Goal: Task Accomplishment & Management: Use online tool/utility

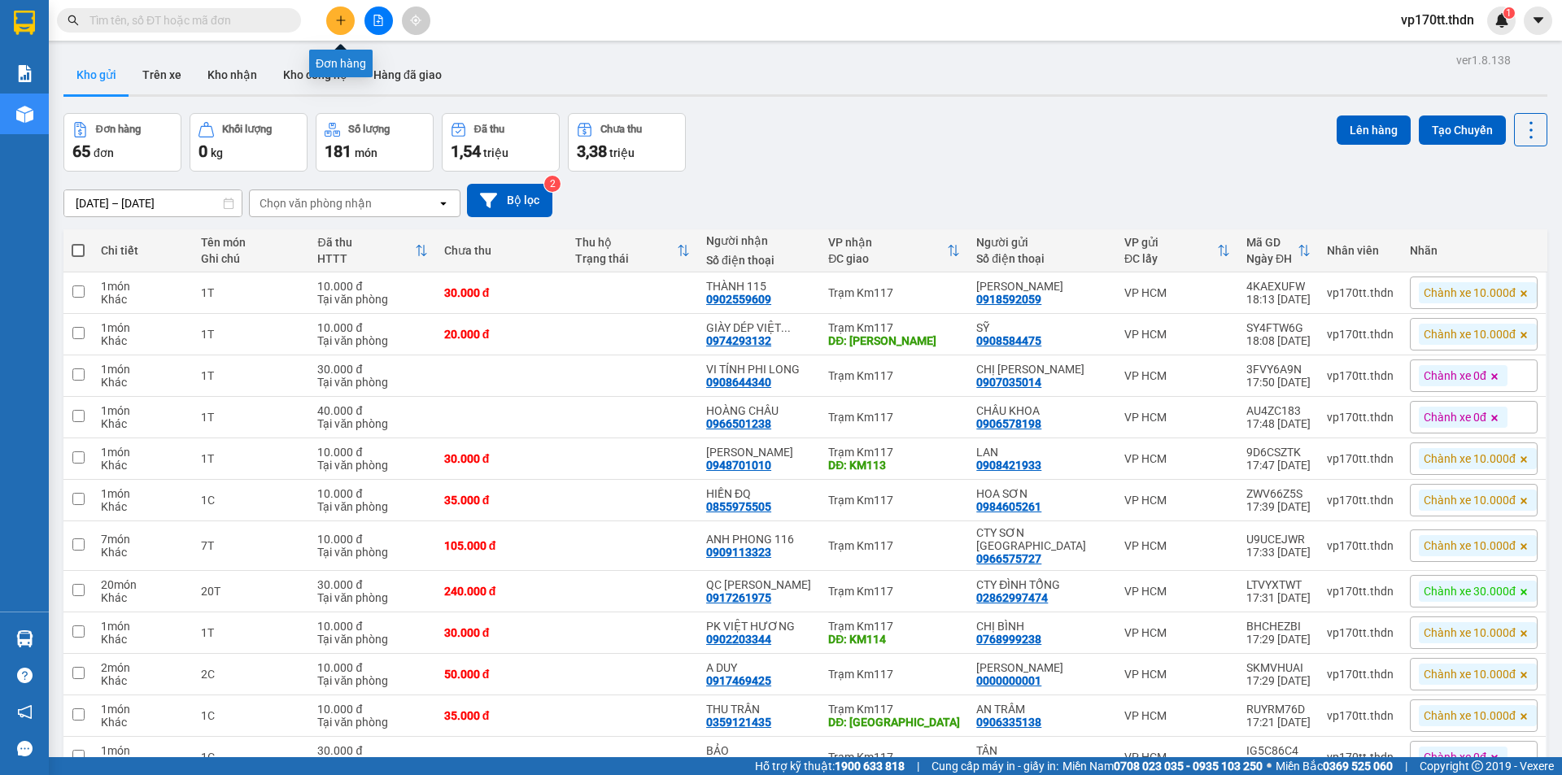
click at [339, 23] on icon "plus" at bounding box center [340, 20] width 11 height 11
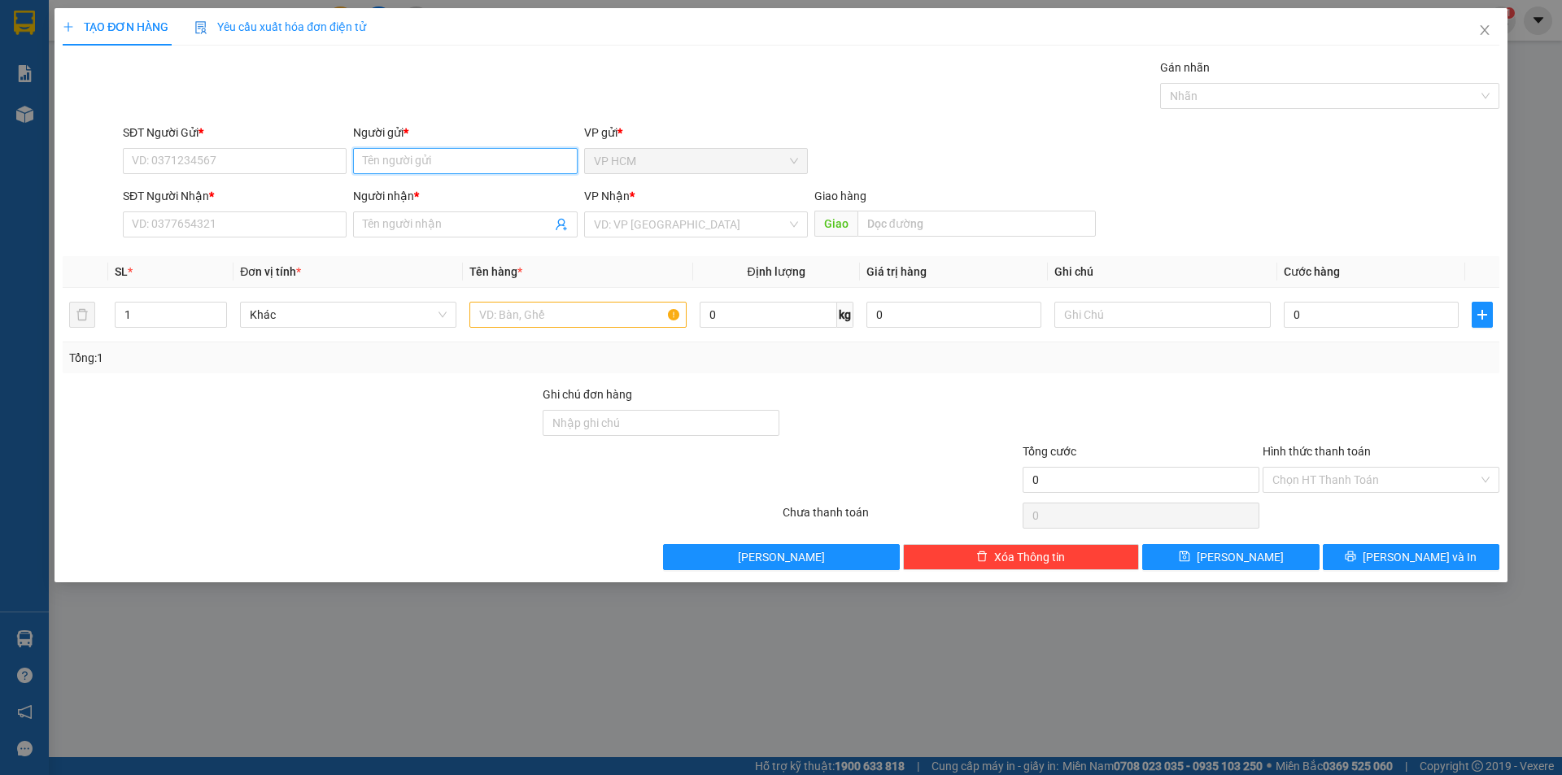
click at [440, 158] on input "Người gửi *" at bounding box center [465, 161] width 224 height 26
type input "vũ thuận"
click at [467, 194] on div "CTY VŨ THUẬN - 0376889146" at bounding box center [465, 194] width 204 height 18
type input "0376889146"
type input "CTY [PERSON_NAME]"
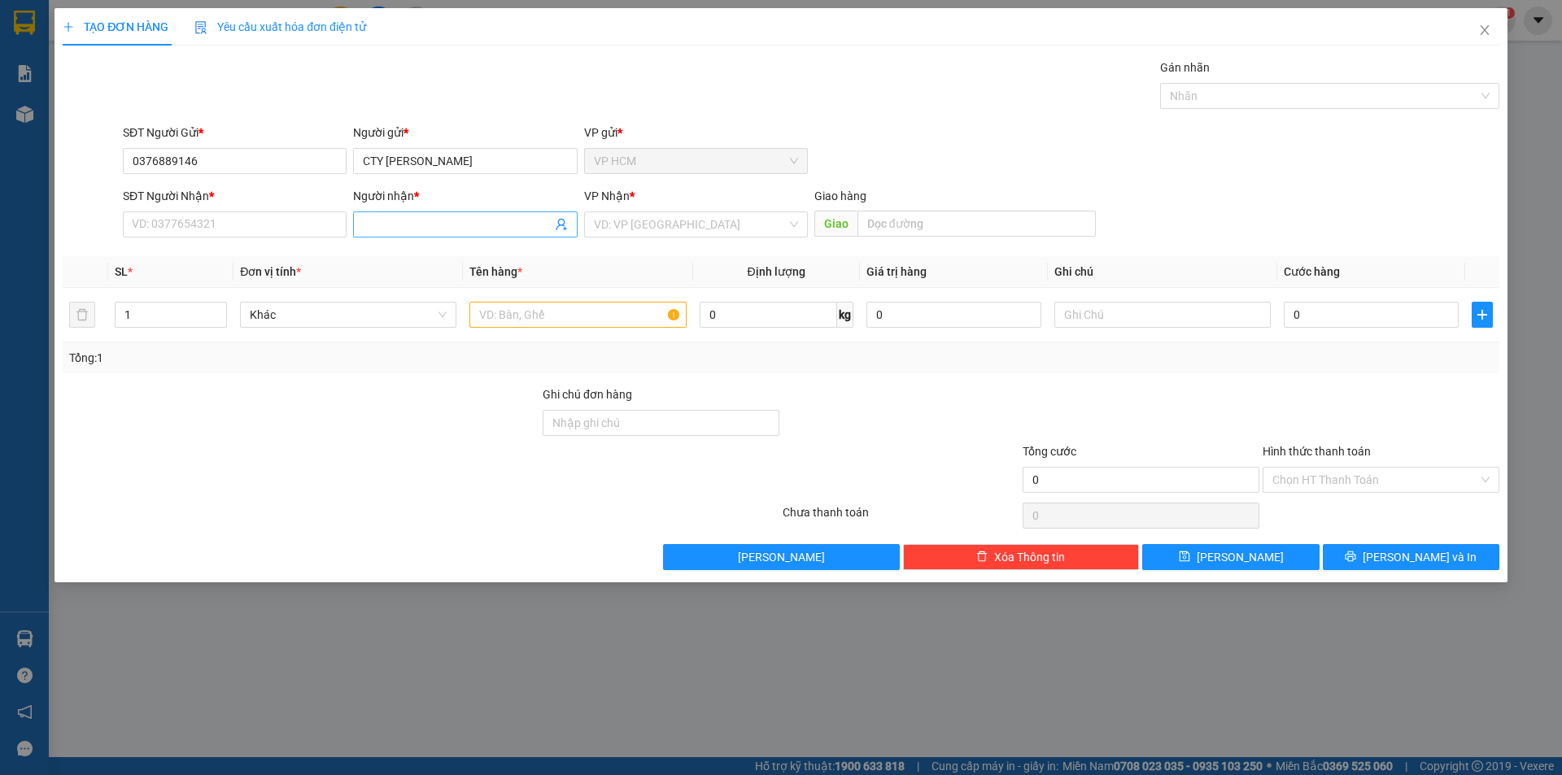
click at [567, 225] on icon "user-add" at bounding box center [561, 224] width 13 height 13
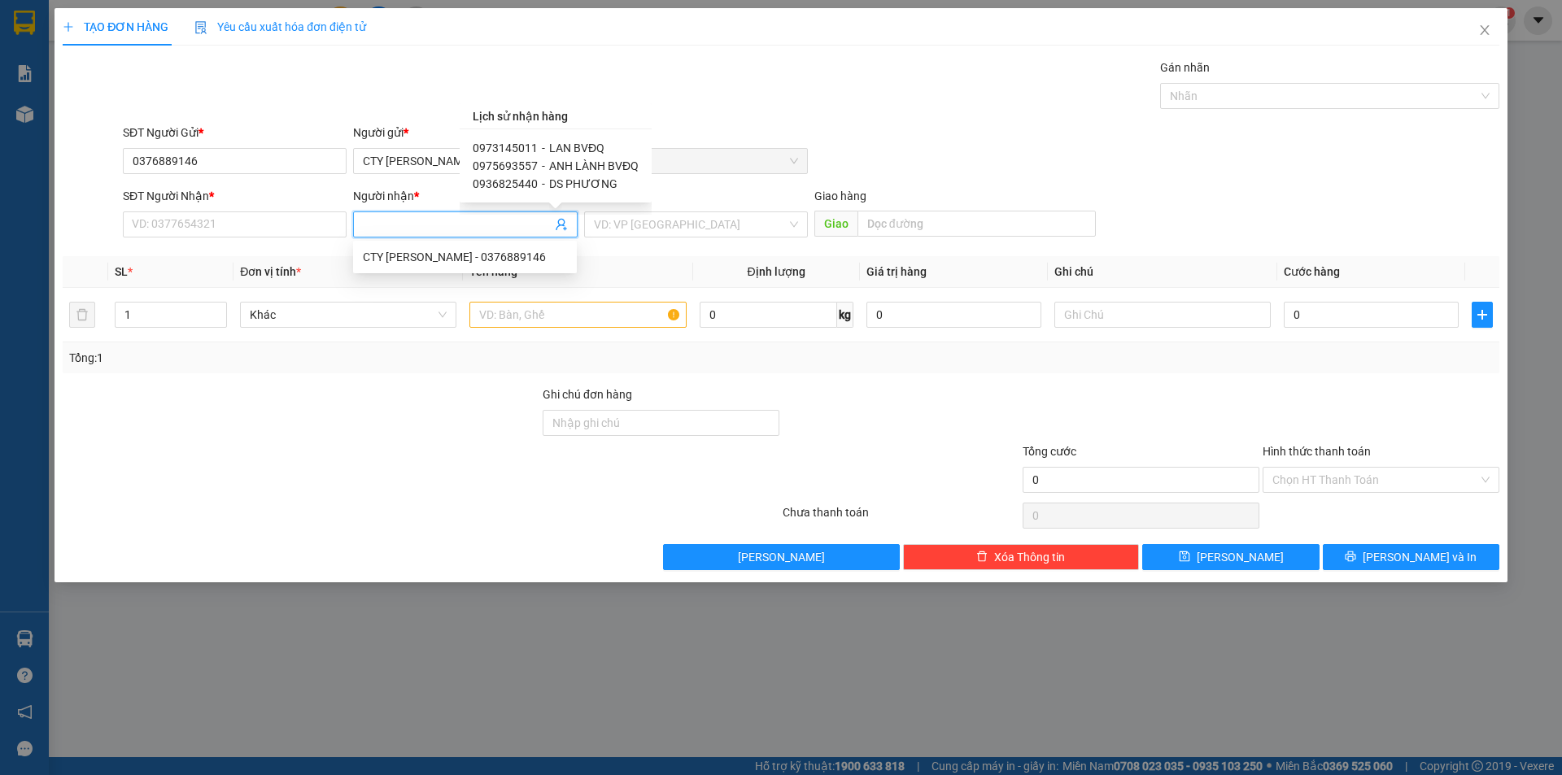
click at [560, 146] on span "LAN BVĐQ" at bounding box center [576, 148] width 55 height 13
type input "0973145011"
type input "LAN BVĐQ"
type input "BỆNH VIỆN ĐQ"
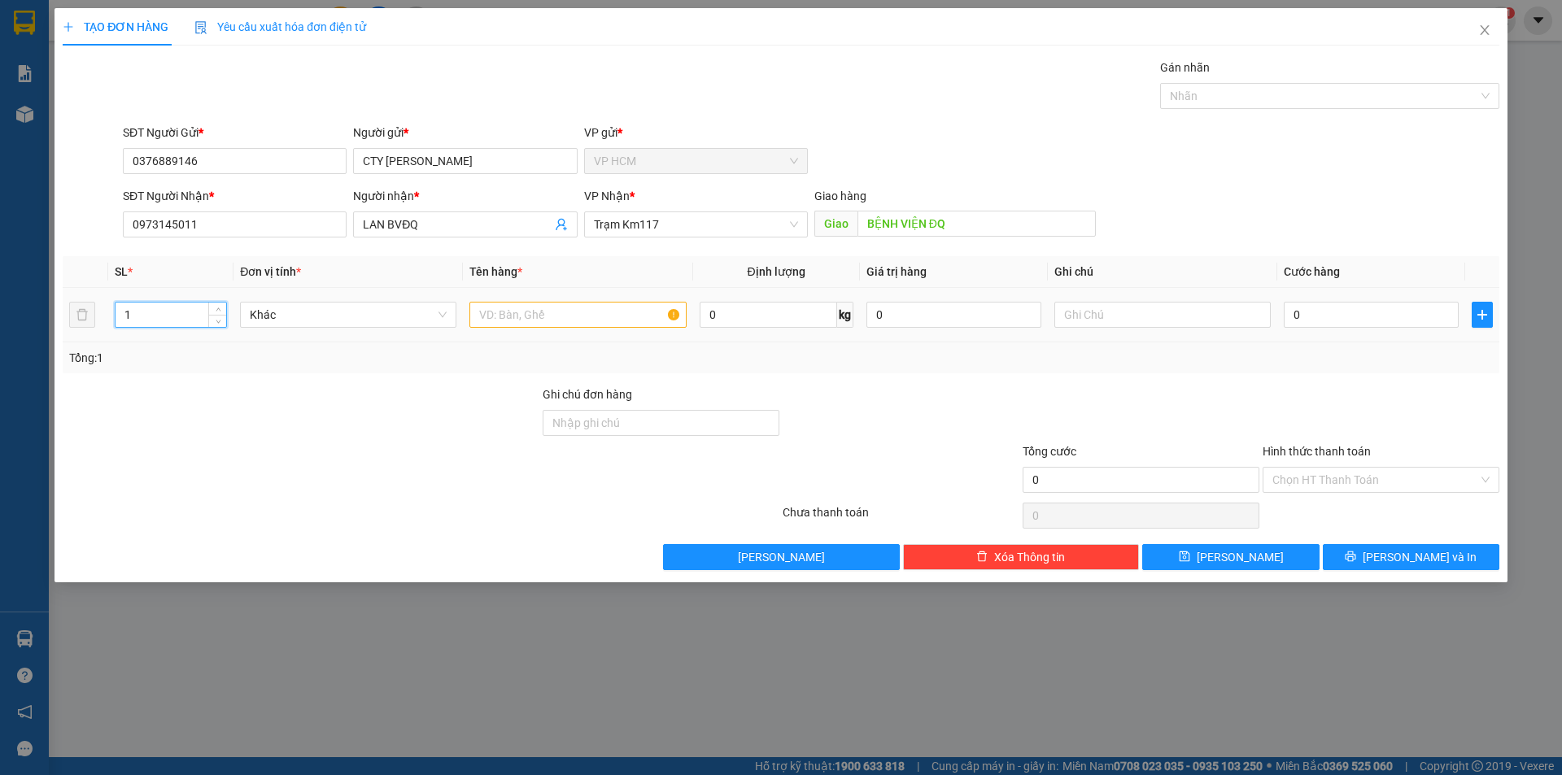
click at [168, 314] on input "1" at bounding box center [170, 315] width 111 height 24
type input "10"
click at [1229, 97] on div at bounding box center [1321, 96] width 315 height 20
type input "10 can+ hồ sơ"
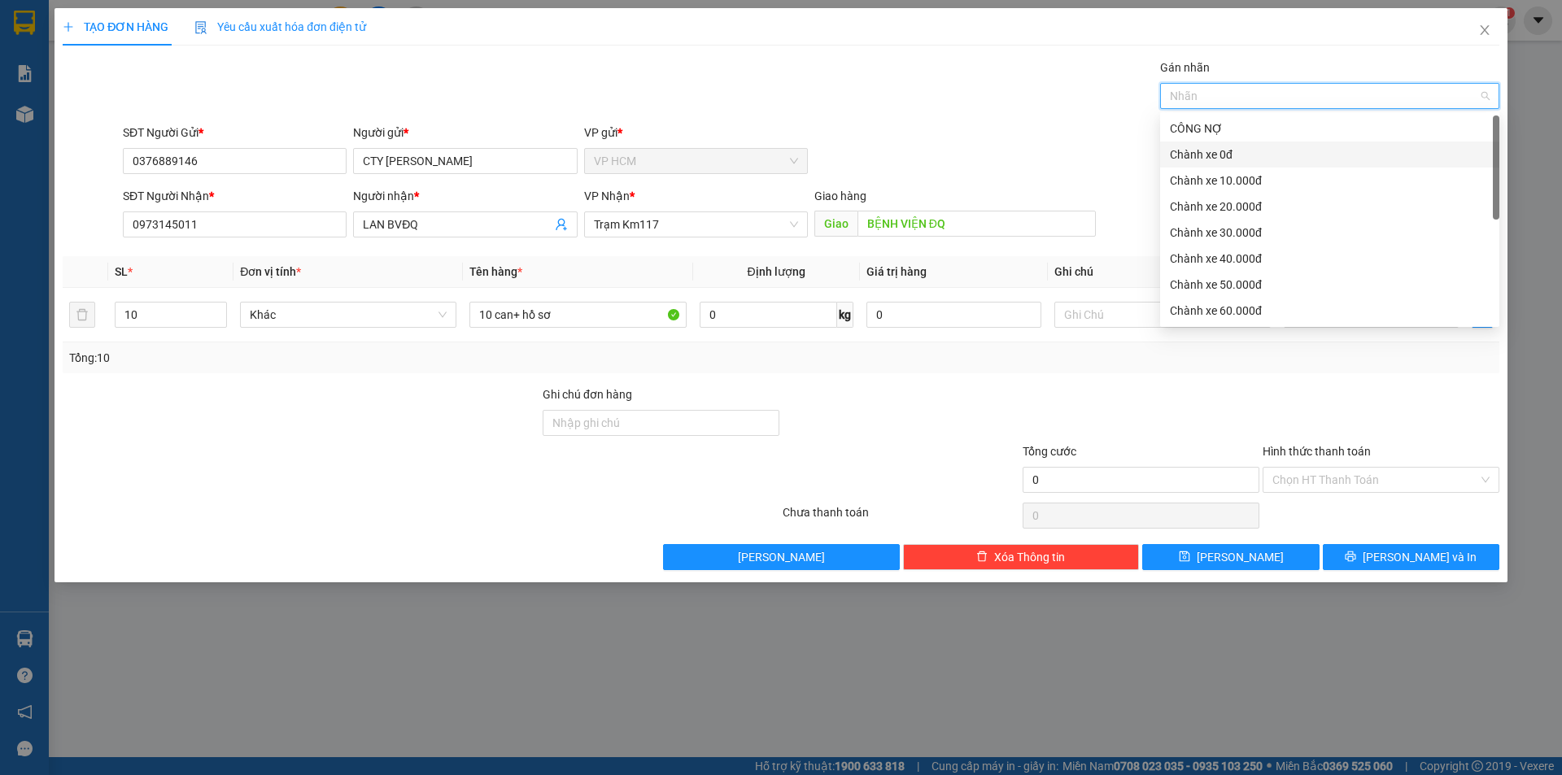
click at [1219, 147] on div "Chành xe 0đ" at bounding box center [1330, 155] width 320 height 18
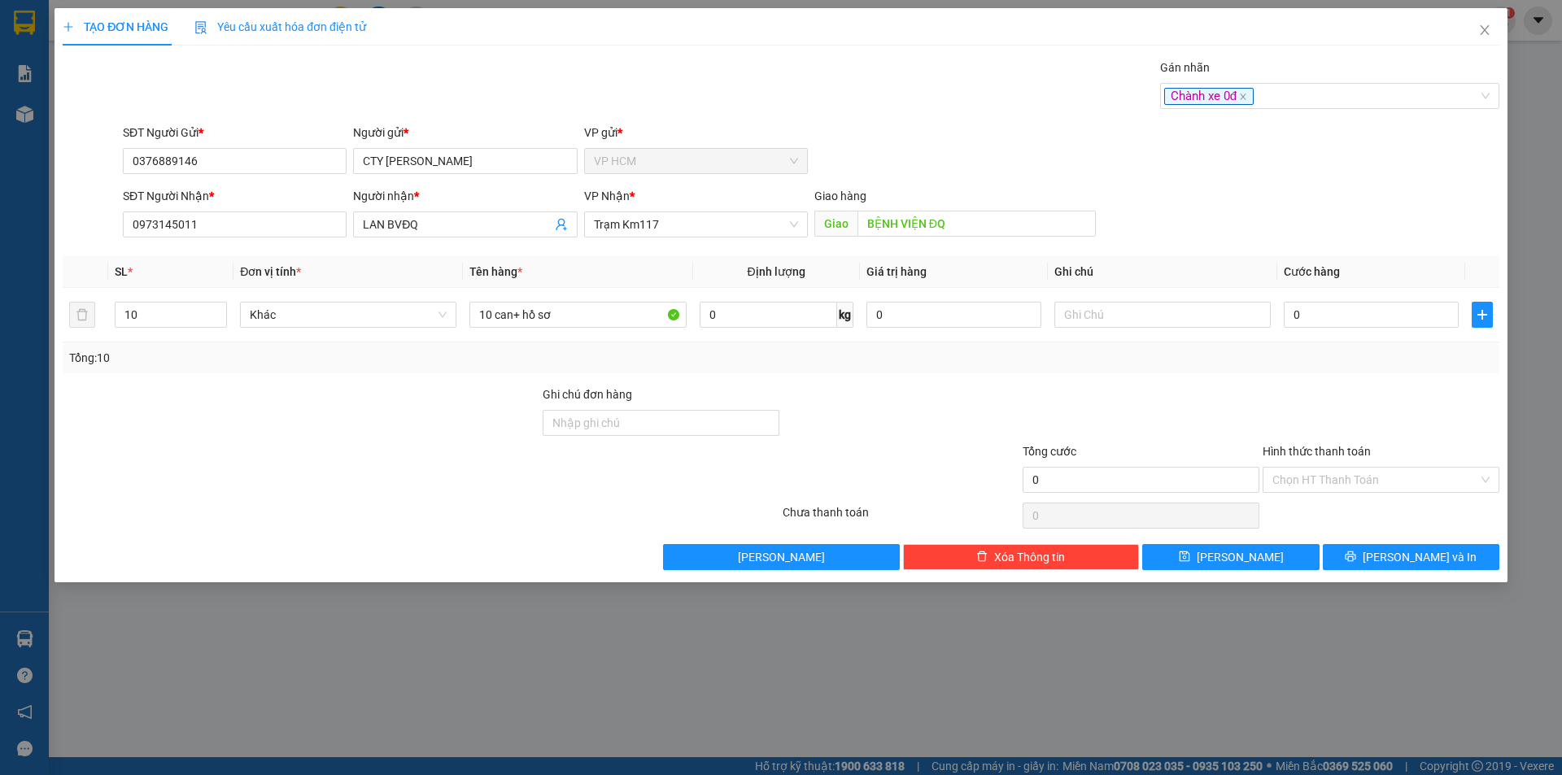
drag, startPoint x: 910, startPoint y: 101, endPoint x: 1226, endPoint y: 342, distance: 397.4
click at [910, 102] on div "Gán nhãn Chành xe 0đ" at bounding box center [811, 87] width 1383 height 57
click at [1344, 317] on input "0" at bounding box center [1370, 315] width 175 height 26
type input "3"
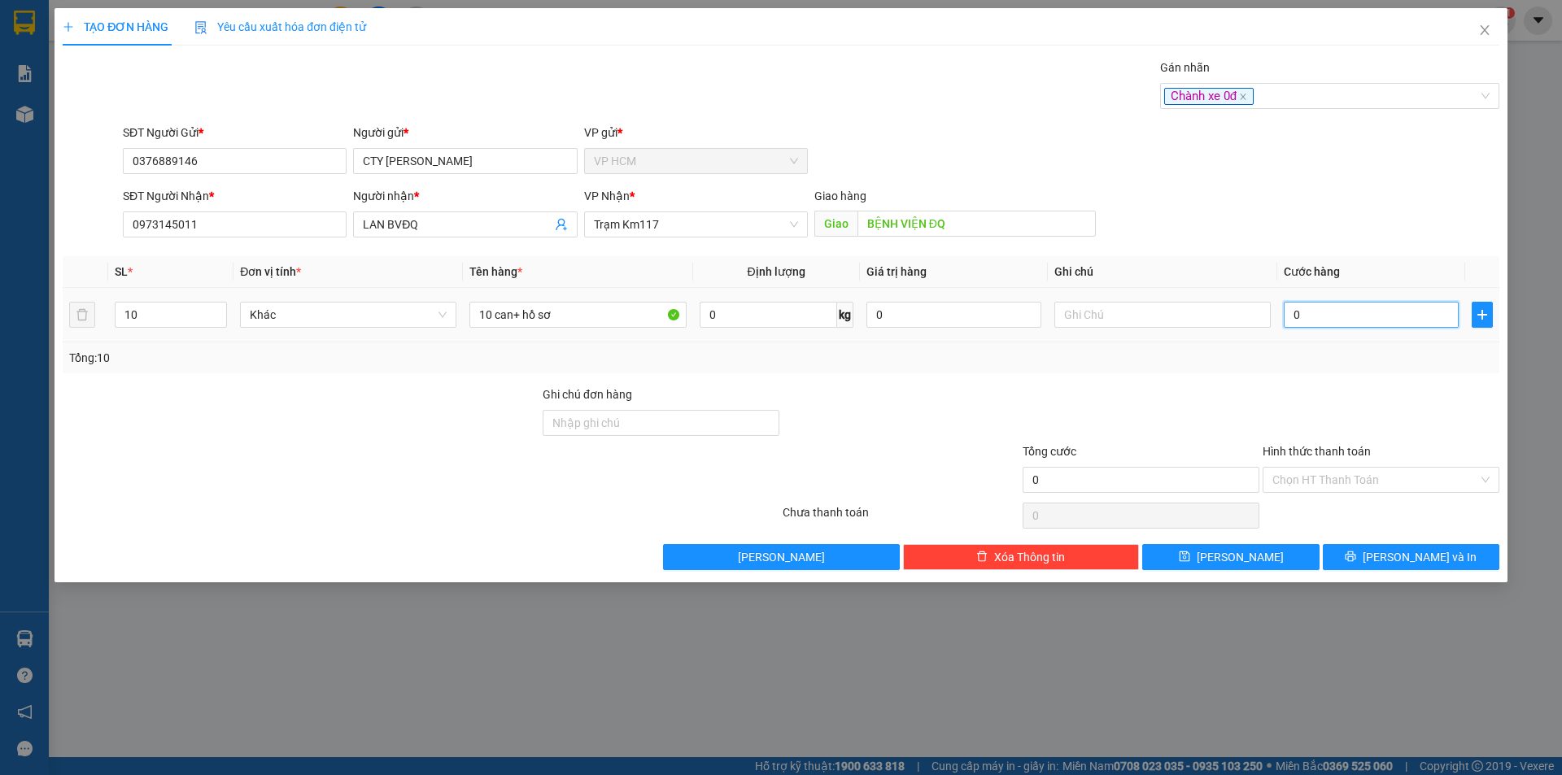
type input "3"
type input "35"
type input "350"
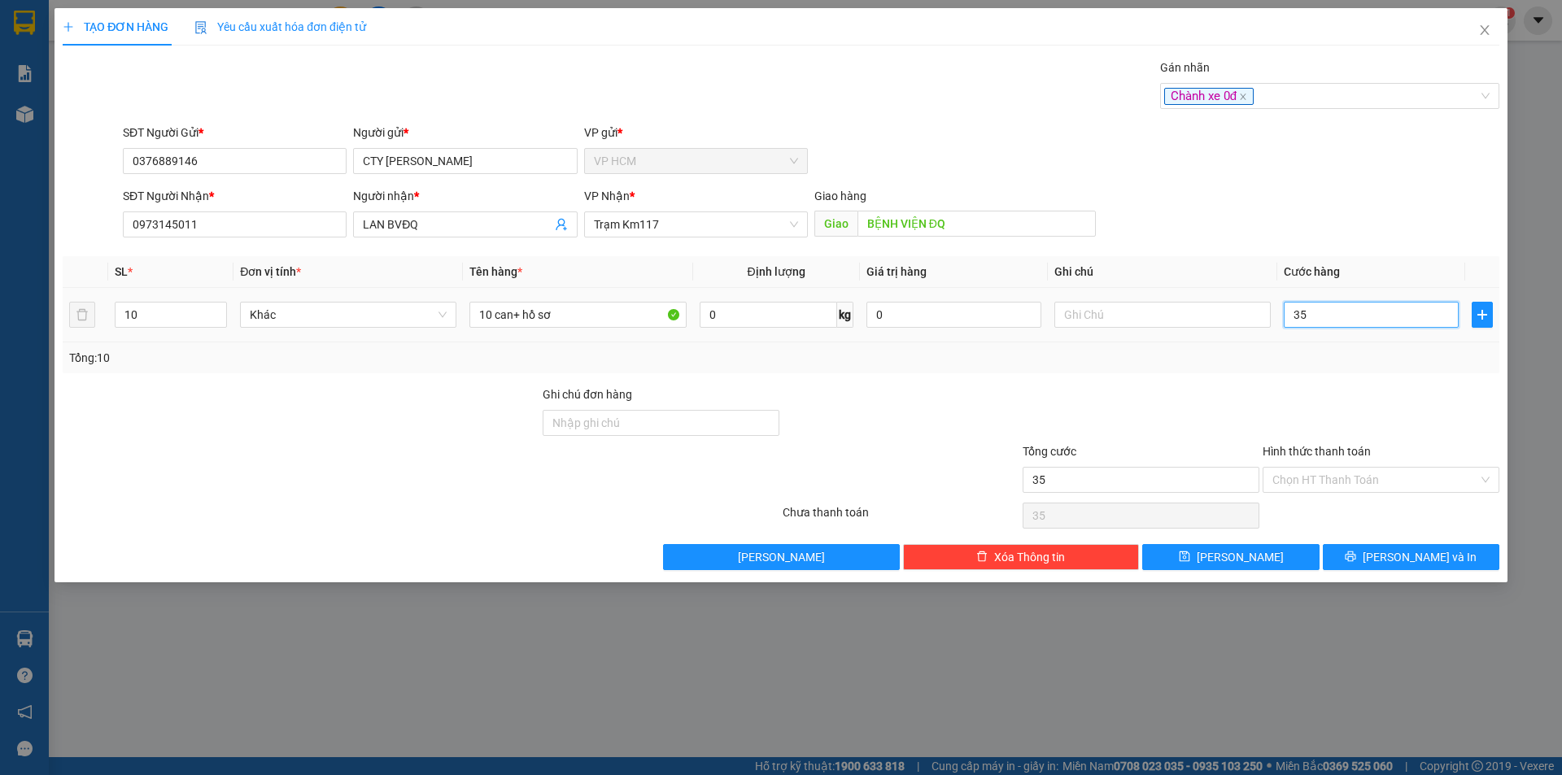
type input "350"
type input "350.000"
drag, startPoint x: 1335, startPoint y: 231, endPoint x: 1293, endPoint y: 123, distance: 116.1
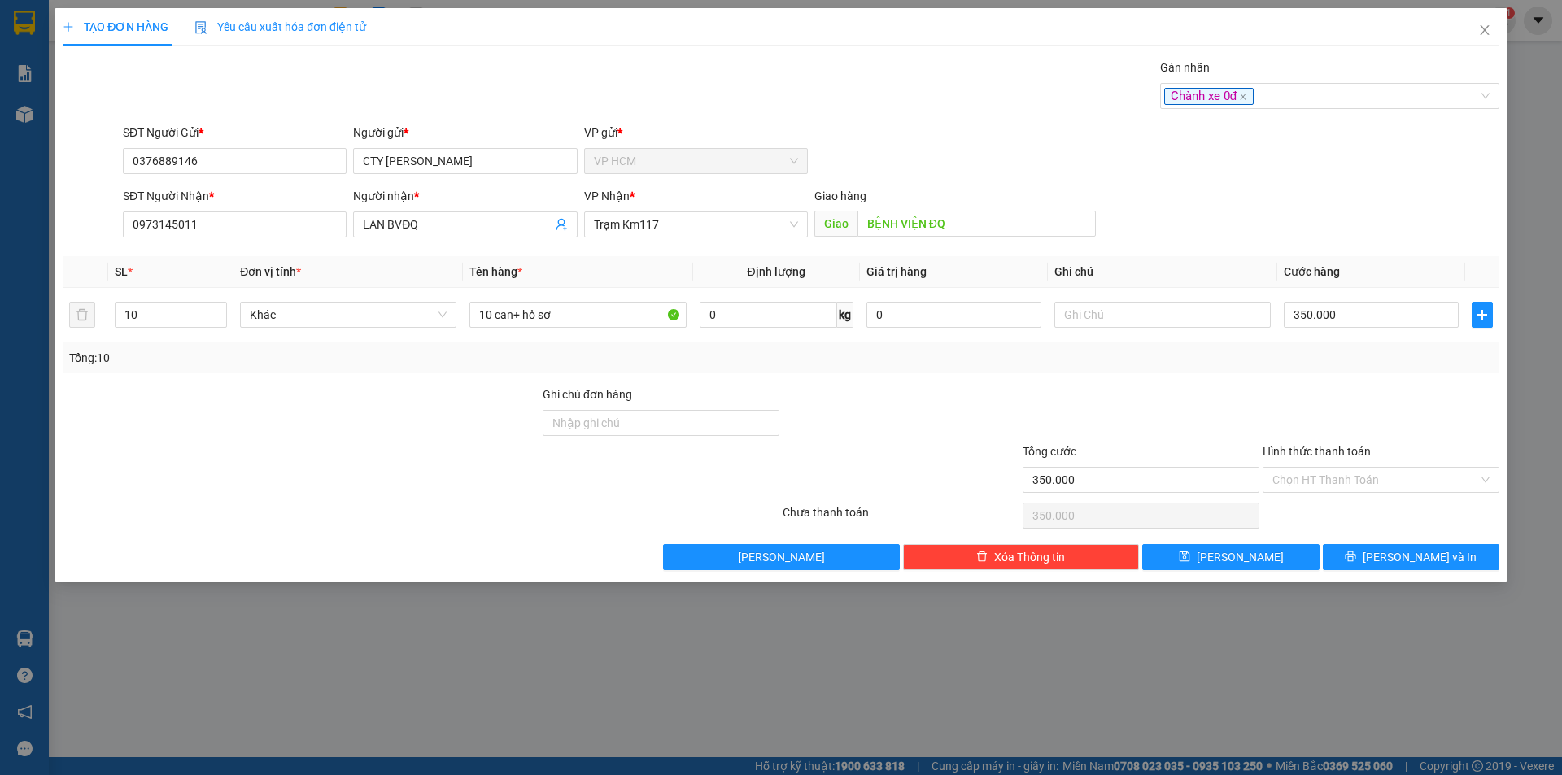
click at [1335, 230] on div "SĐT Người Nhận * 0973145011 Người nhận * LAN BVĐQ VP Nhận * Trạm Km117 Giao hàn…" at bounding box center [811, 215] width 1383 height 57
click at [1293, 123] on div "Transit Pickup Surcharge Ids Transit Deliver Surcharge Ids Transit Deliver Surc…" at bounding box center [781, 315] width 1436 height 512
click at [1294, 107] on div "Chành xe 0đ" at bounding box center [1329, 96] width 339 height 26
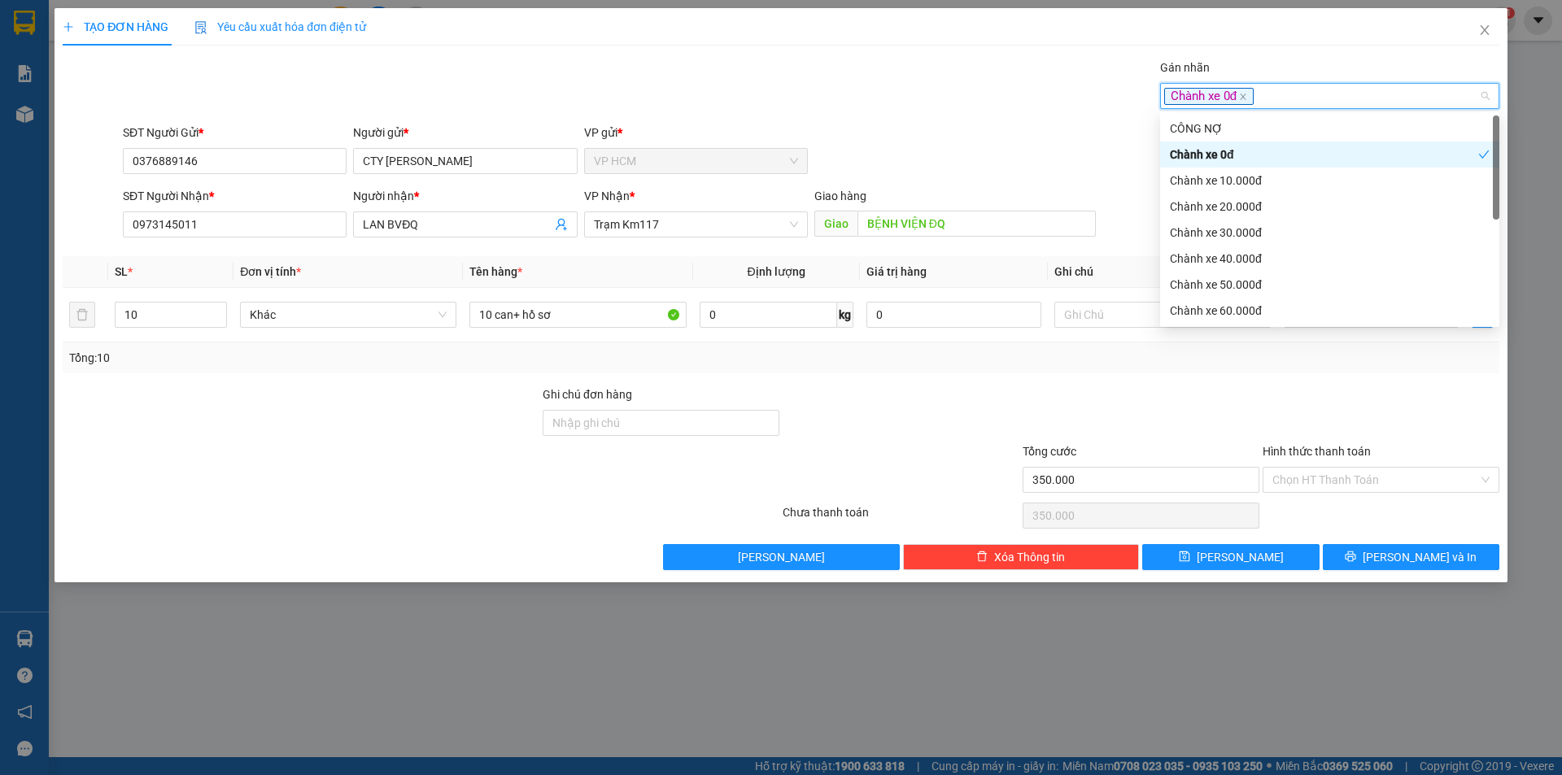
click at [1237, 160] on div "Chành xe 0đ" at bounding box center [1324, 155] width 308 height 18
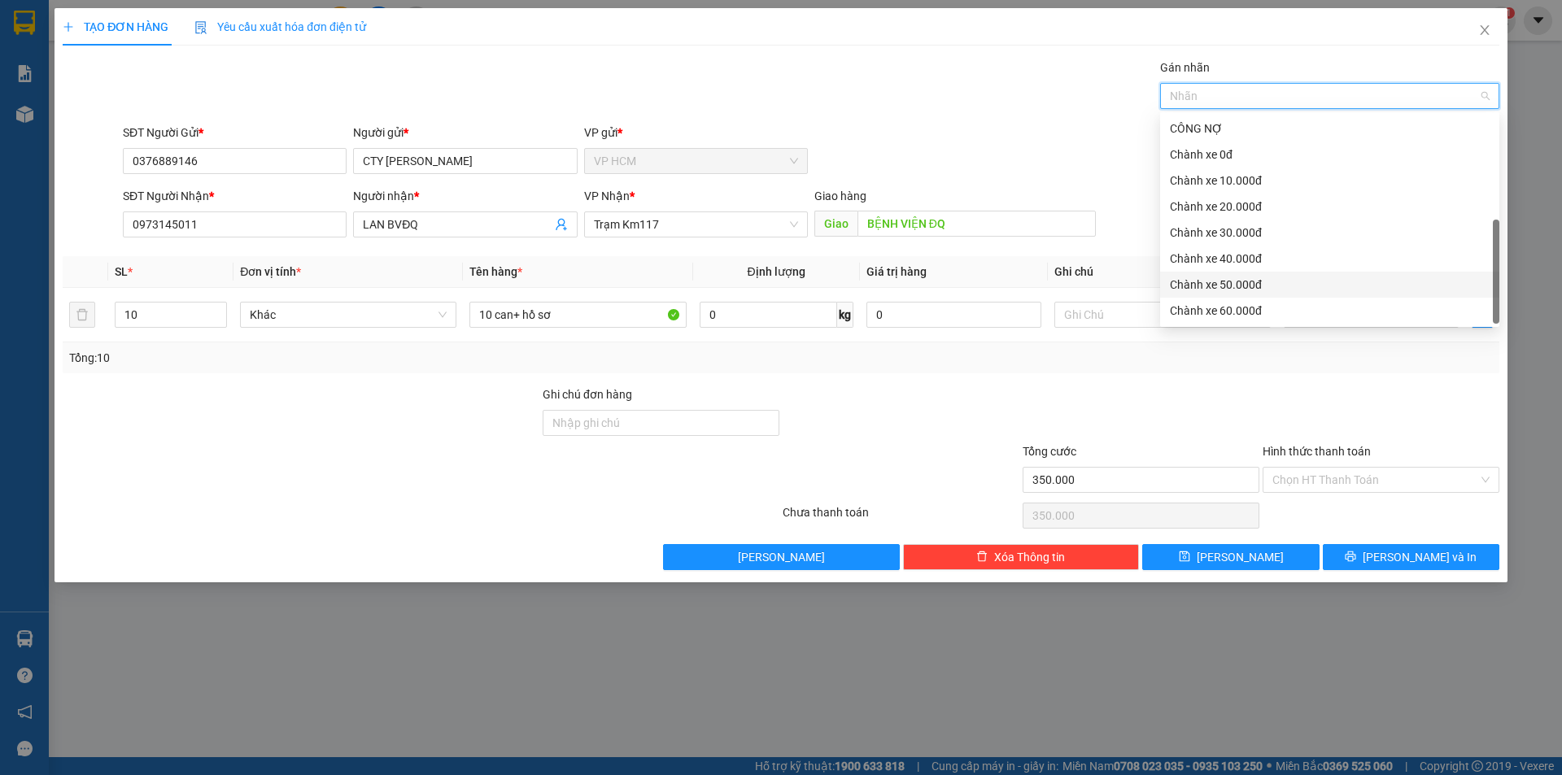
scroll to position [52, 0]
click at [1227, 308] on div "CHUYỂN KHOẢN" at bounding box center [1330, 311] width 320 height 18
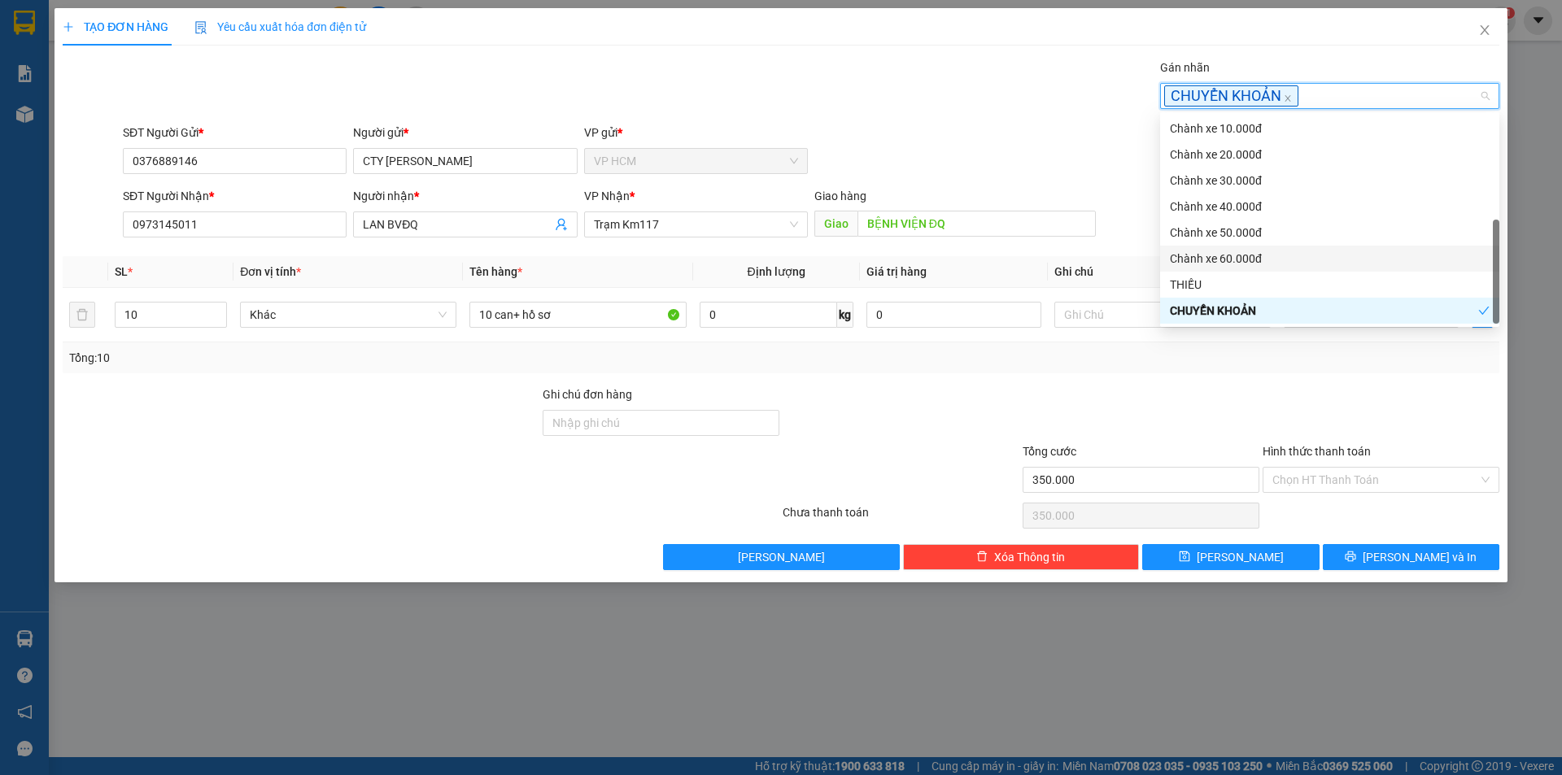
click at [802, 22] on div "TẠO ĐƠN HÀNG Yêu cầu xuất hóa đơn điện tử" at bounding box center [781, 26] width 1436 height 37
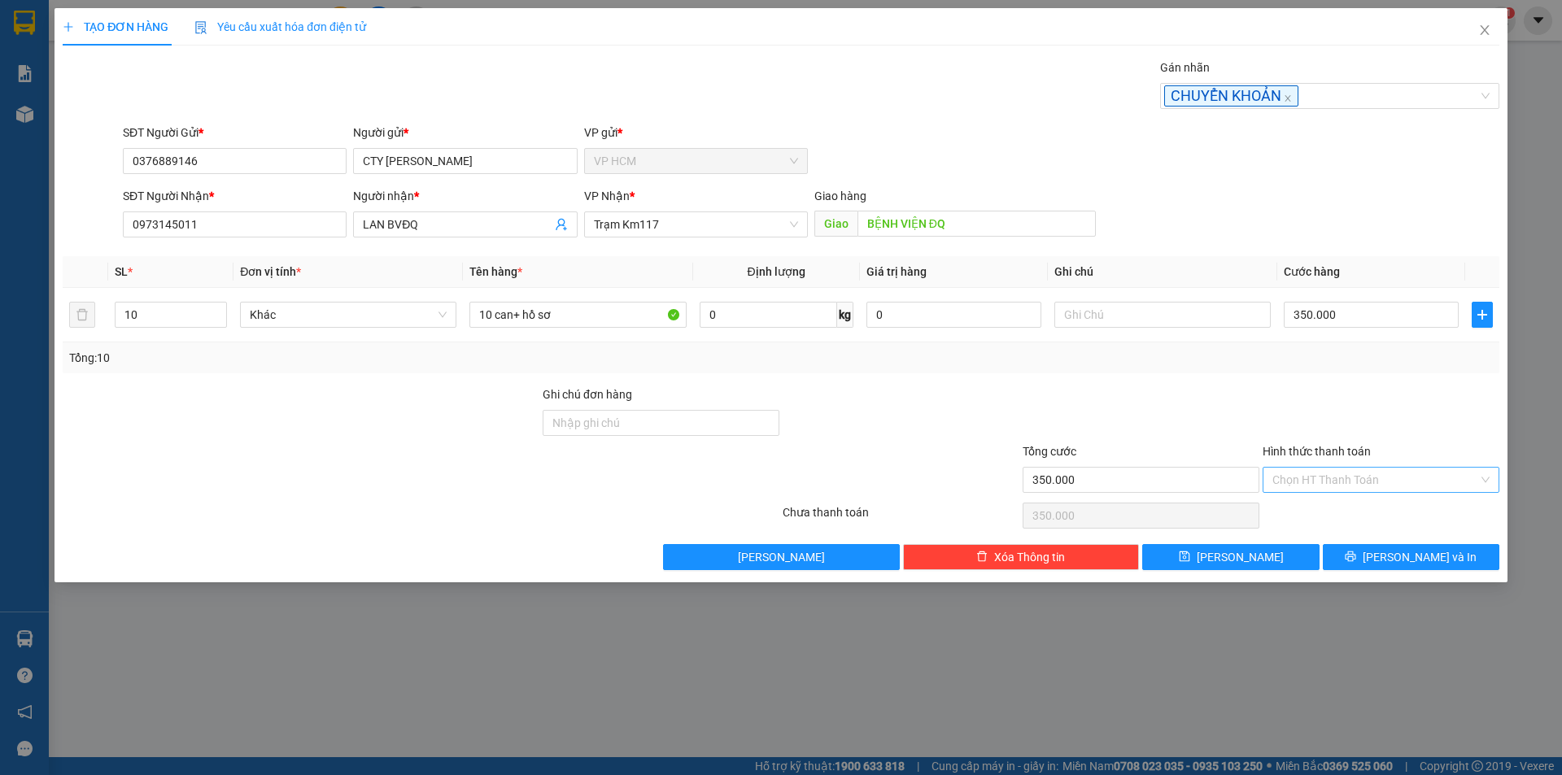
click at [1389, 480] on input "Hình thức thanh toán" at bounding box center [1375, 480] width 206 height 24
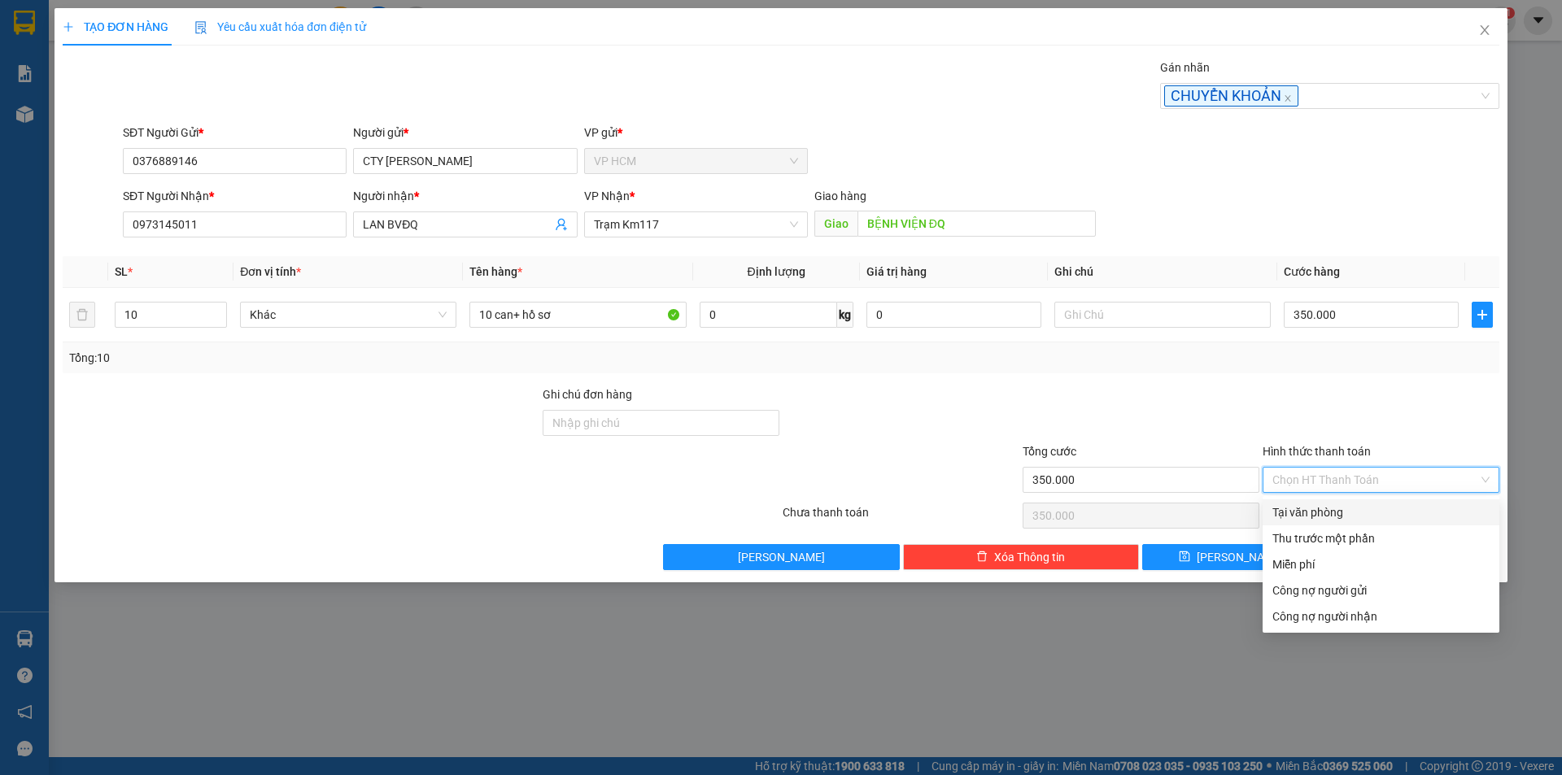
click at [1342, 507] on div "Tại văn phòng" at bounding box center [1380, 512] width 217 height 18
type input "0"
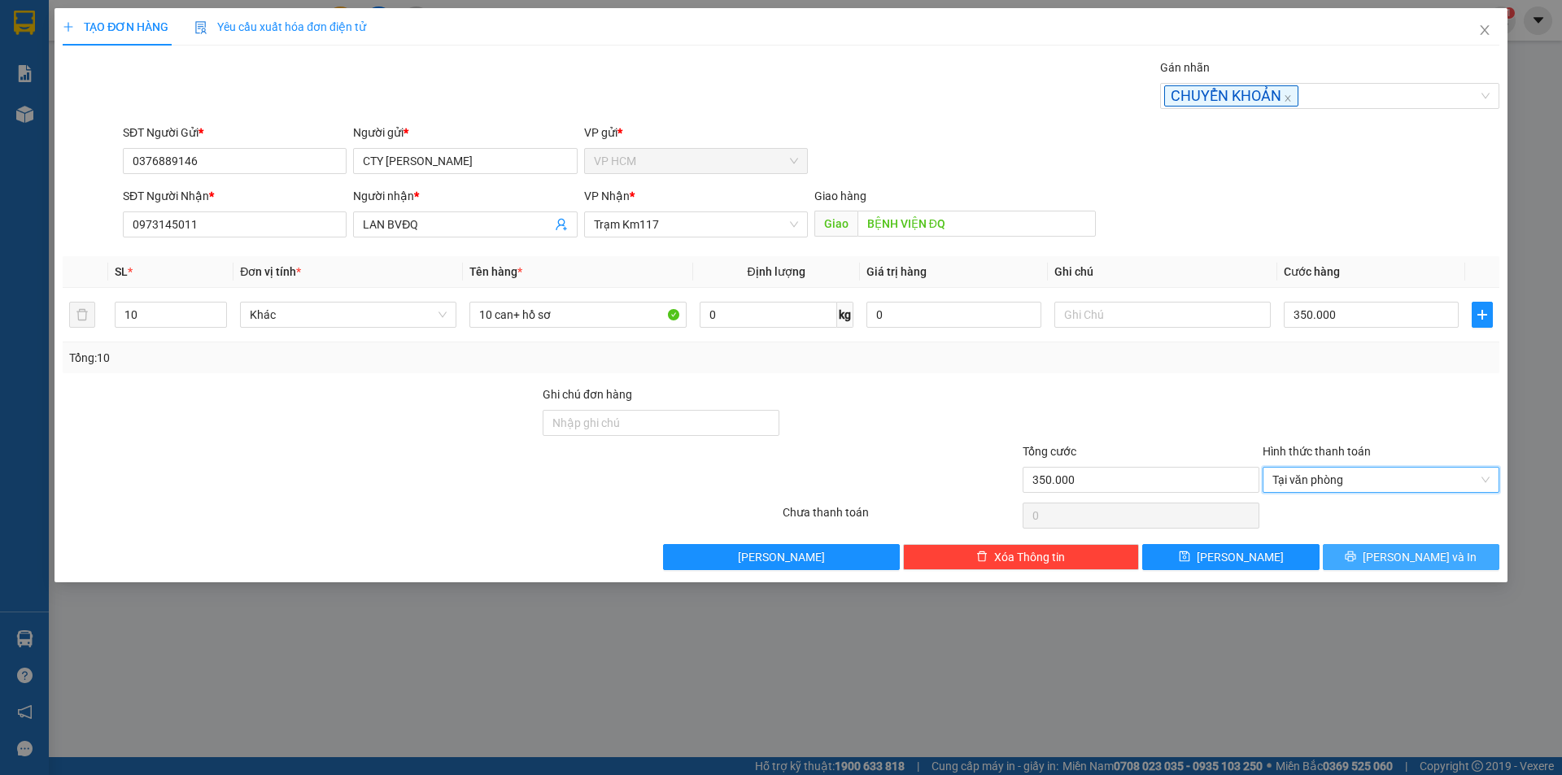
click at [1392, 558] on button "[PERSON_NAME] và In" at bounding box center [1410, 557] width 176 height 26
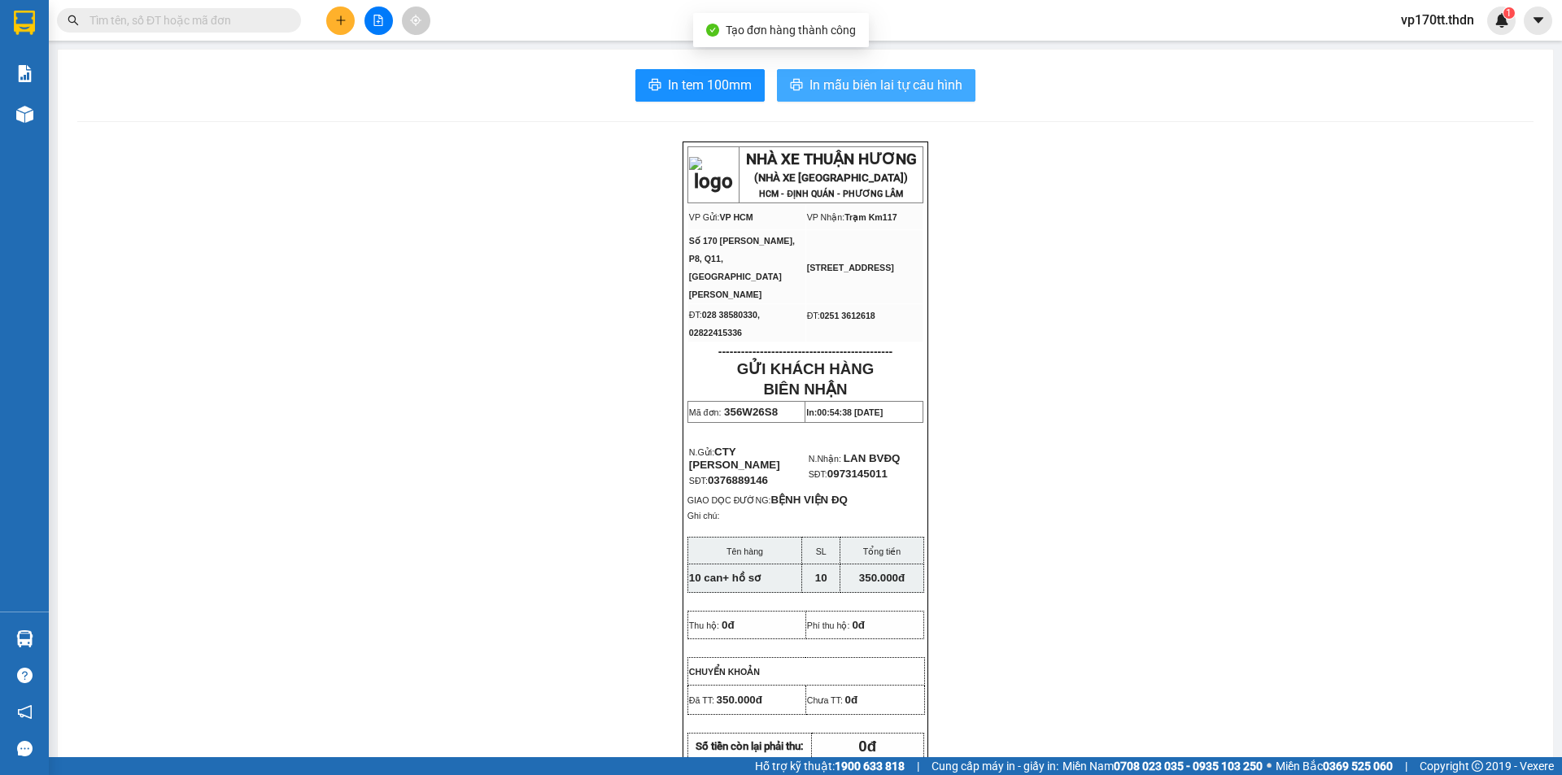
click at [869, 75] on span "In mẫu biên lai tự cấu hình" at bounding box center [885, 85] width 153 height 20
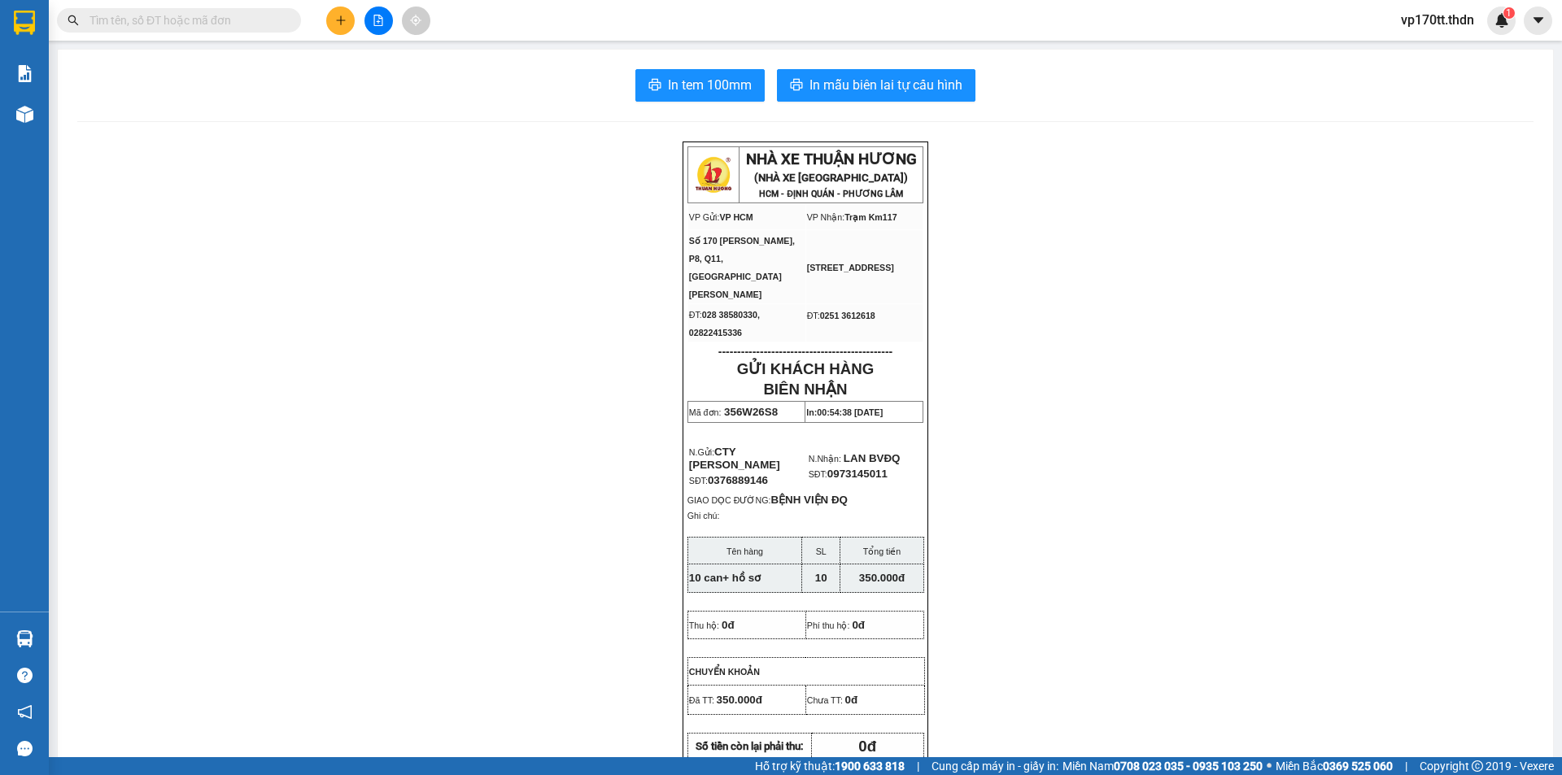
click at [331, 13] on button at bounding box center [340, 21] width 28 height 28
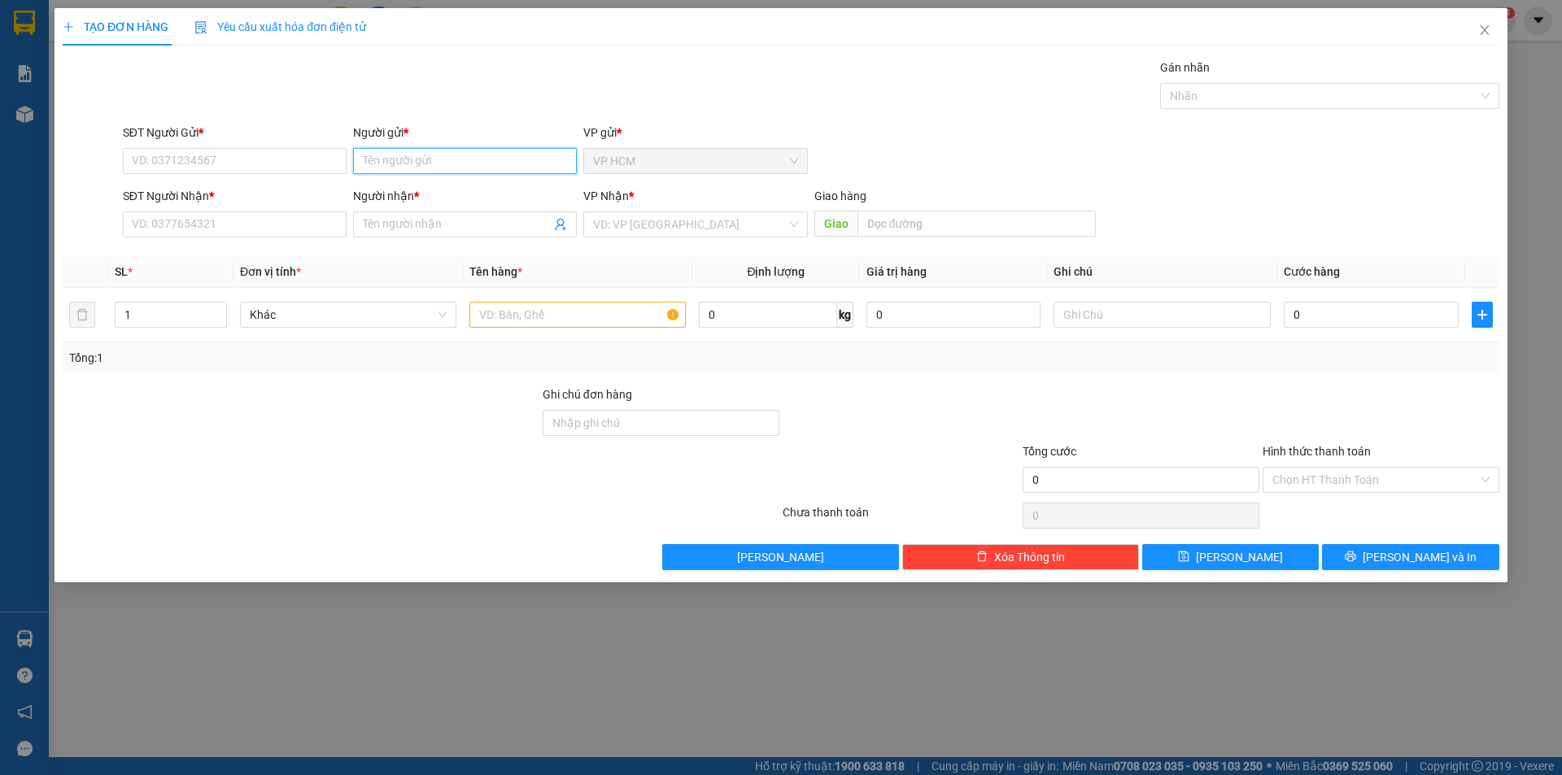
click at [447, 156] on input "Người gửi *" at bounding box center [465, 161] width 224 height 26
type input "chị dứng"
click at [462, 211] on div "CHỊ DỨNG - 0909244729" at bounding box center [465, 220] width 204 height 18
type input "0909244729"
type input "CHỊ DỨNG"
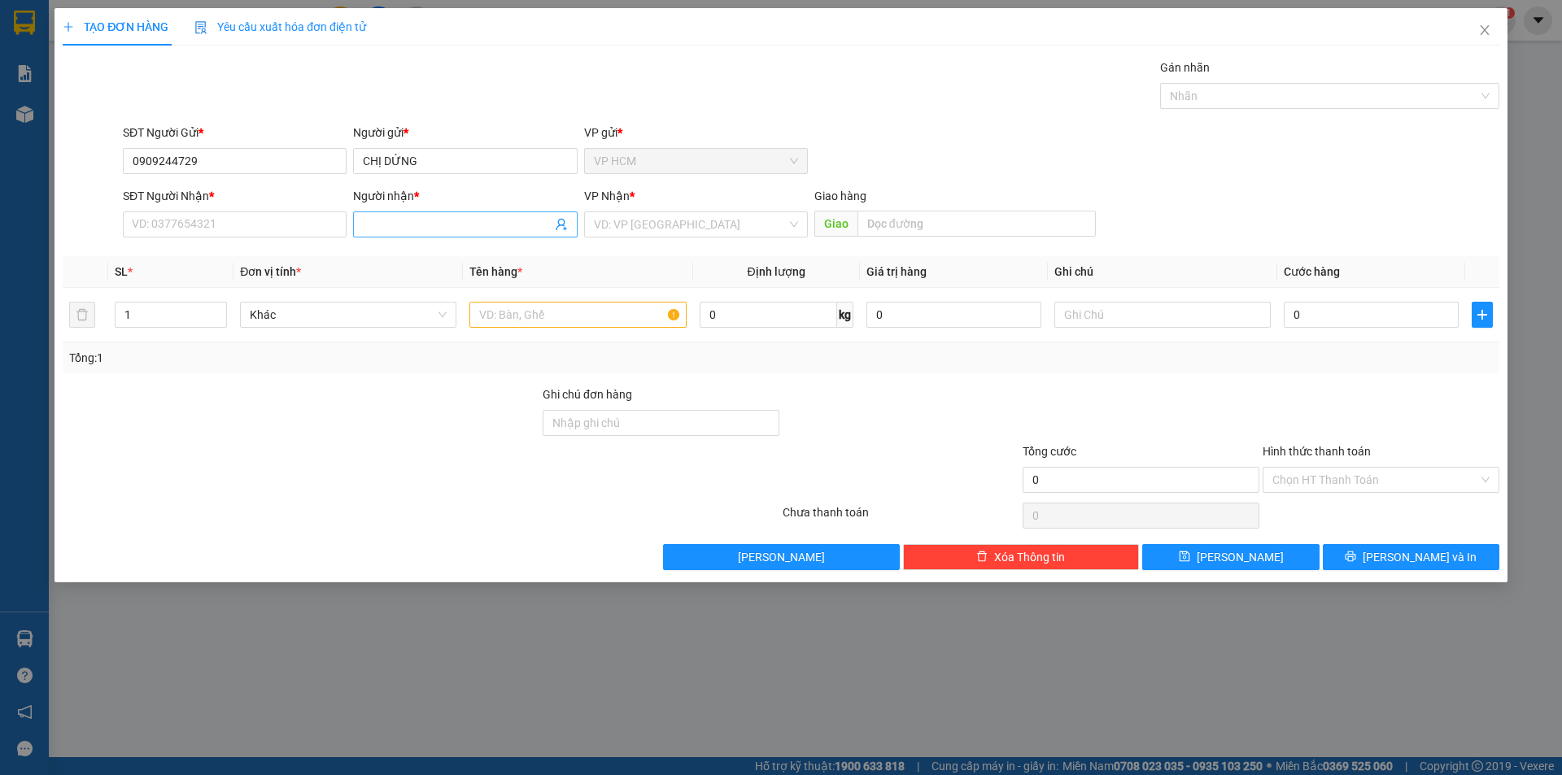
click at [556, 223] on icon "user-add" at bounding box center [561, 224] width 13 height 13
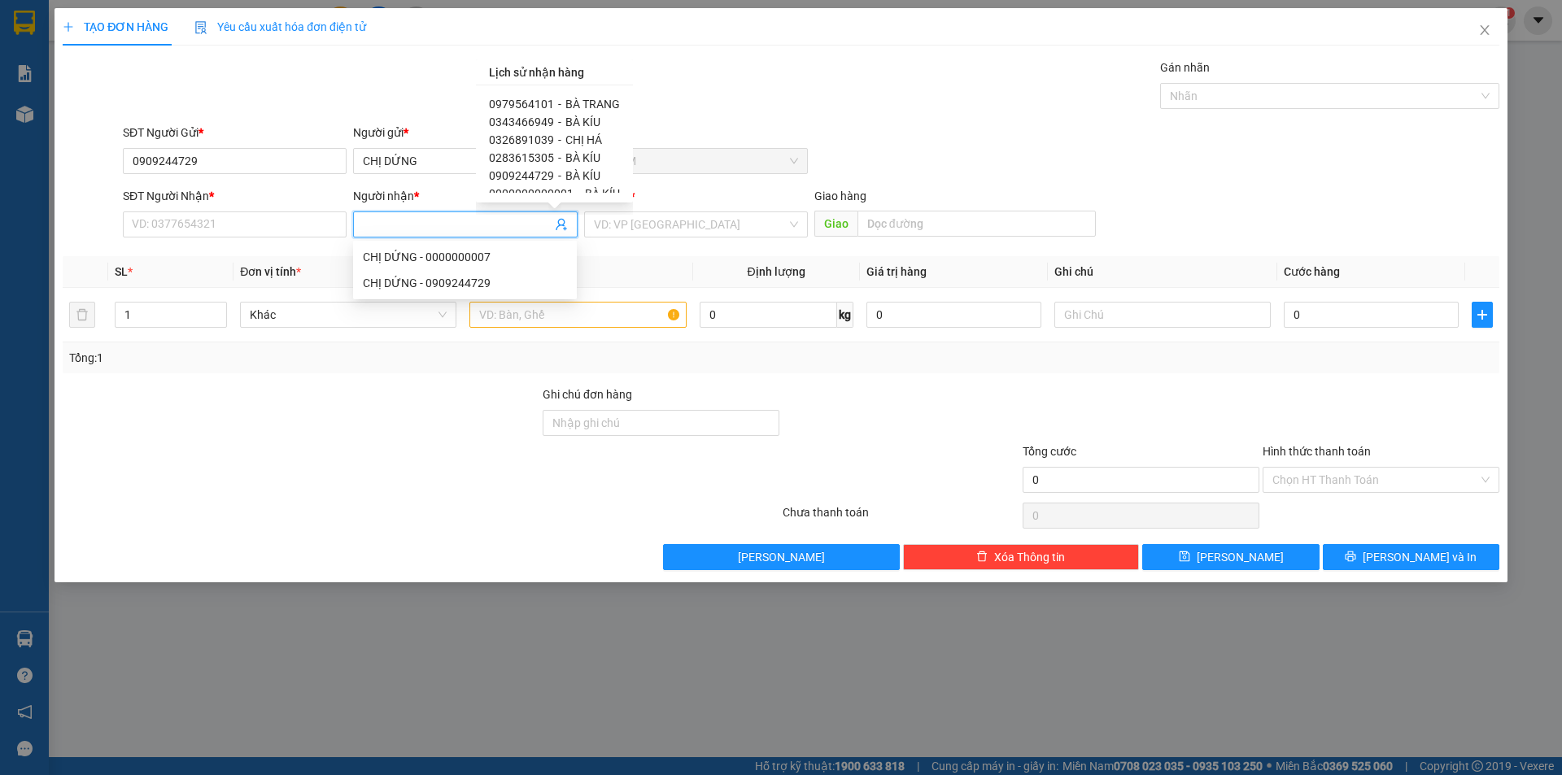
click at [582, 121] on span "BÀ KÍU" at bounding box center [582, 121] width 35 height 13
type input "0343466949"
type input "BÀ KÍU"
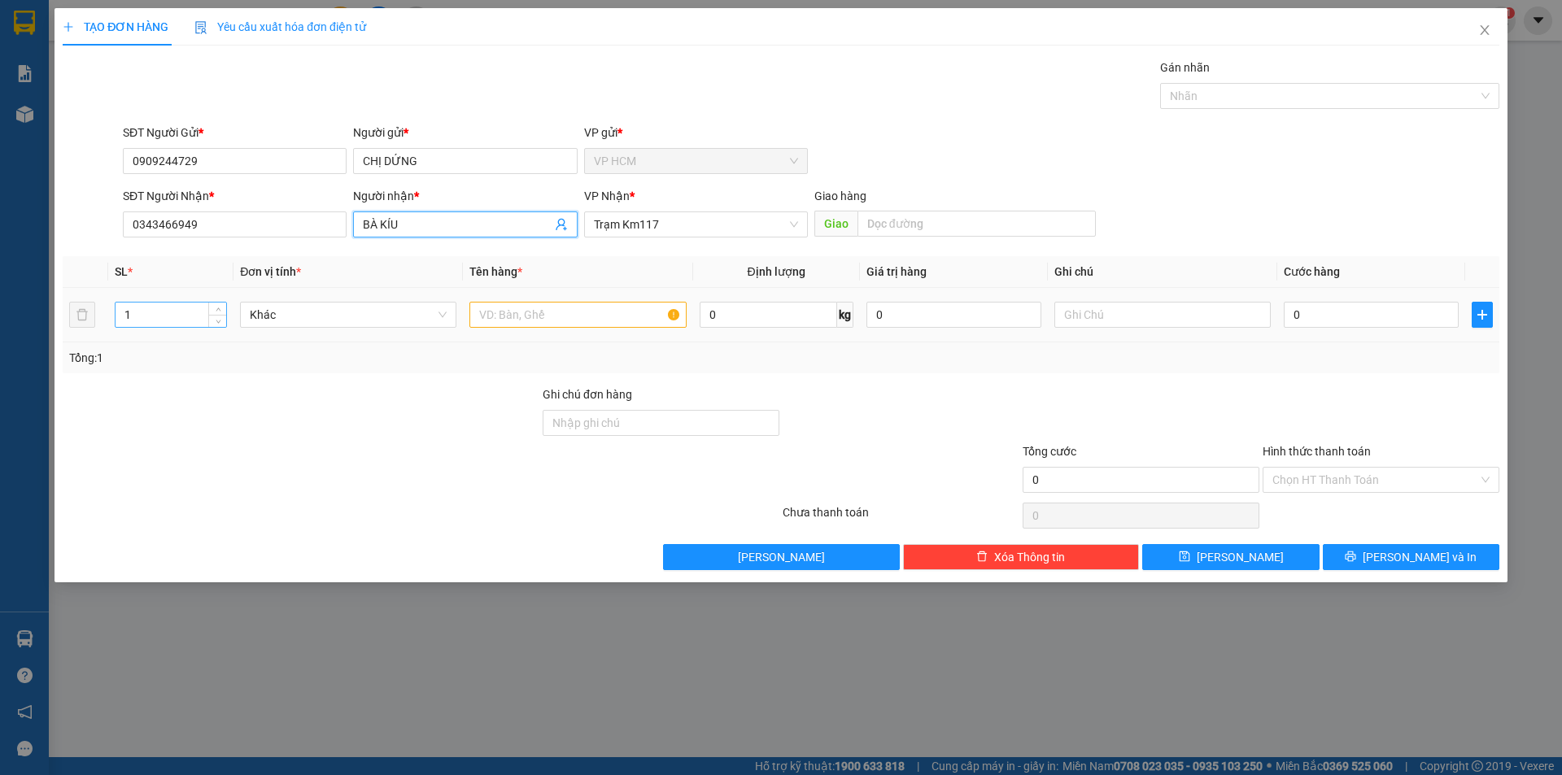
click at [139, 315] on input "1" at bounding box center [170, 315] width 111 height 24
type input "4"
click at [636, 316] on input "text" at bounding box center [577, 315] width 216 height 26
type input "4B"
click at [1122, 327] on input "text" at bounding box center [1162, 315] width 216 height 26
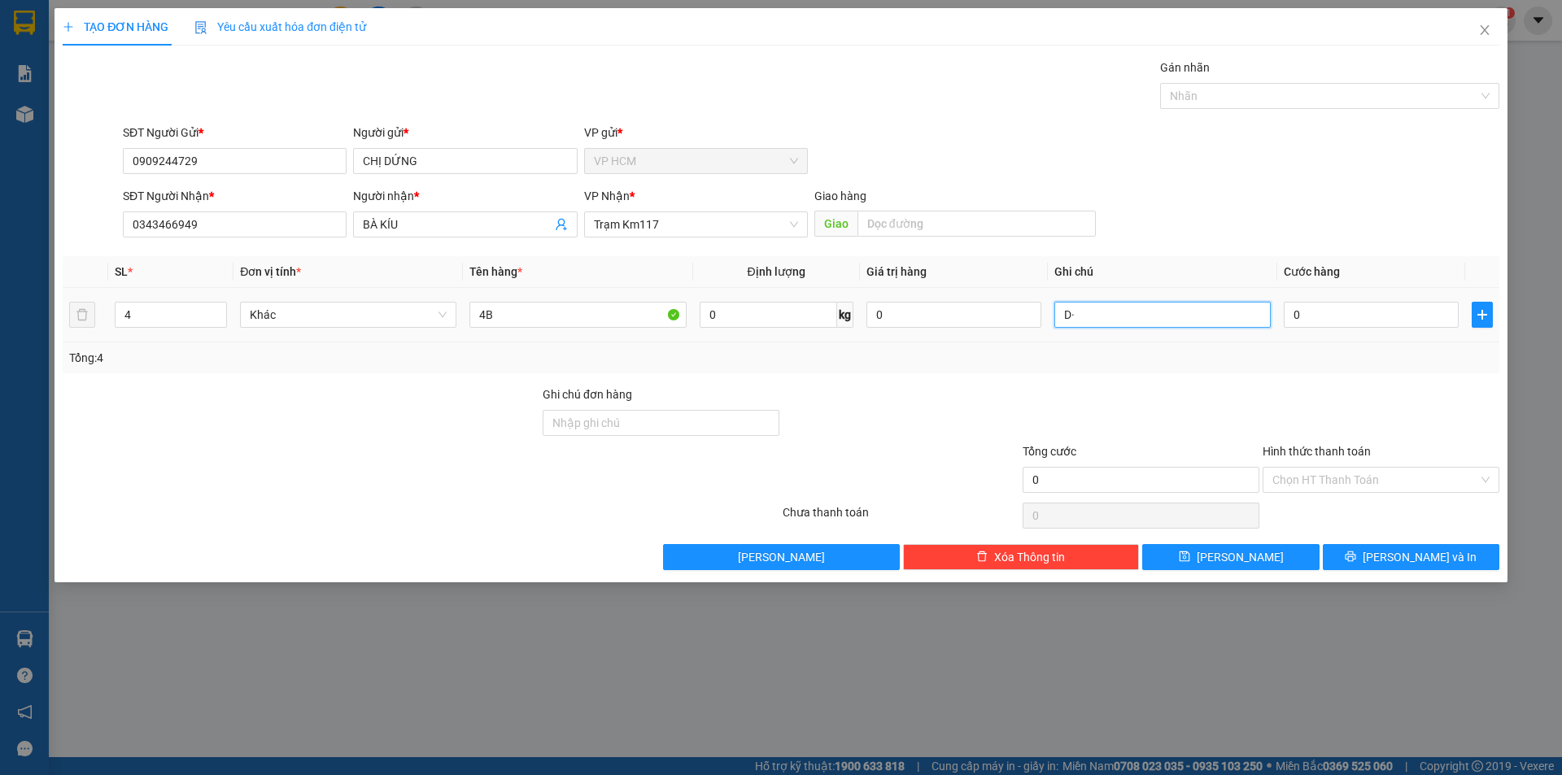
type input "D"
drag, startPoint x: 1278, startPoint y: 97, endPoint x: 1279, endPoint y: 109, distance: 12.3
click at [1279, 99] on div at bounding box center [1321, 96] width 315 height 20
type input "ĐƠN BÙ"
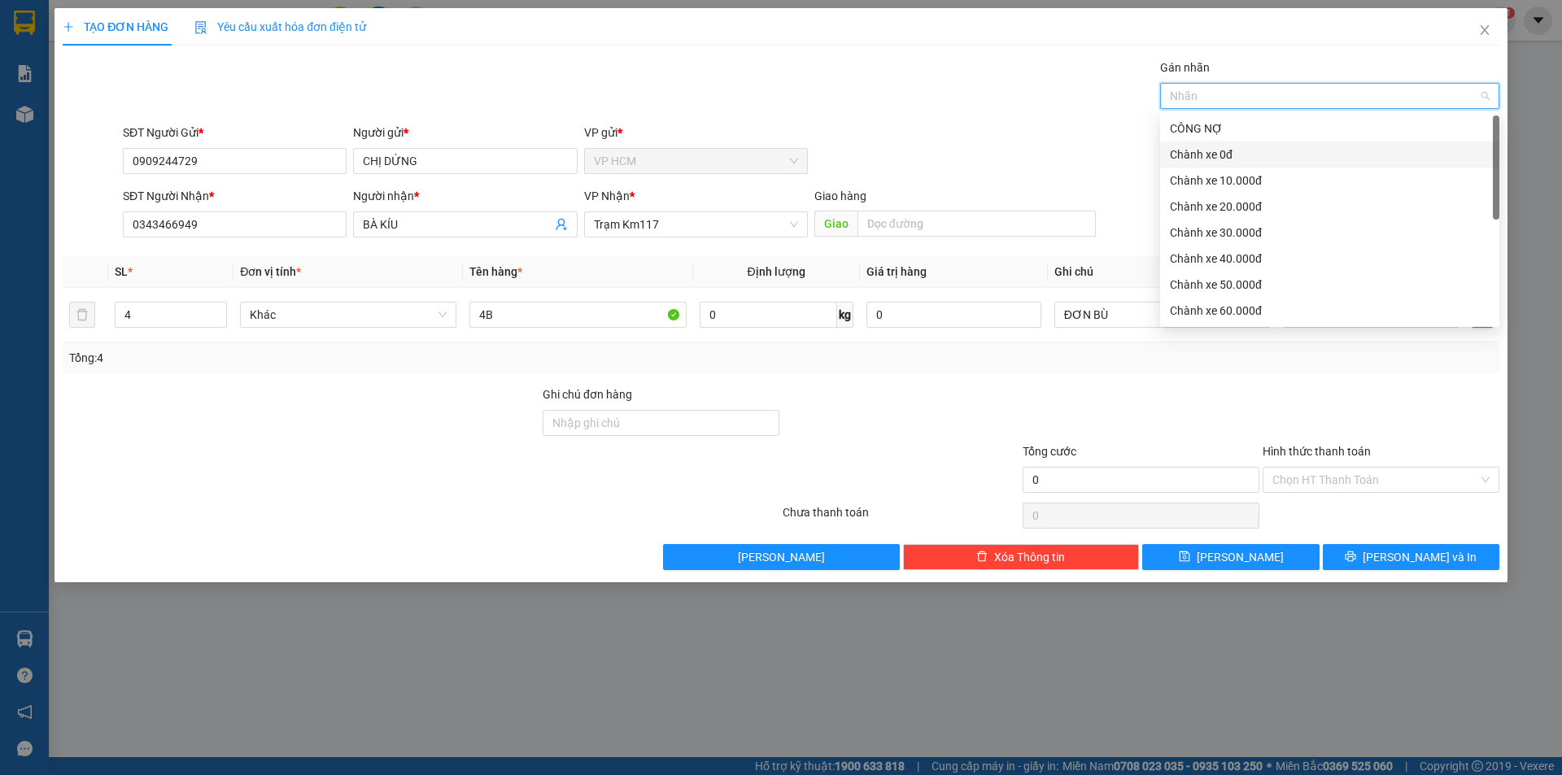
drag, startPoint x: 1255, startPoint y: 157, endPoint x: 917, endPoint y: 107, distance: 342.1
click at [1253, 157] on div "Chành xe 0đ" at bounding box center [1330, 155] width 320 height 18
drag, startPoint x: 917, startPoint y: 107, endPoint x: 932, endPoint y: 121, distance: 21.3
click at [922, 112] on div "Gán nhãn Nhãn" at bounding box center [811, 87] width 1383 height 57
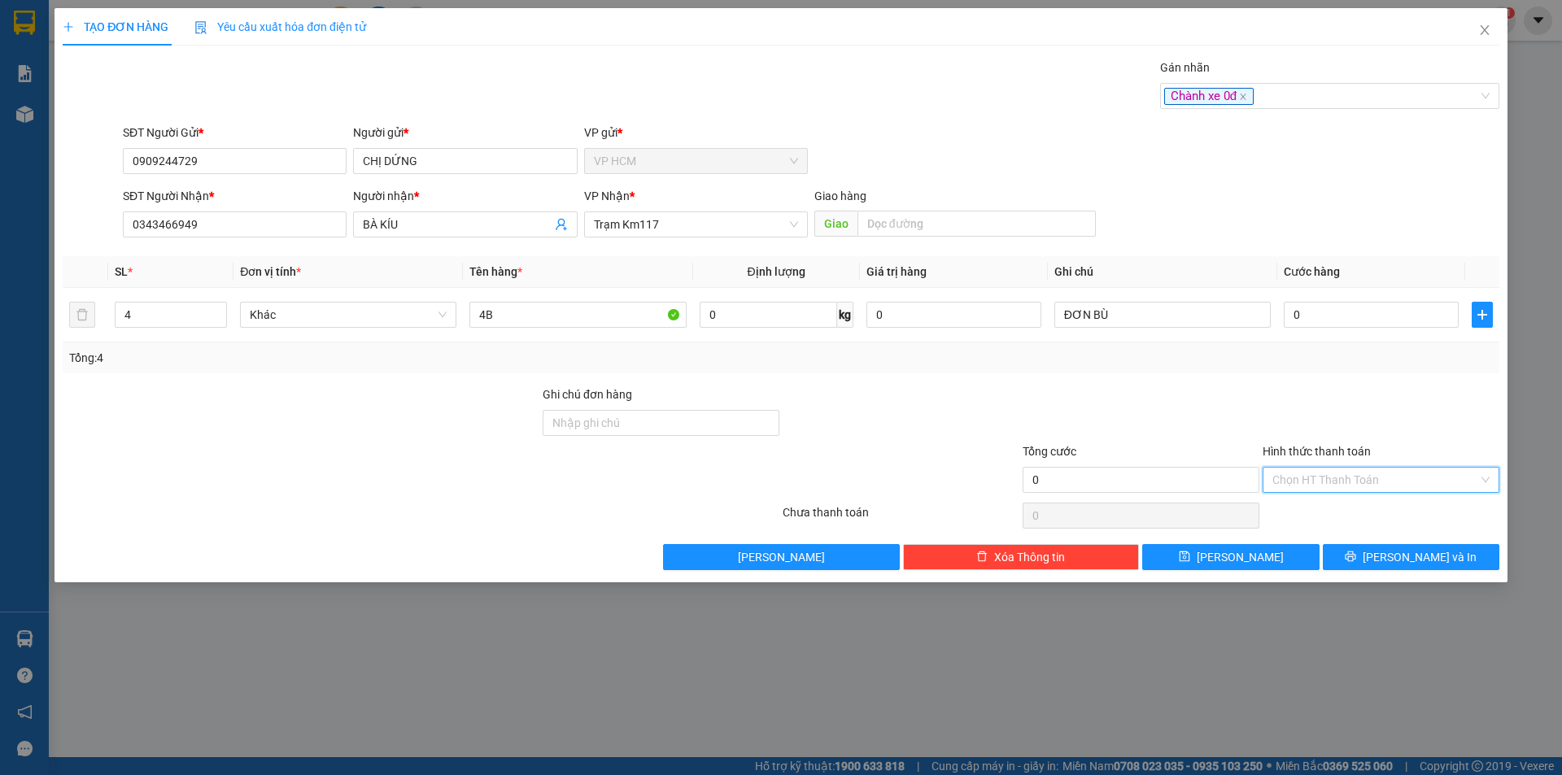
click at [1335, 476] on input "Hình thức thanh toán" at bounding box center [1375, 480] width 206 height 24
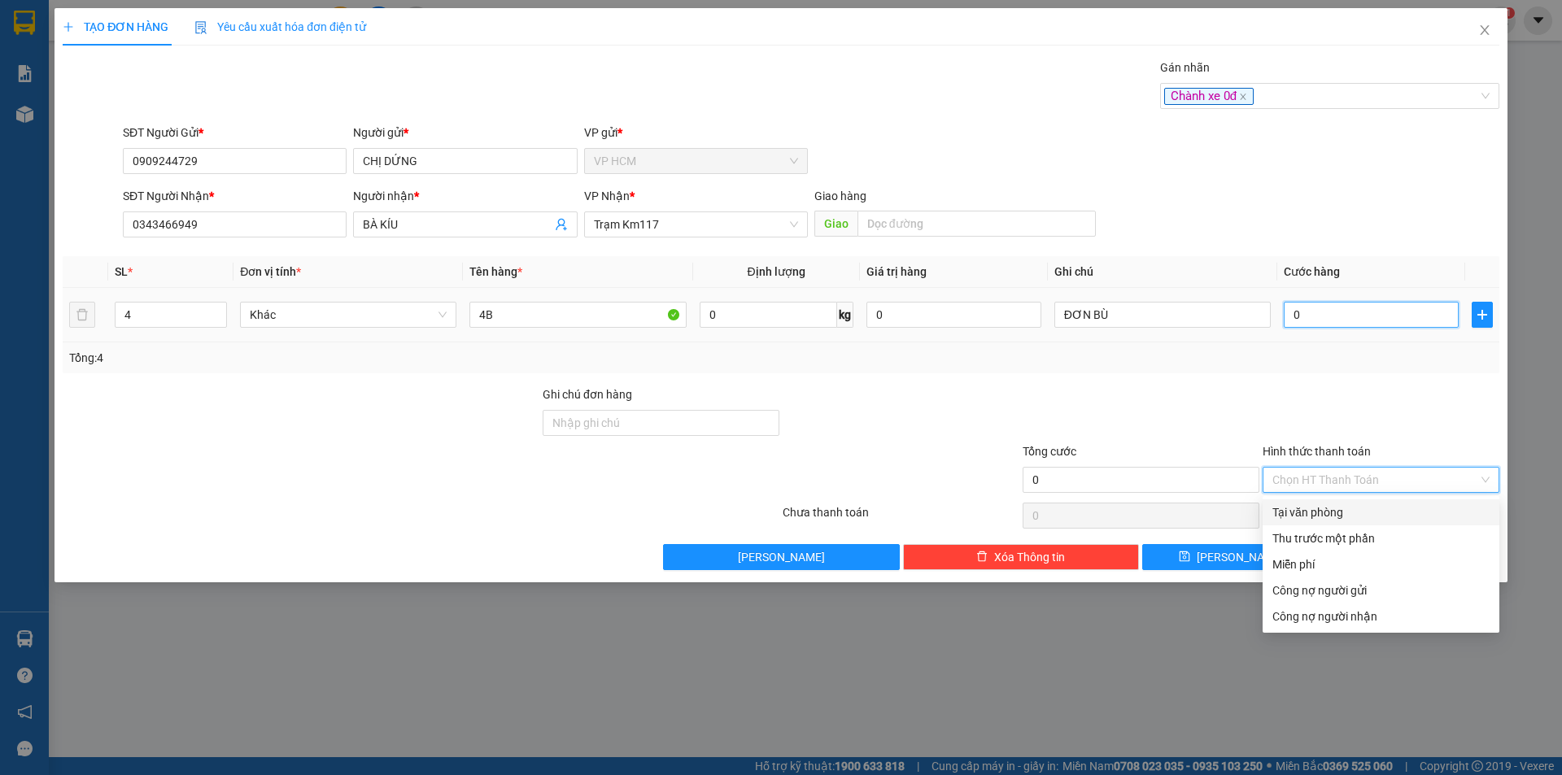
click at [1311, 312] on input "0" at bounding box center [1370, 315] width 175 height 26
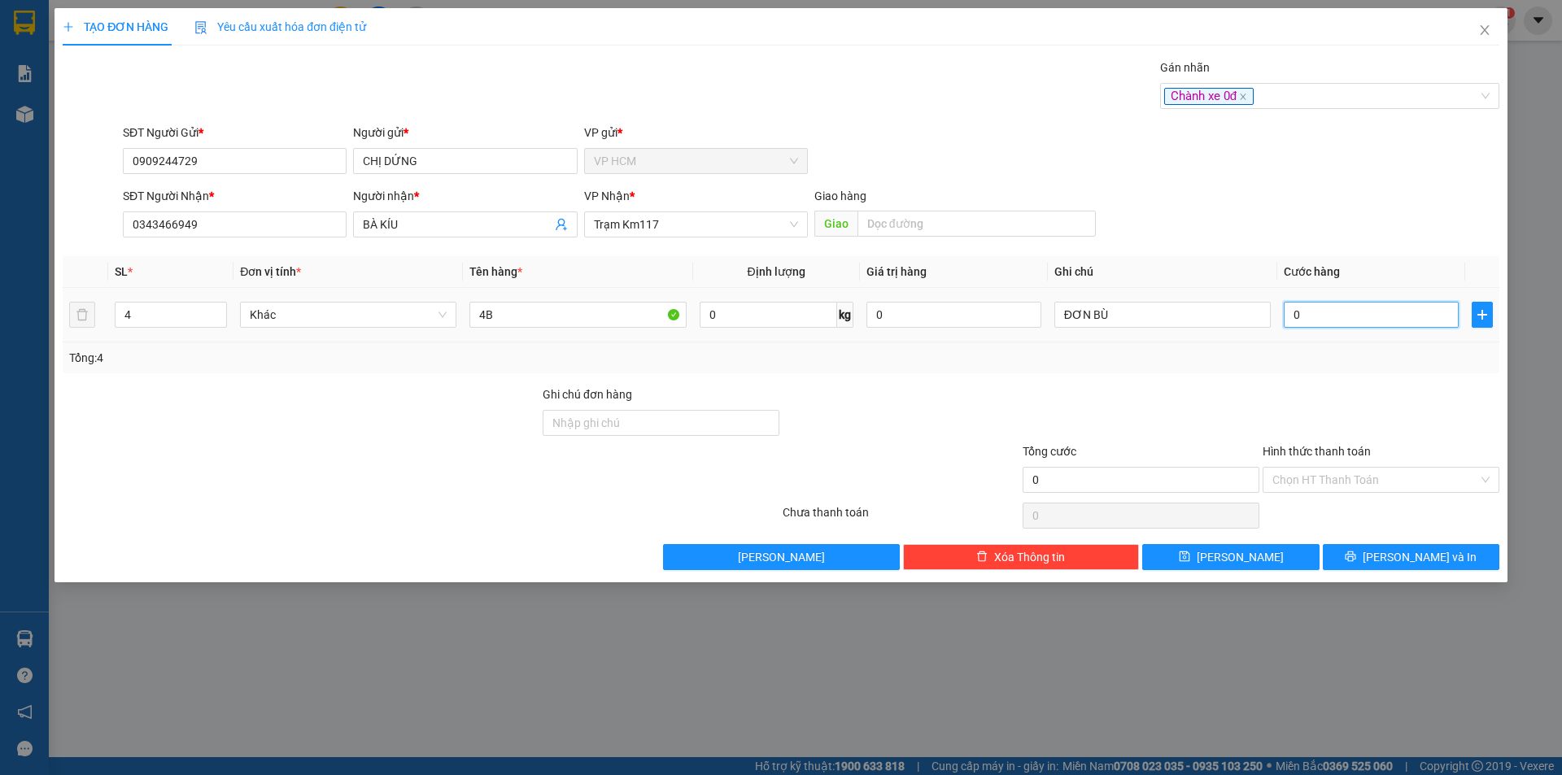
type input "1"
type input "12"
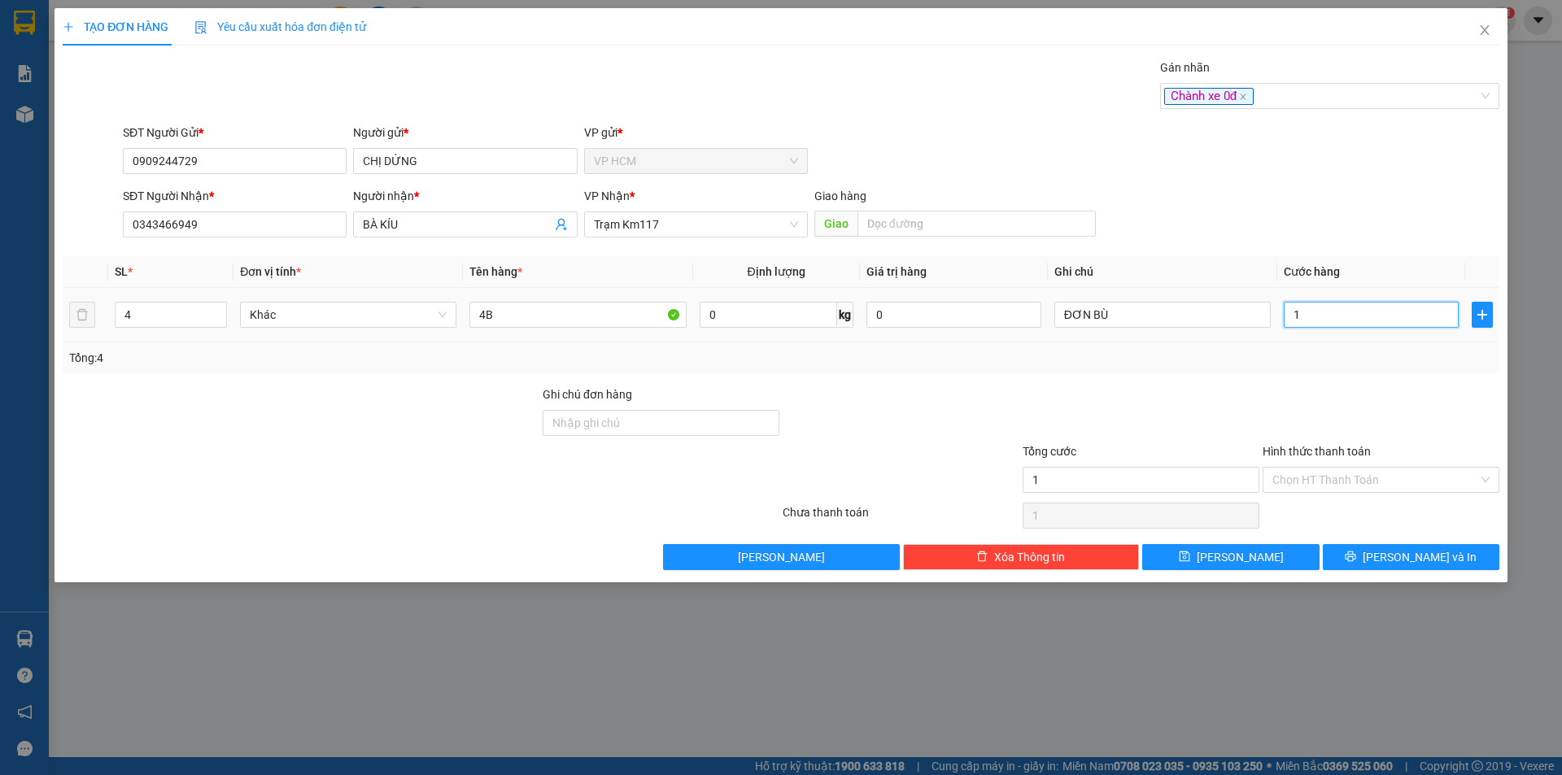
type input "12"
type input "120"
type input "120.000"
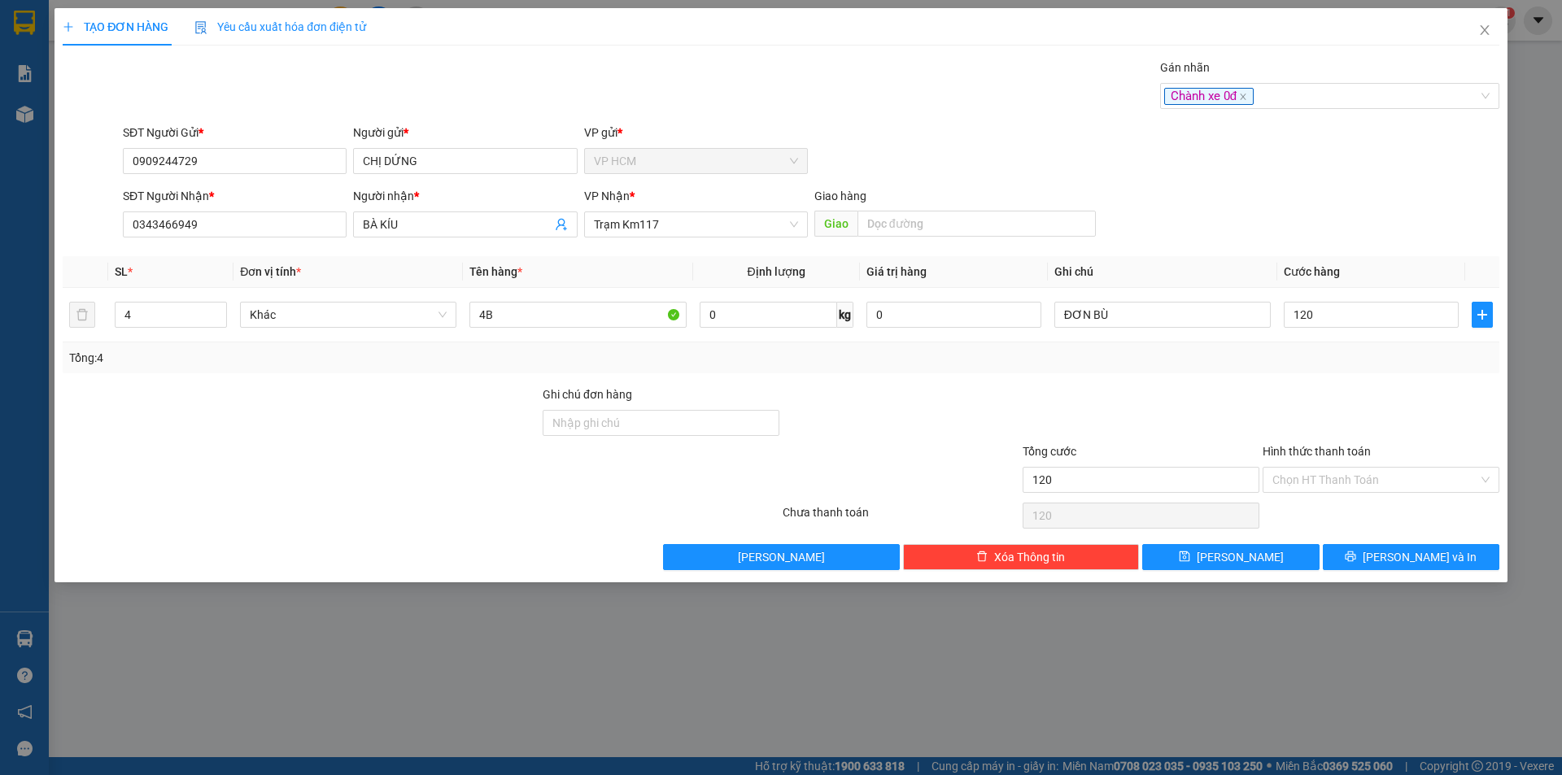
type input "120.000"
click at [1318, 373] on div "Tổng: 4" at bounding box center [781, 357] width 1436 height 31
click at [1309, 475] on input "Hình thức thanh toán" at bounding box center [1375, 480] width 206 height 24
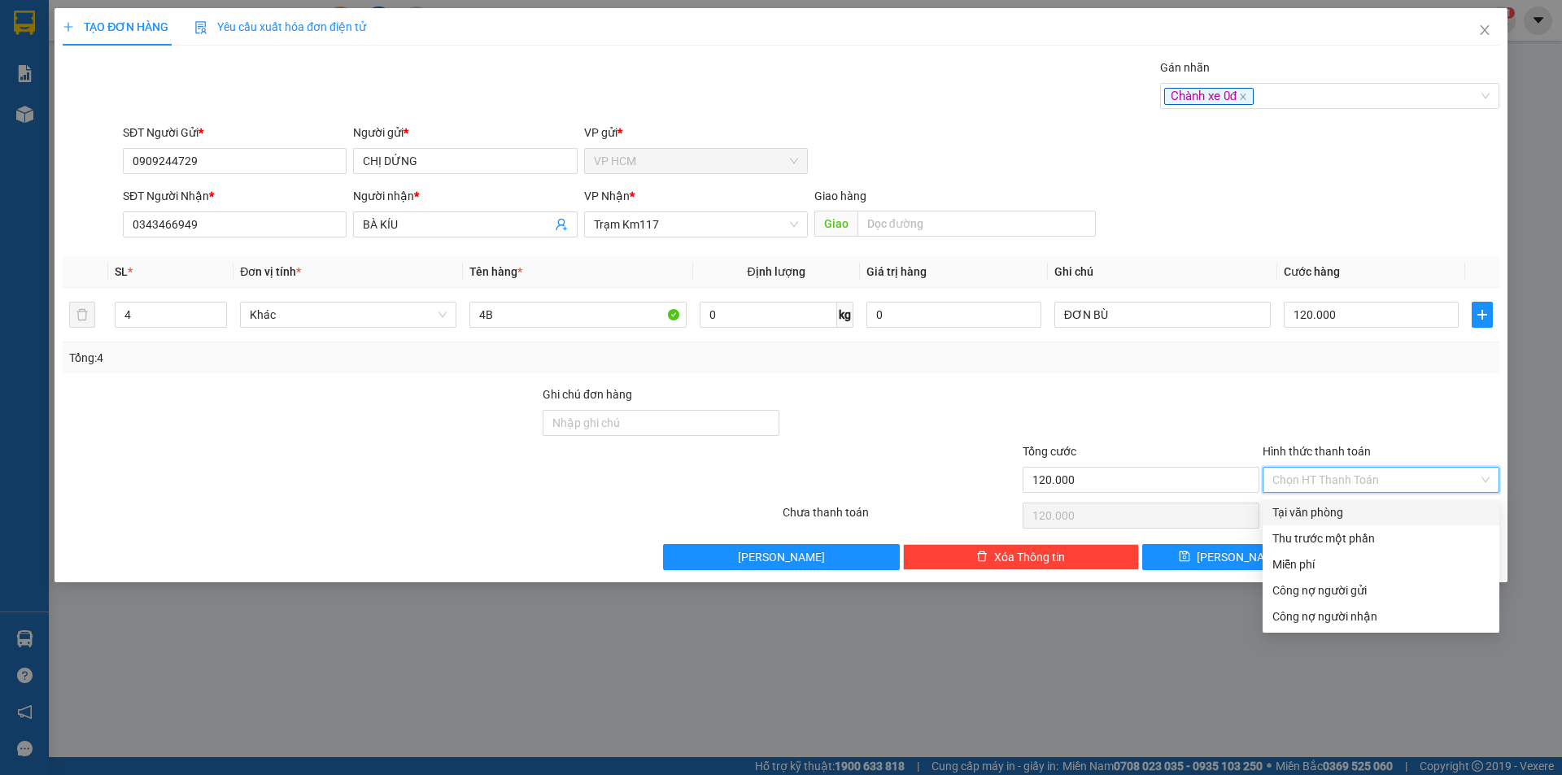
click at [1327, 517] on div "Tại văn phòng" at bounding box center [1380, 512] width 217 height 18
type input "0"
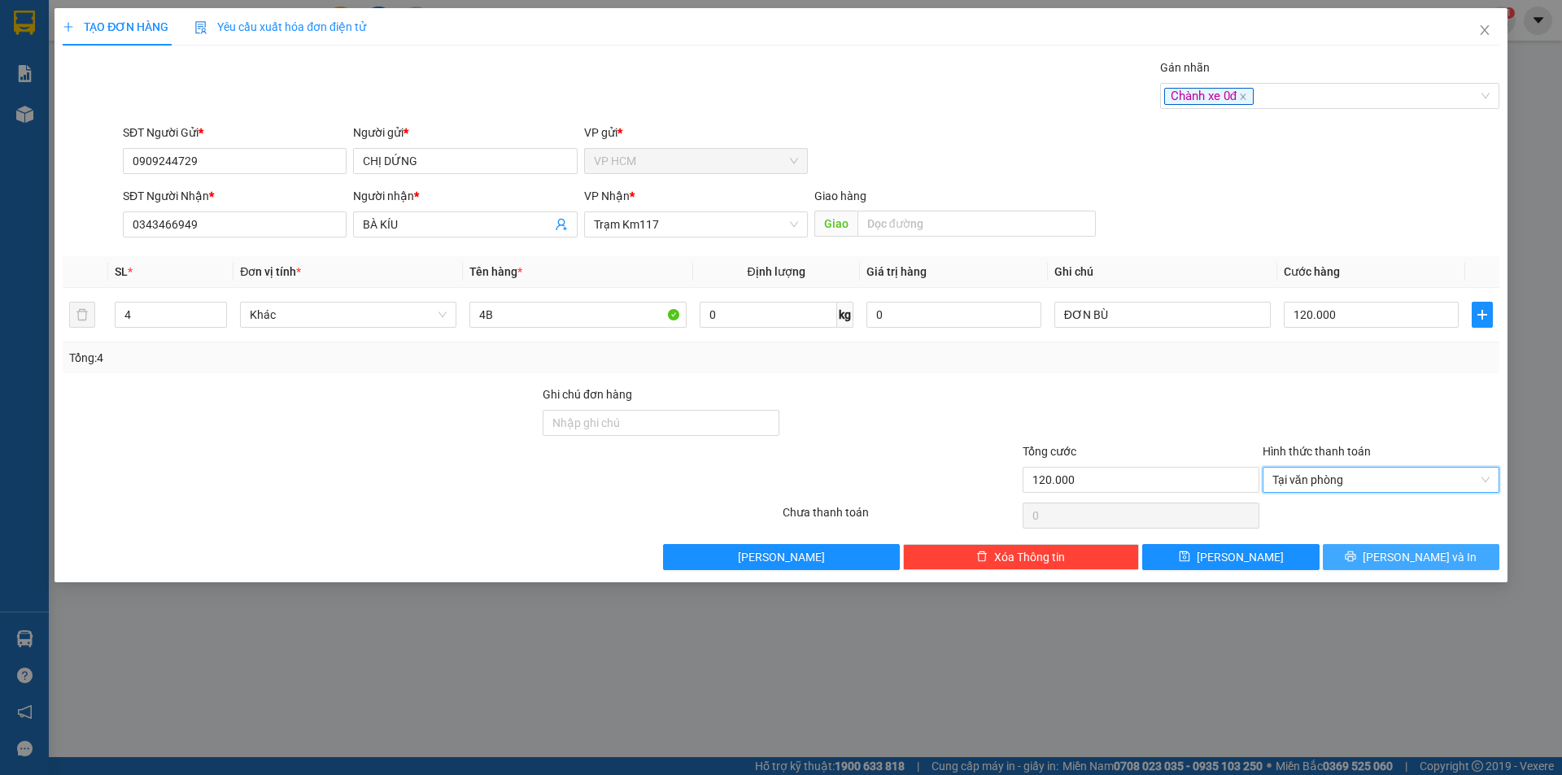
click at [1415, 553] on span "[PERSON_NAME] và In" at bounding box center [1419, 557] width 114 height 18
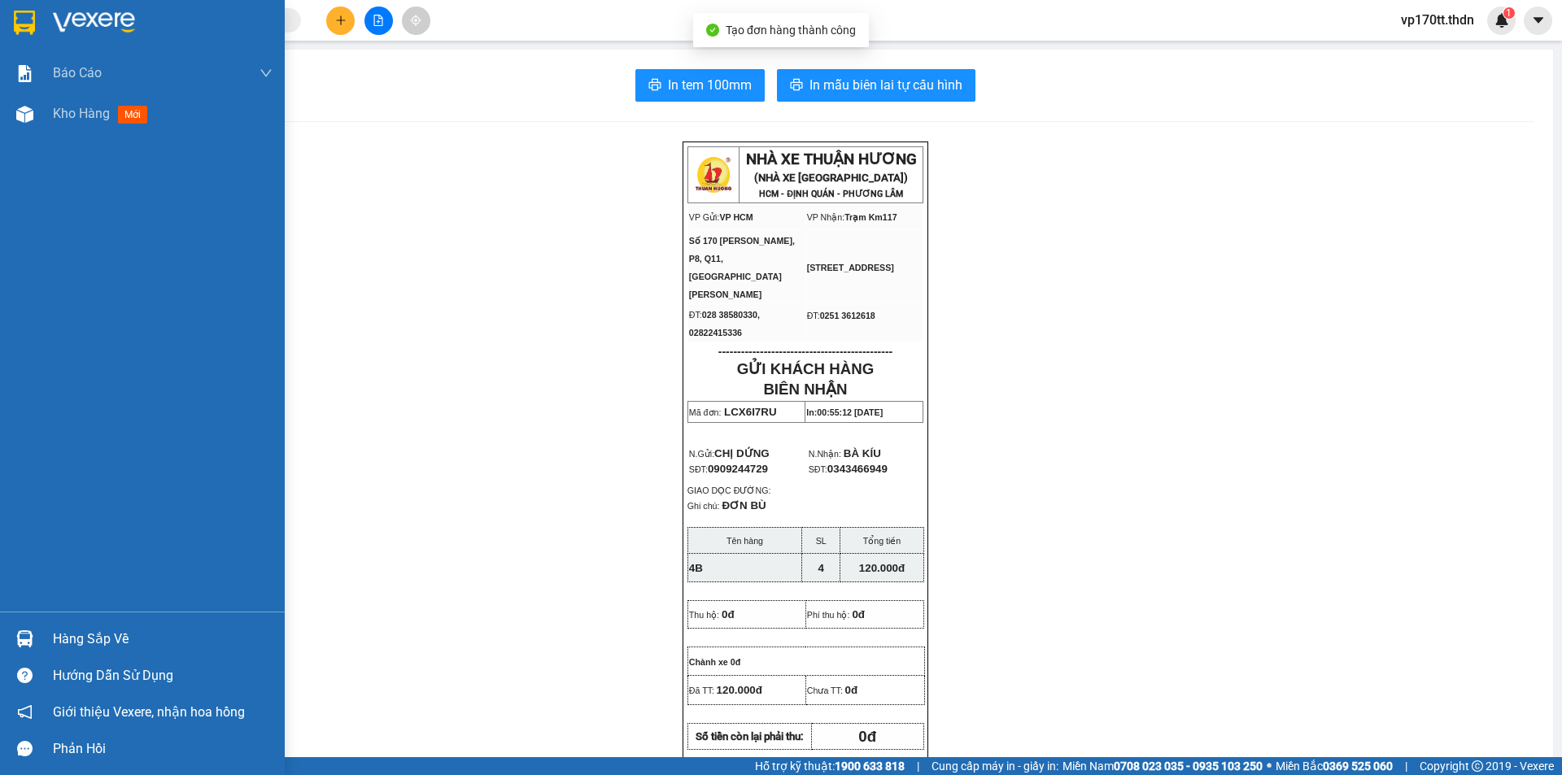
click at [22, 32] on img at bounding box center [24, 23] width 21 height 24
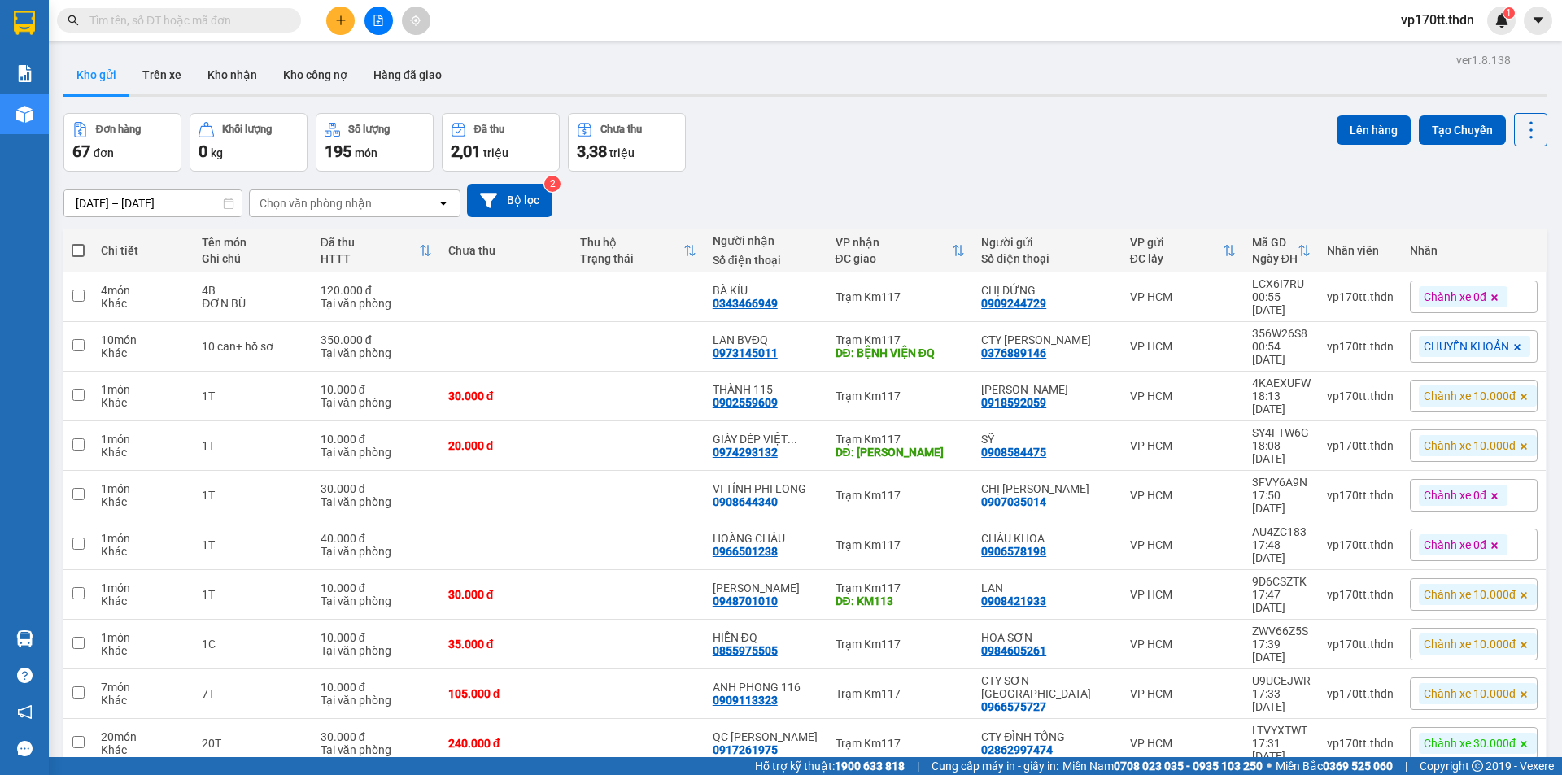
click at [82, 246] on span at bounding box center [78, 250] width 13 height 13
click at [78, 242] on input "checkbox" at bounding box center [78, 242] width 0 height 0
checkbox input "true"
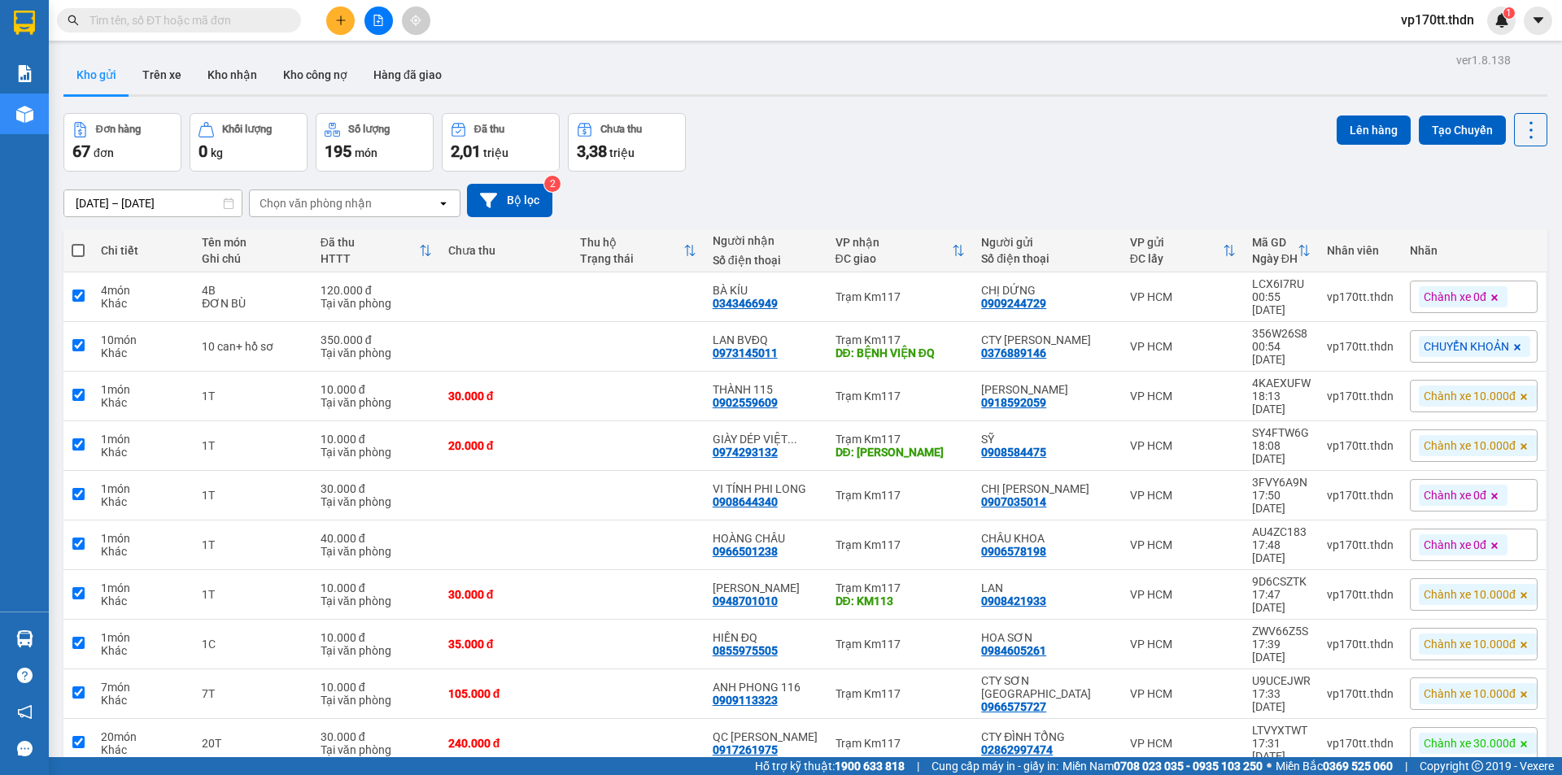
checkbox input "true"
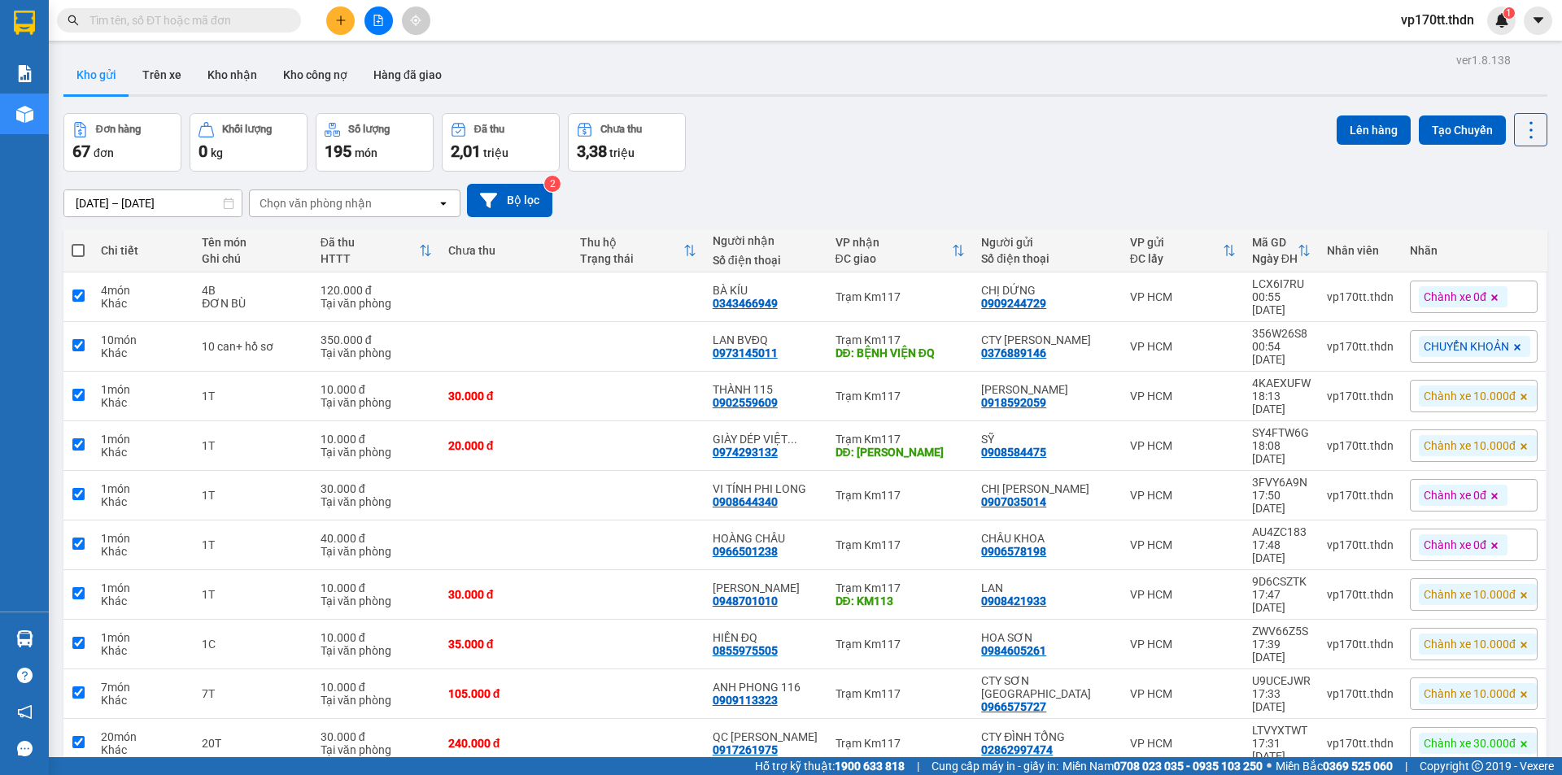
checkbox input "true"
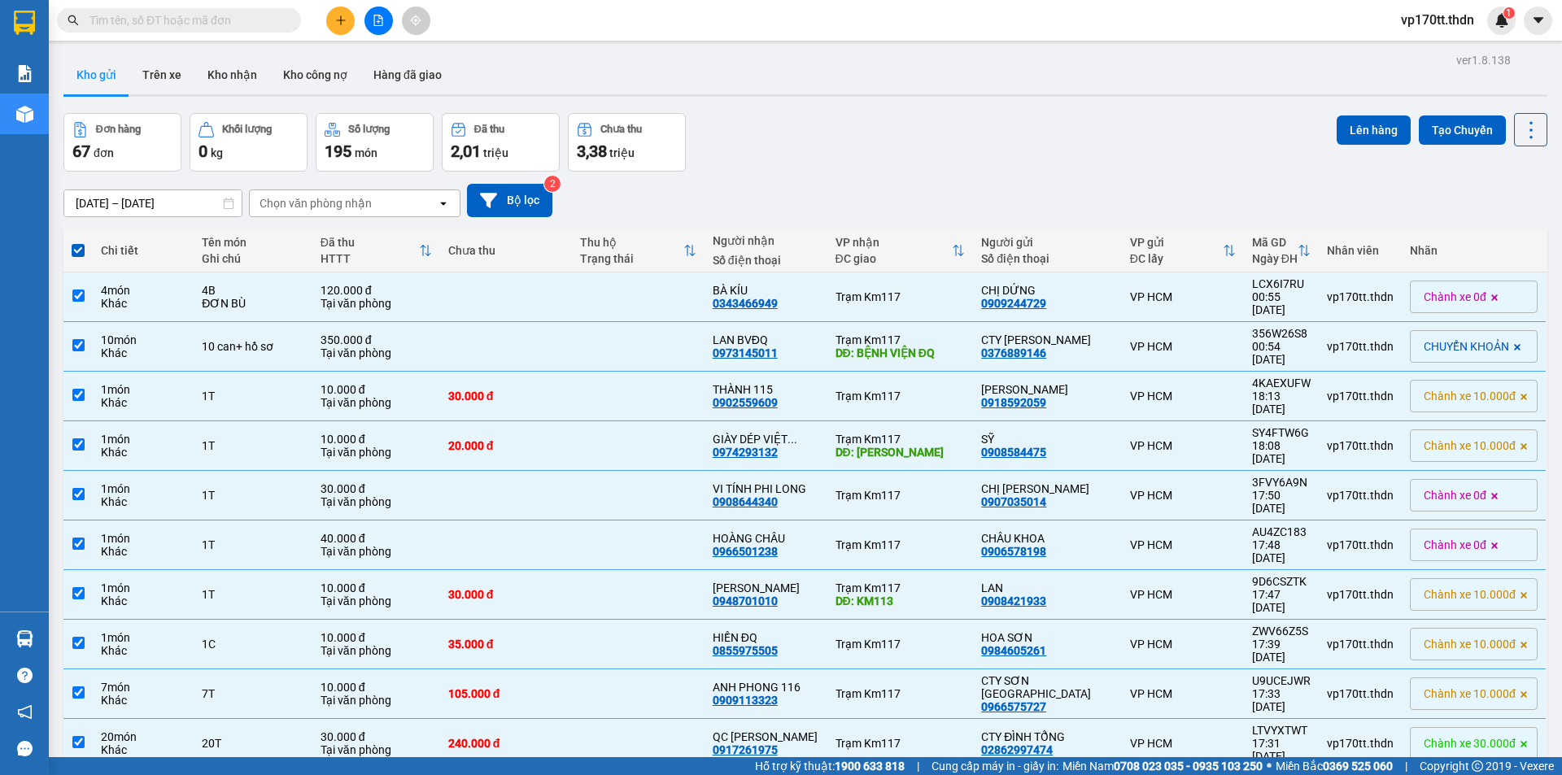
scroll to position [75, 0]
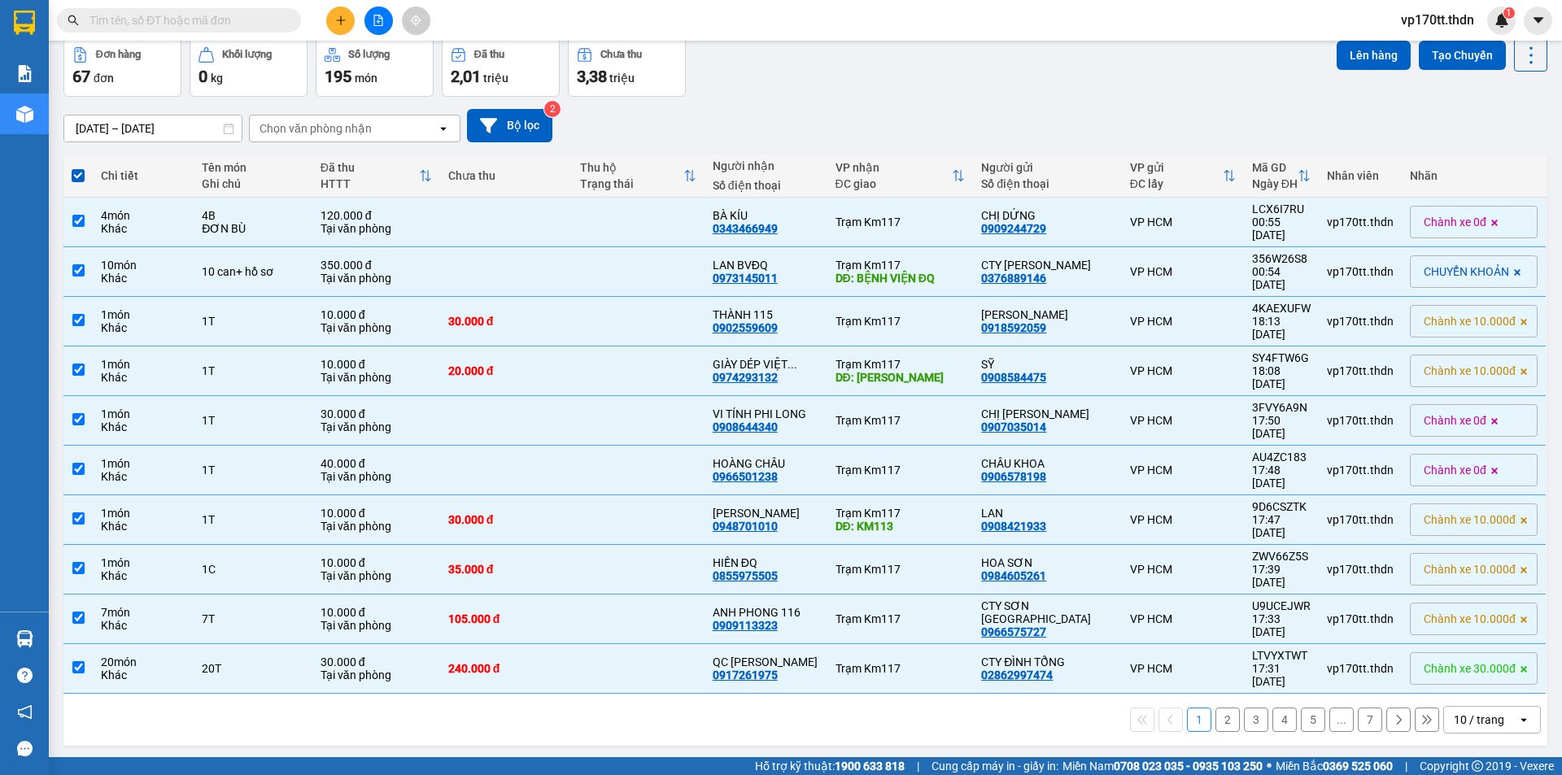
click at [1492, 707] on div "10 / trang" at bounding box center [1480, 720] width 73 height 26
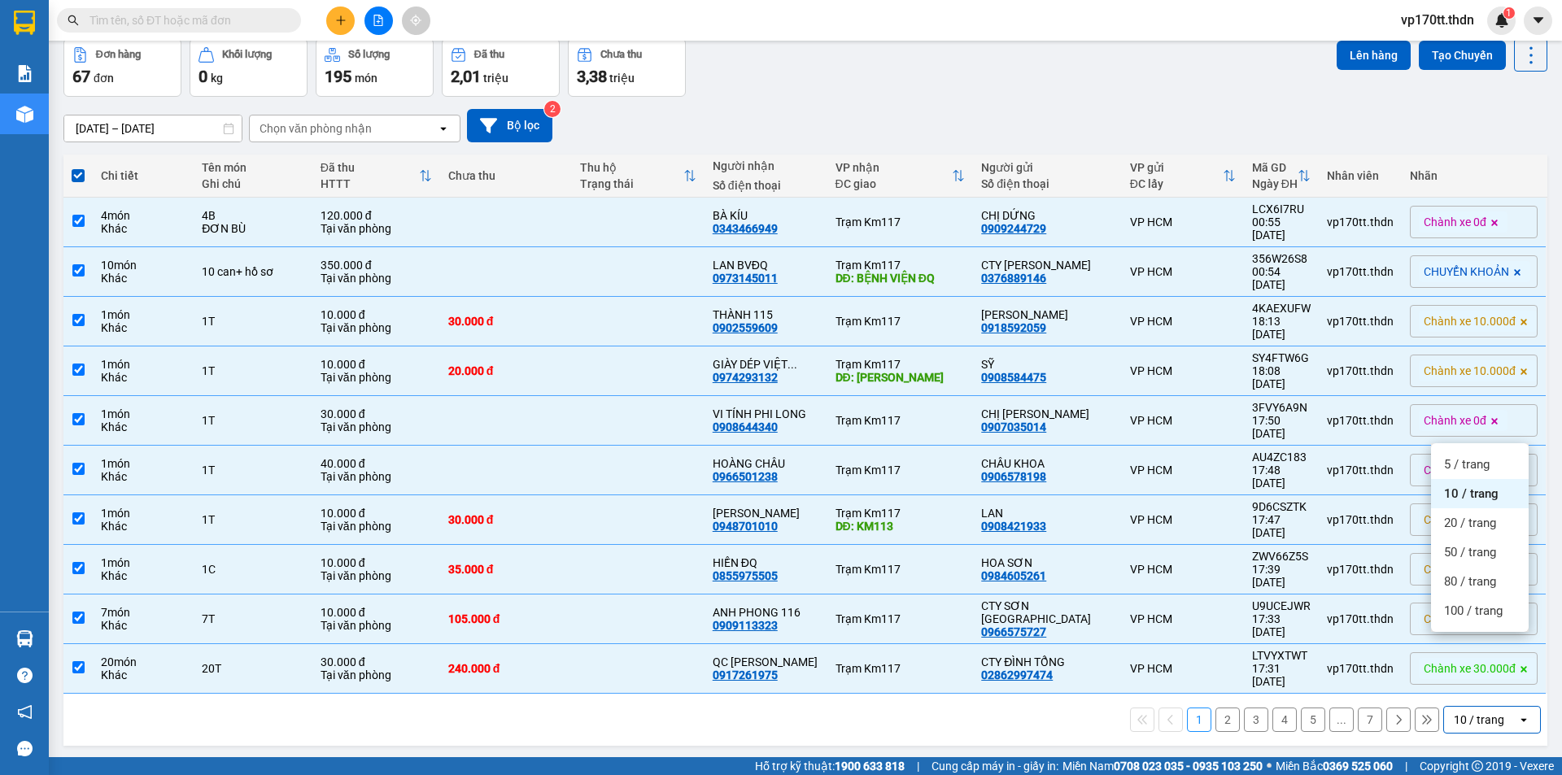
click at [1485, 618] on span "100 / trang" at bounding box center [1473, 611] width 59 height 16
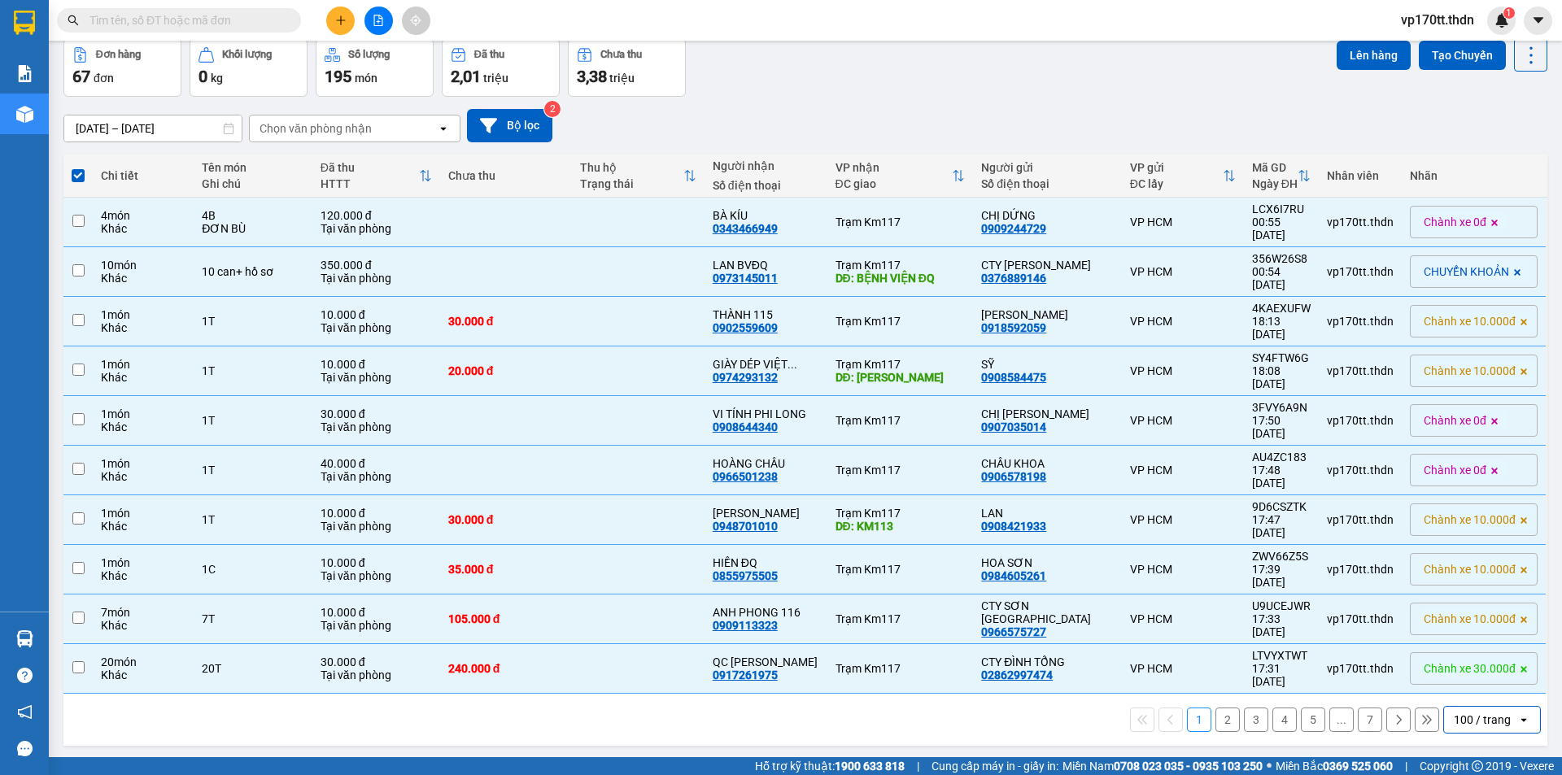
checkbox input "false"
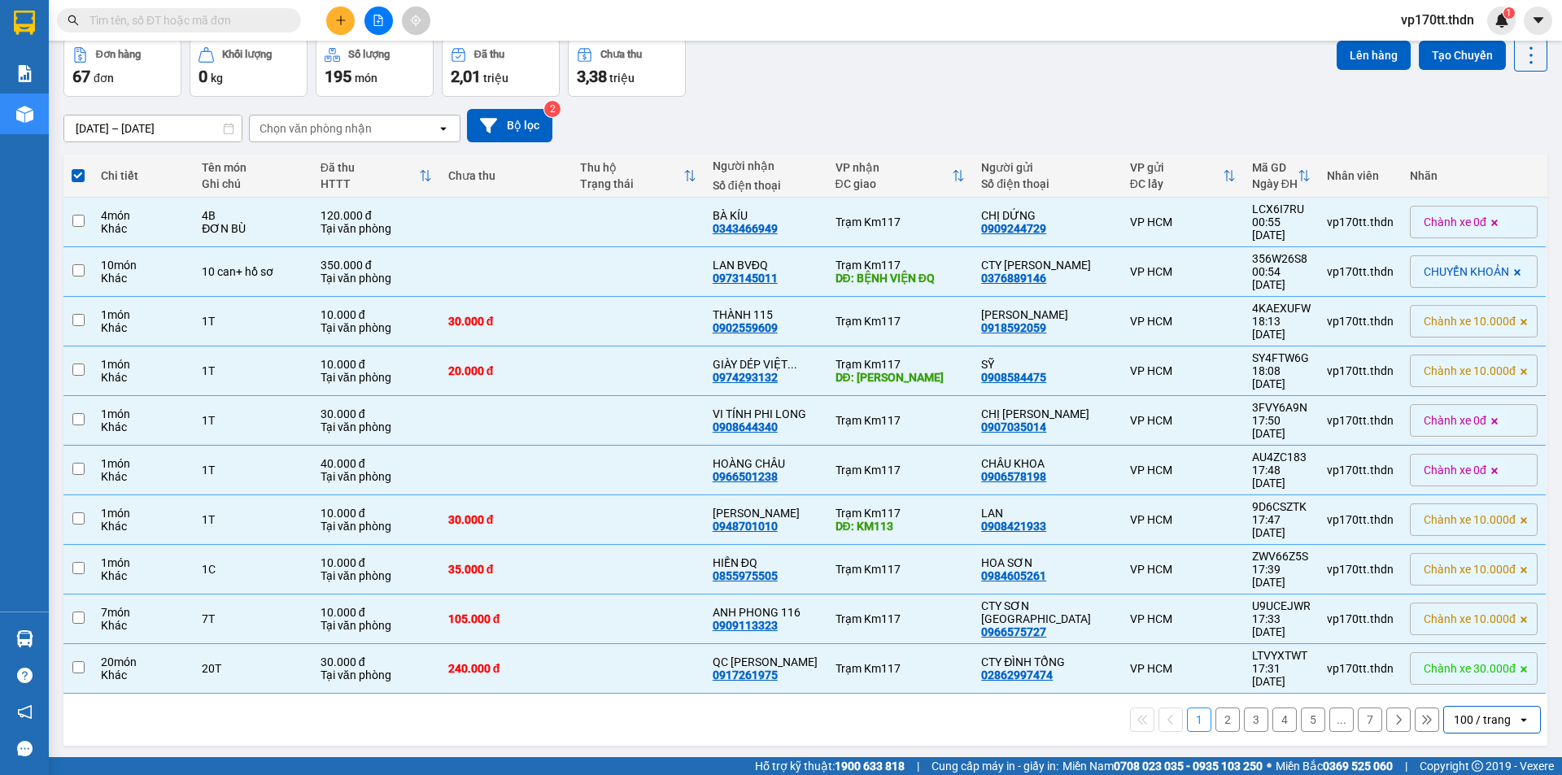
checkbox input "false"
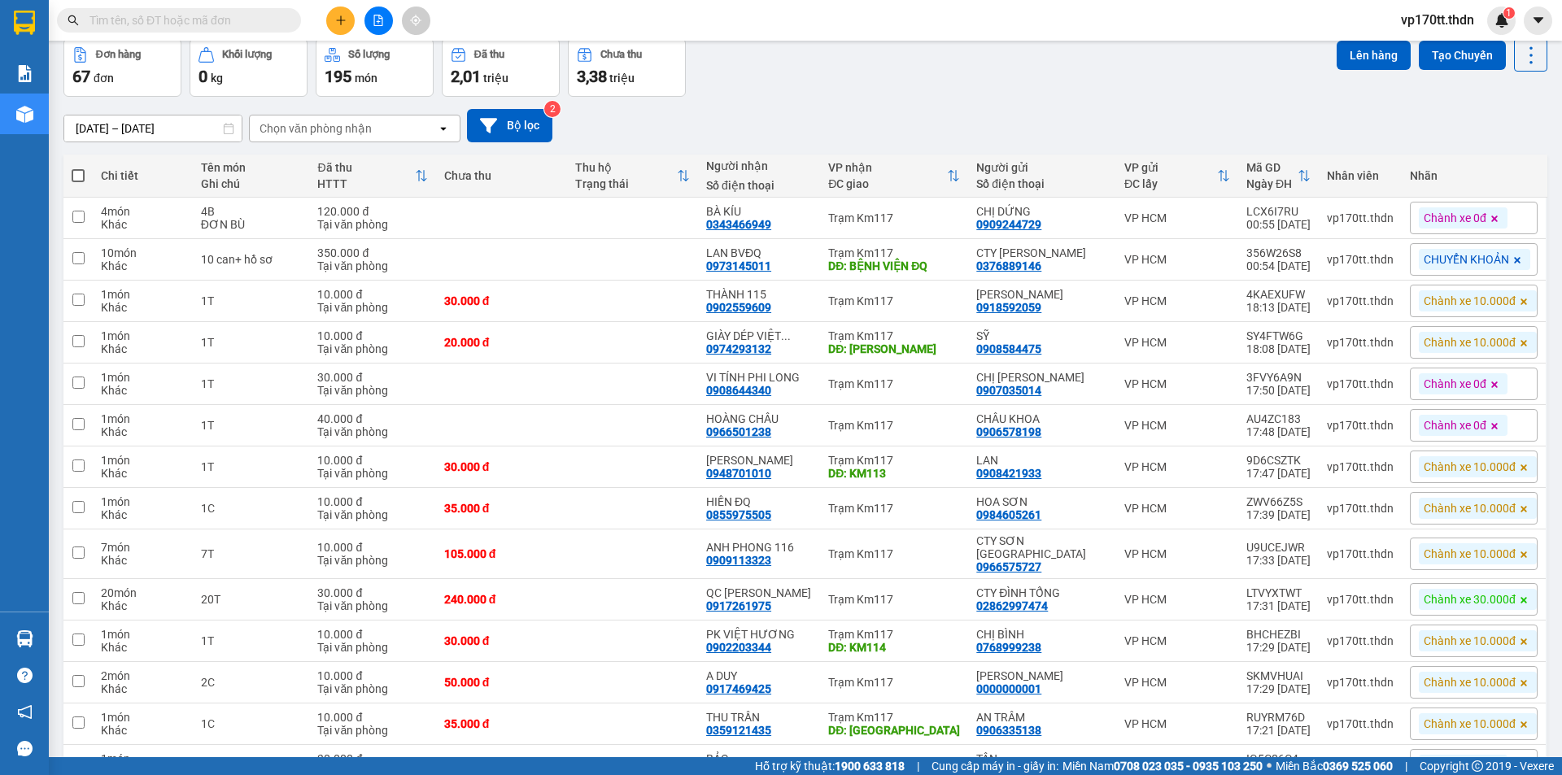
click at [76, 173] on span at bounding box center [78, 175] width 13 height 13
click at [78, 168] on input "checkbox" at bounding box center [78, 168] width 0 height 0
checkbox input "true"
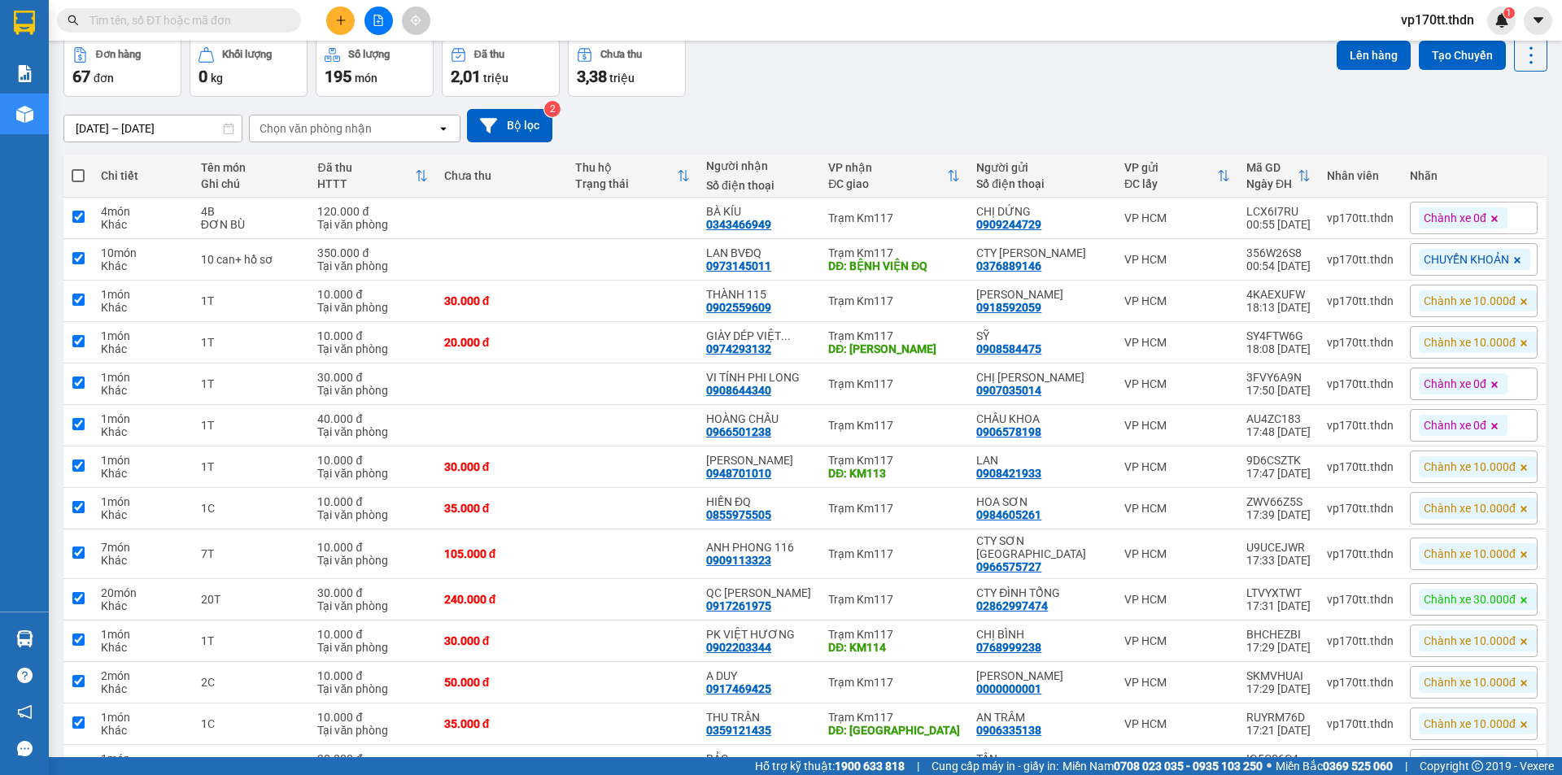
checkbox input "true"
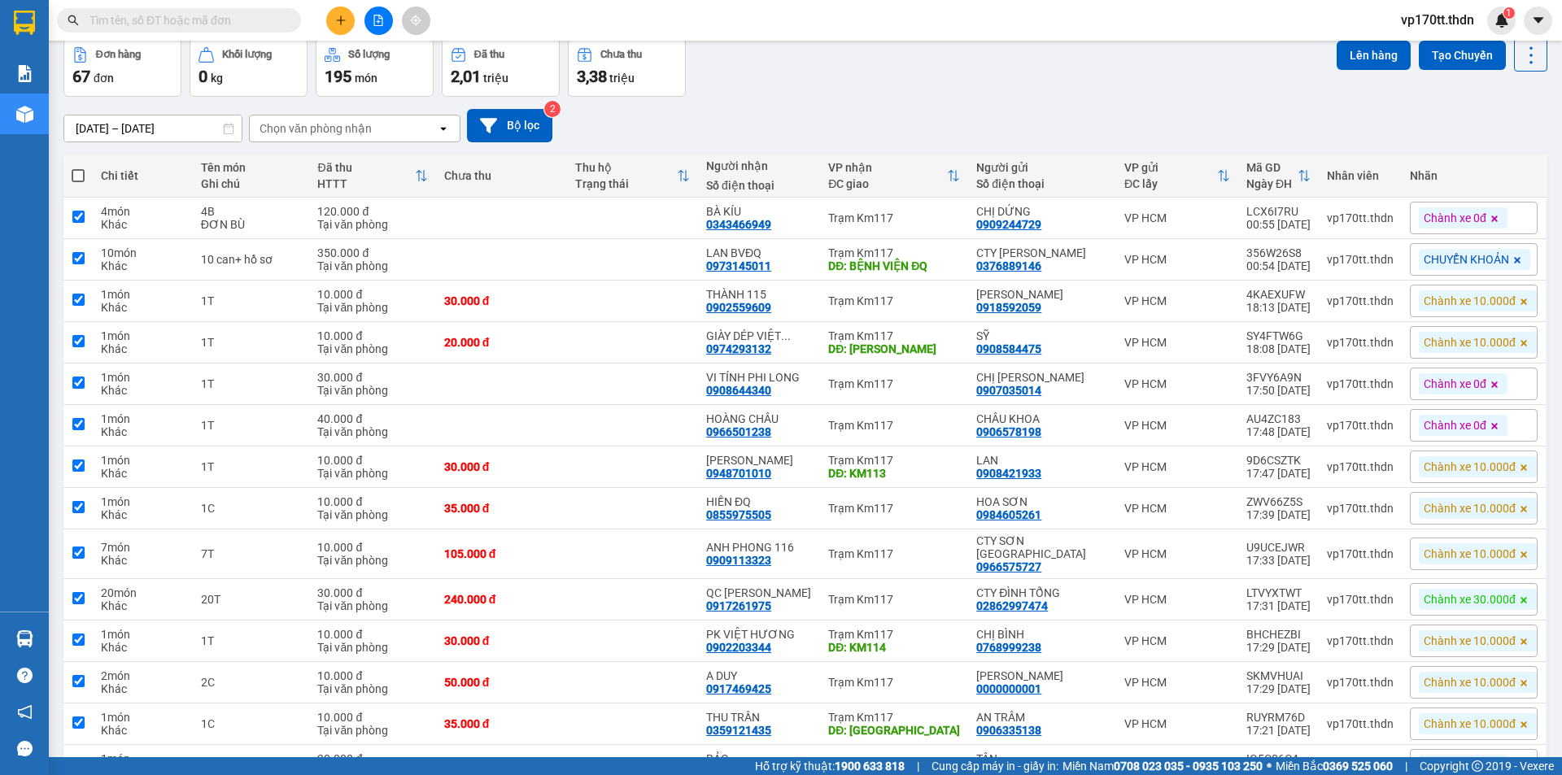
checkbox input "true"
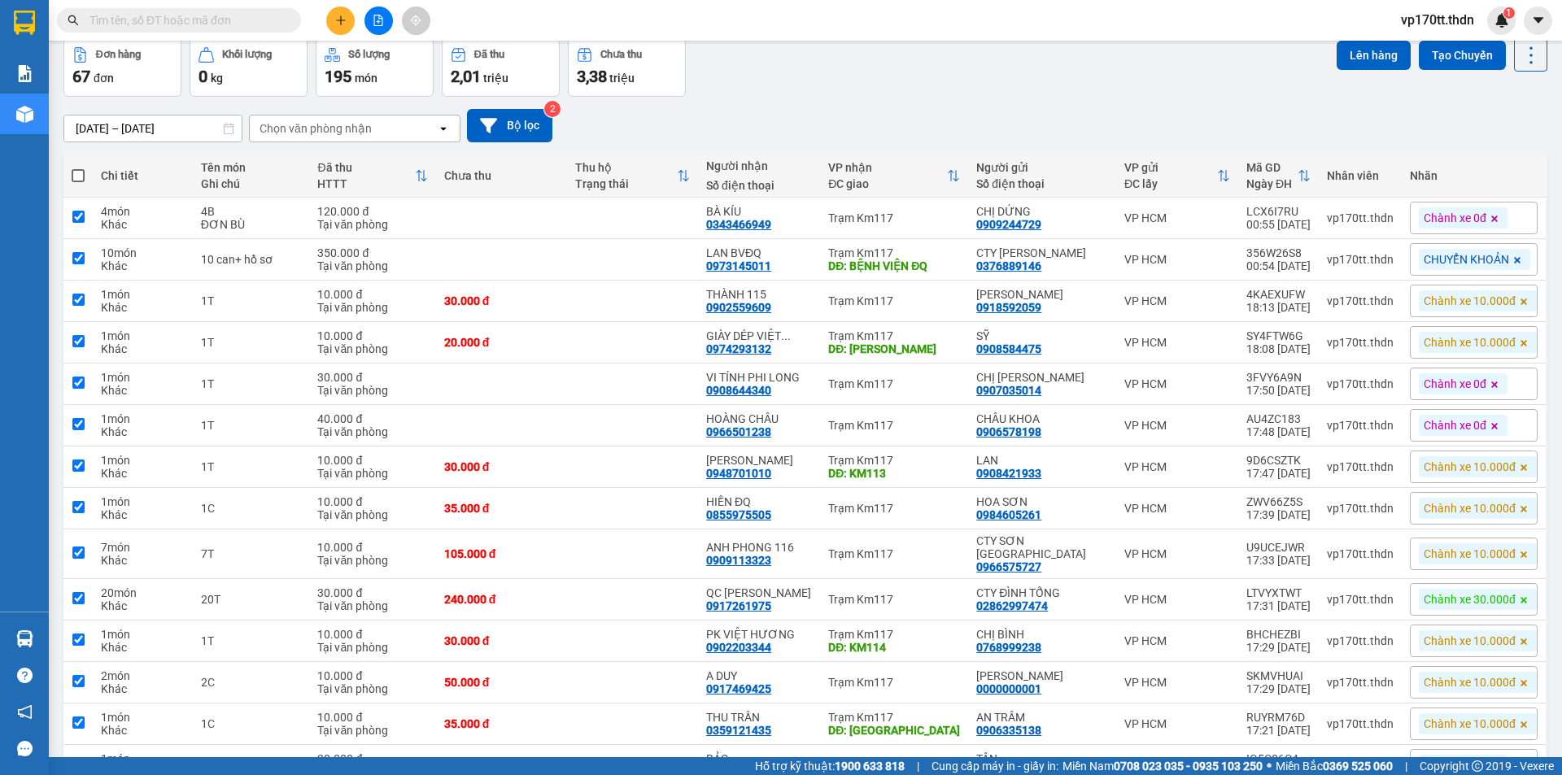
checkbox input "true"
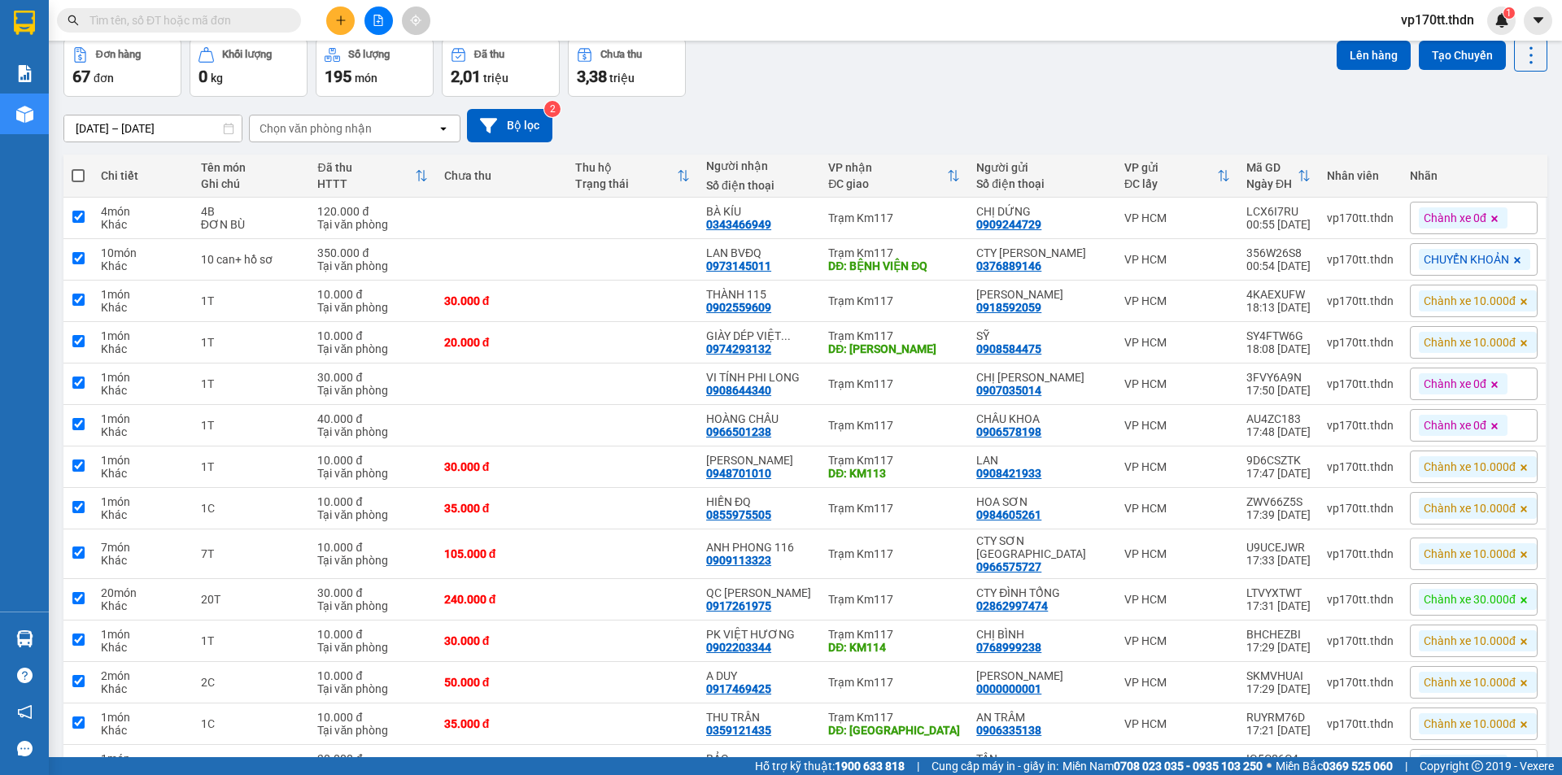
checkbox input "true"
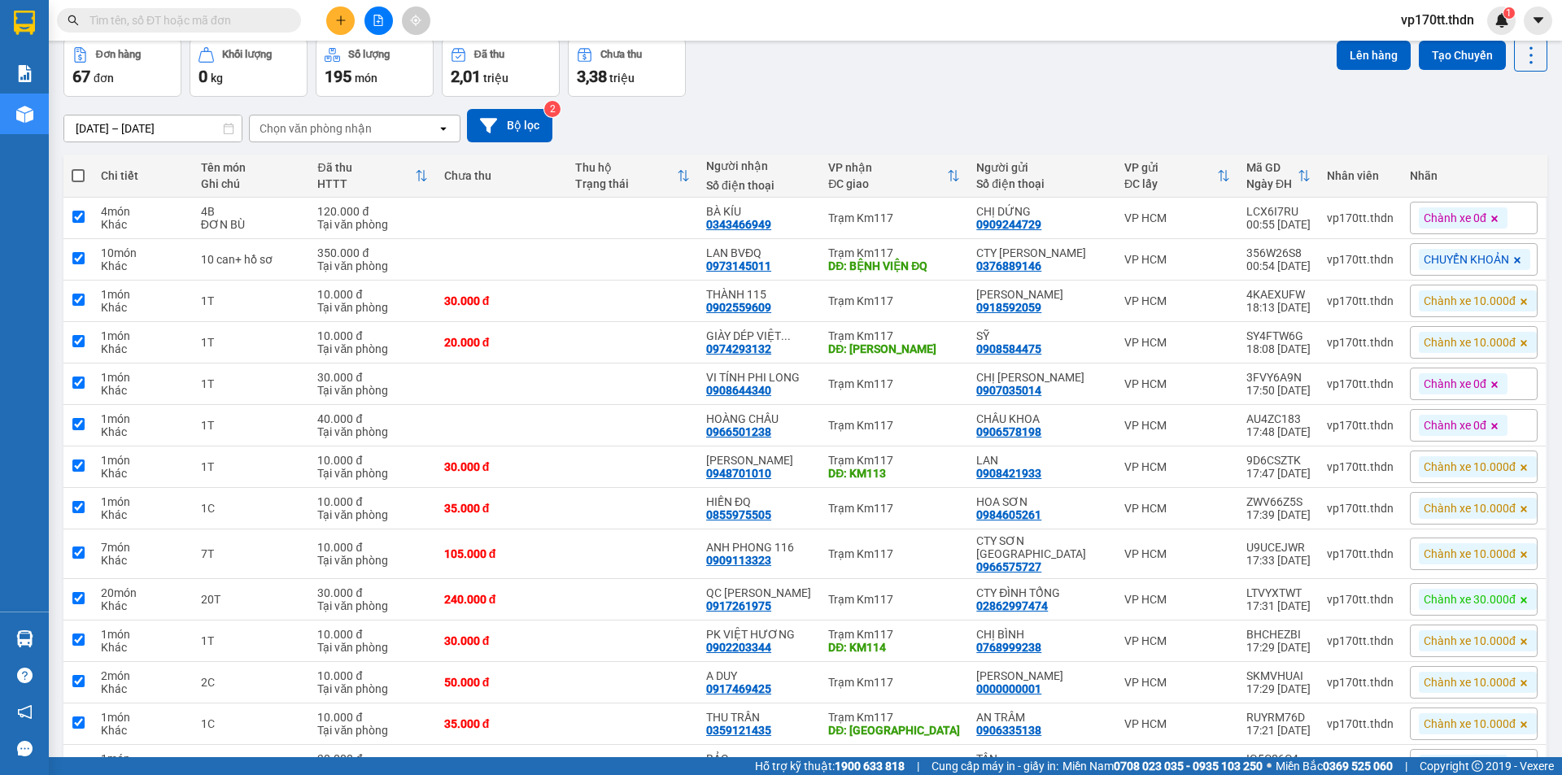
checkbox input "true"
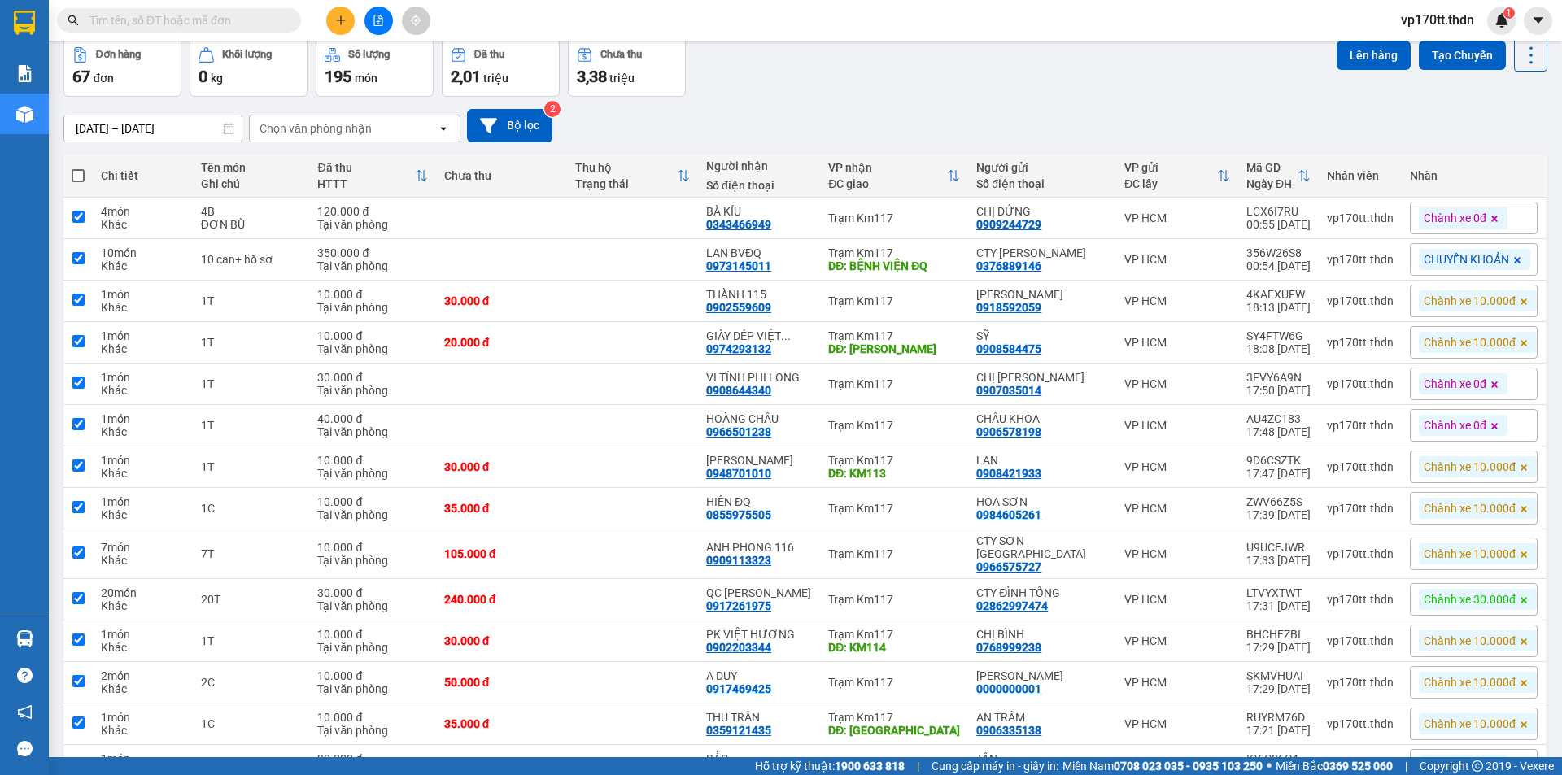
checkbox input "true"
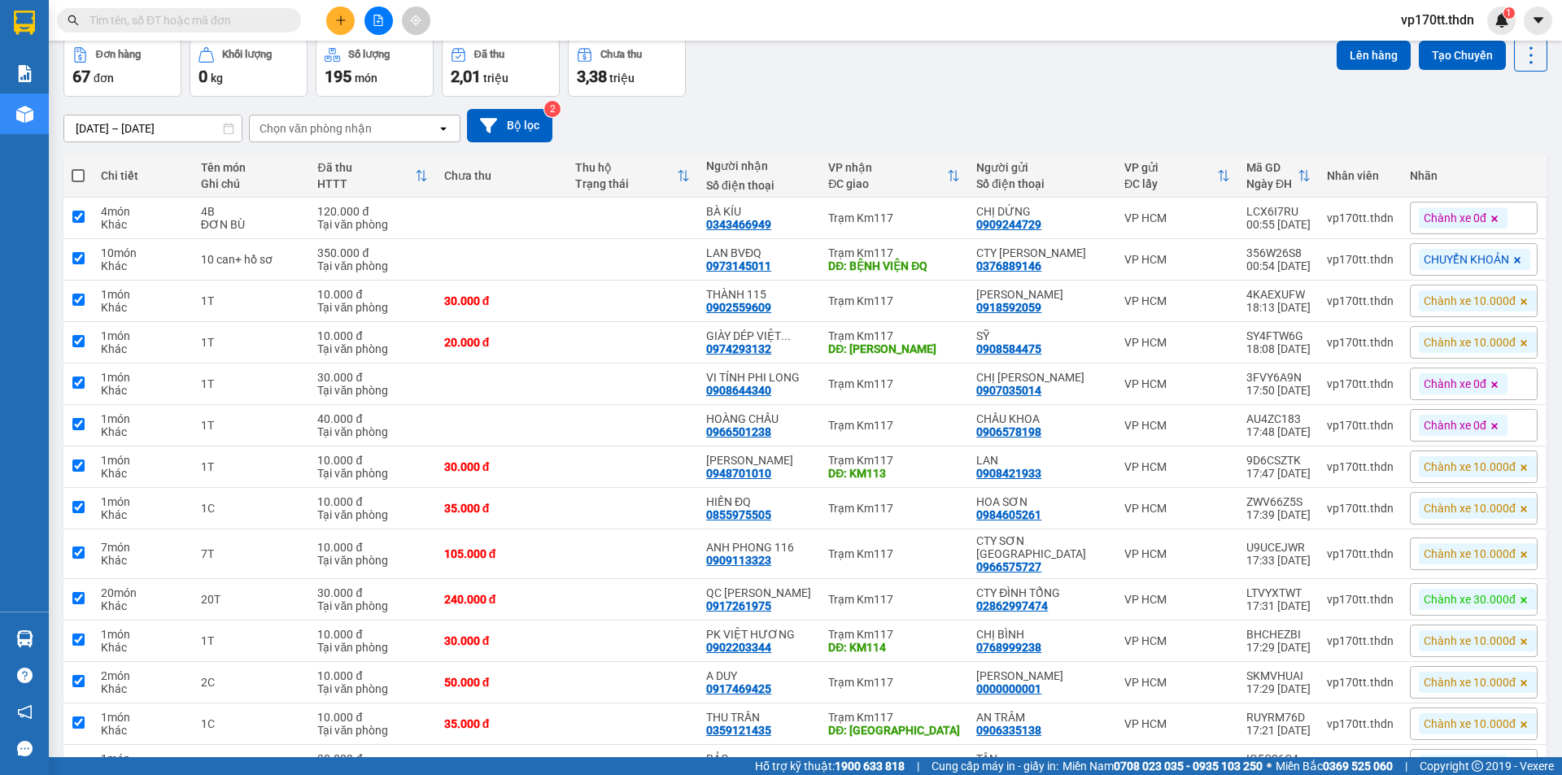
checkbox input "true"
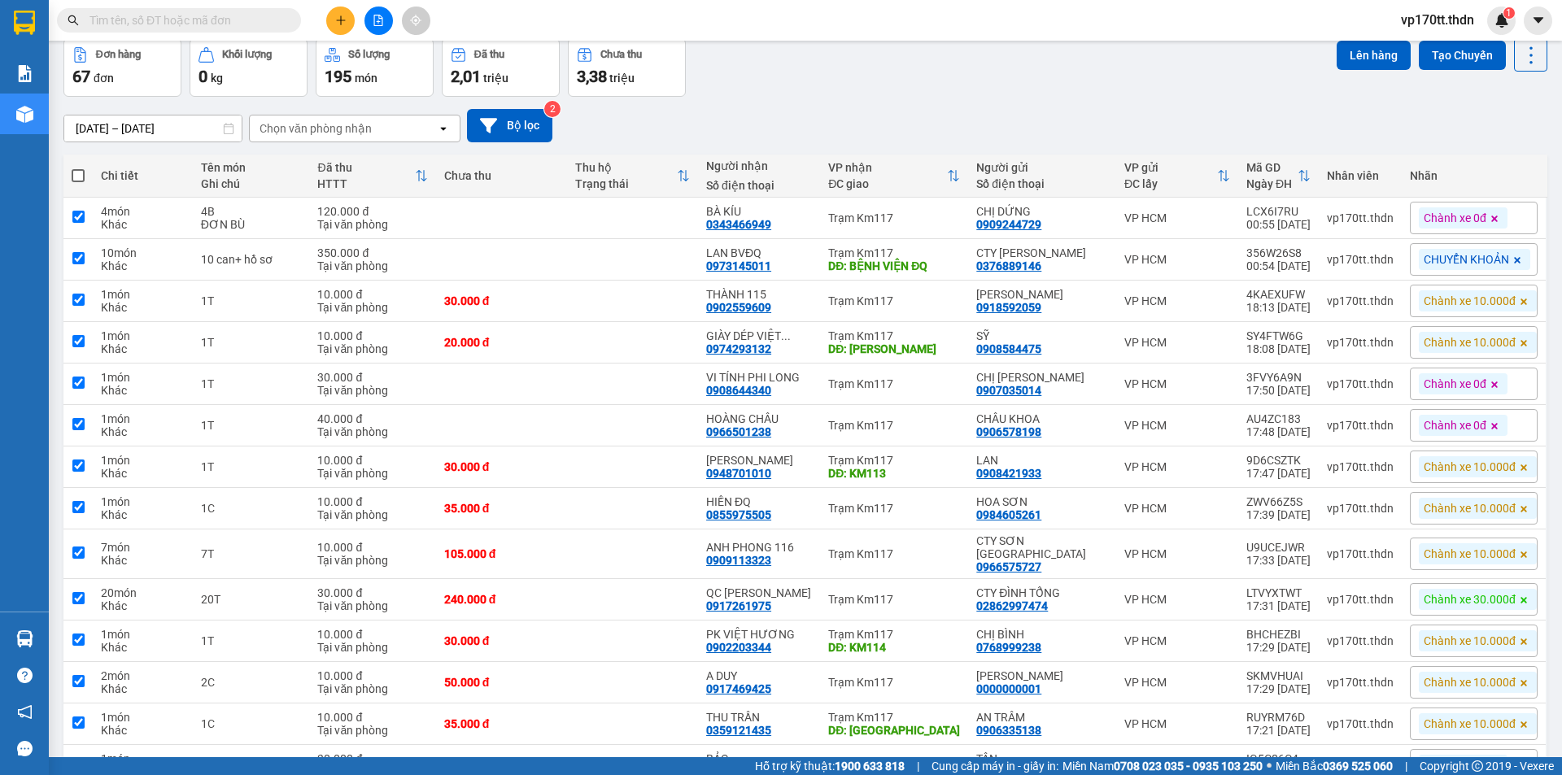
checkbox input "true"
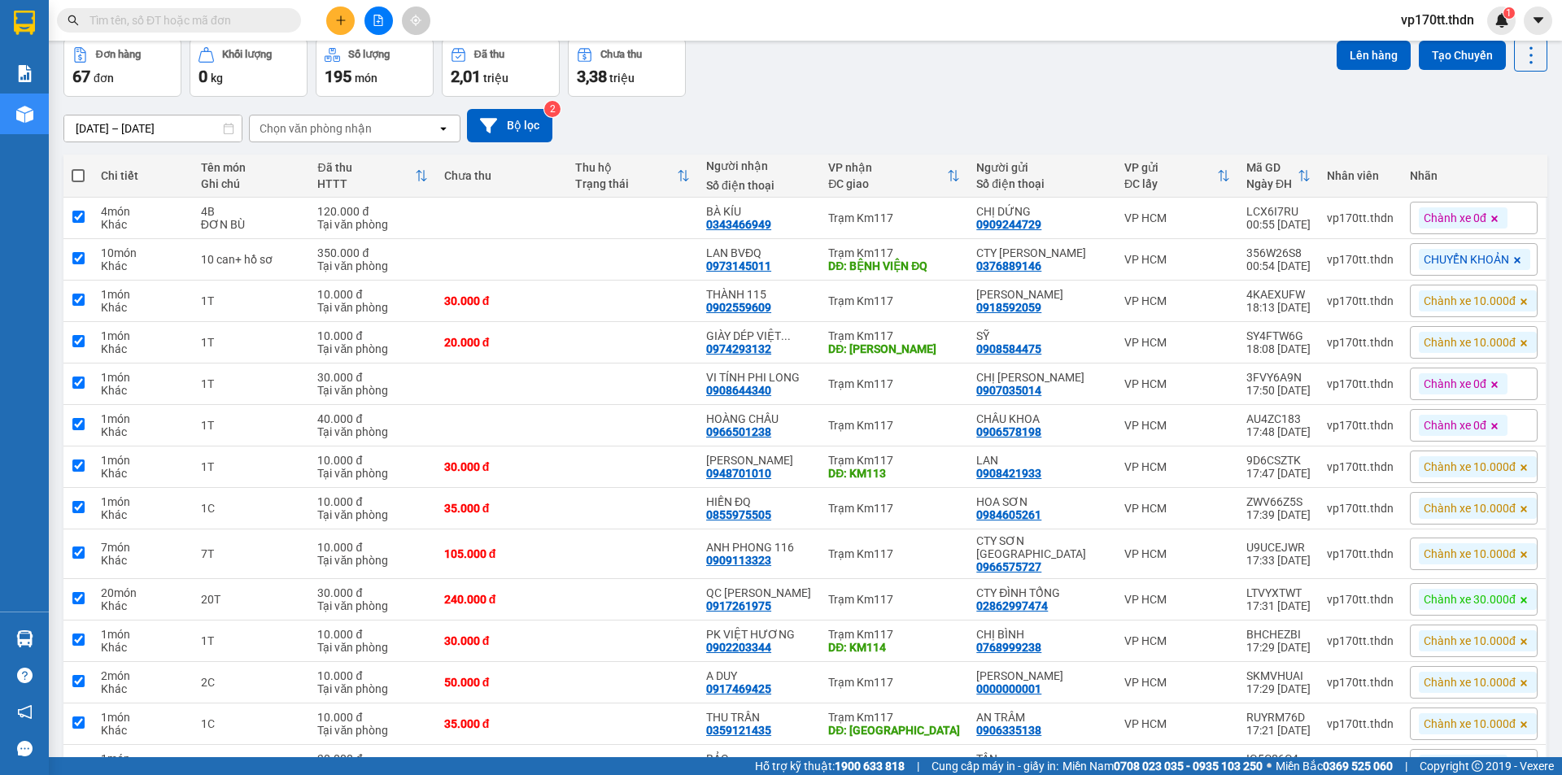
checkbox input "true"
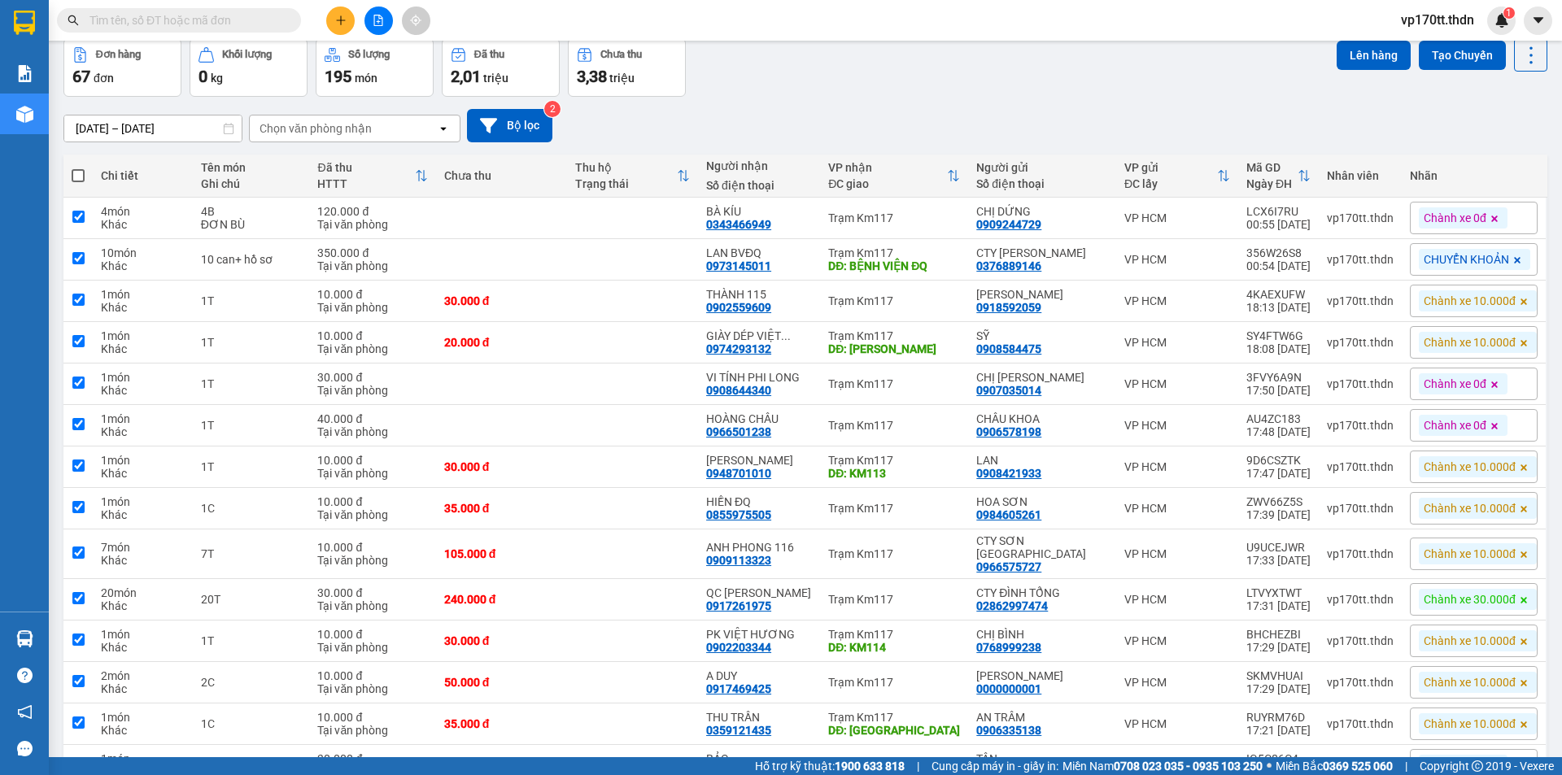
checkbox input "true"
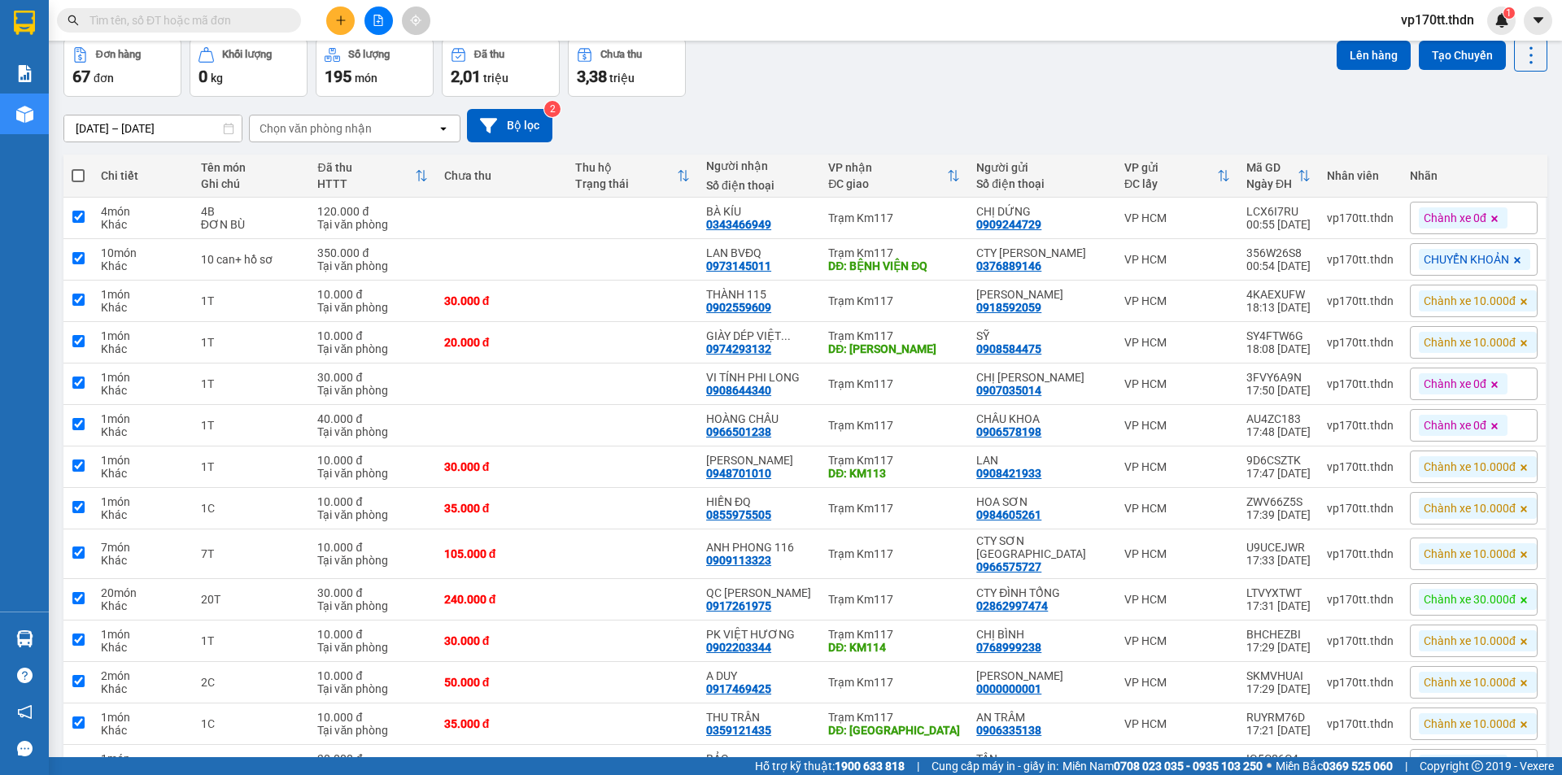
checkbox input "true"
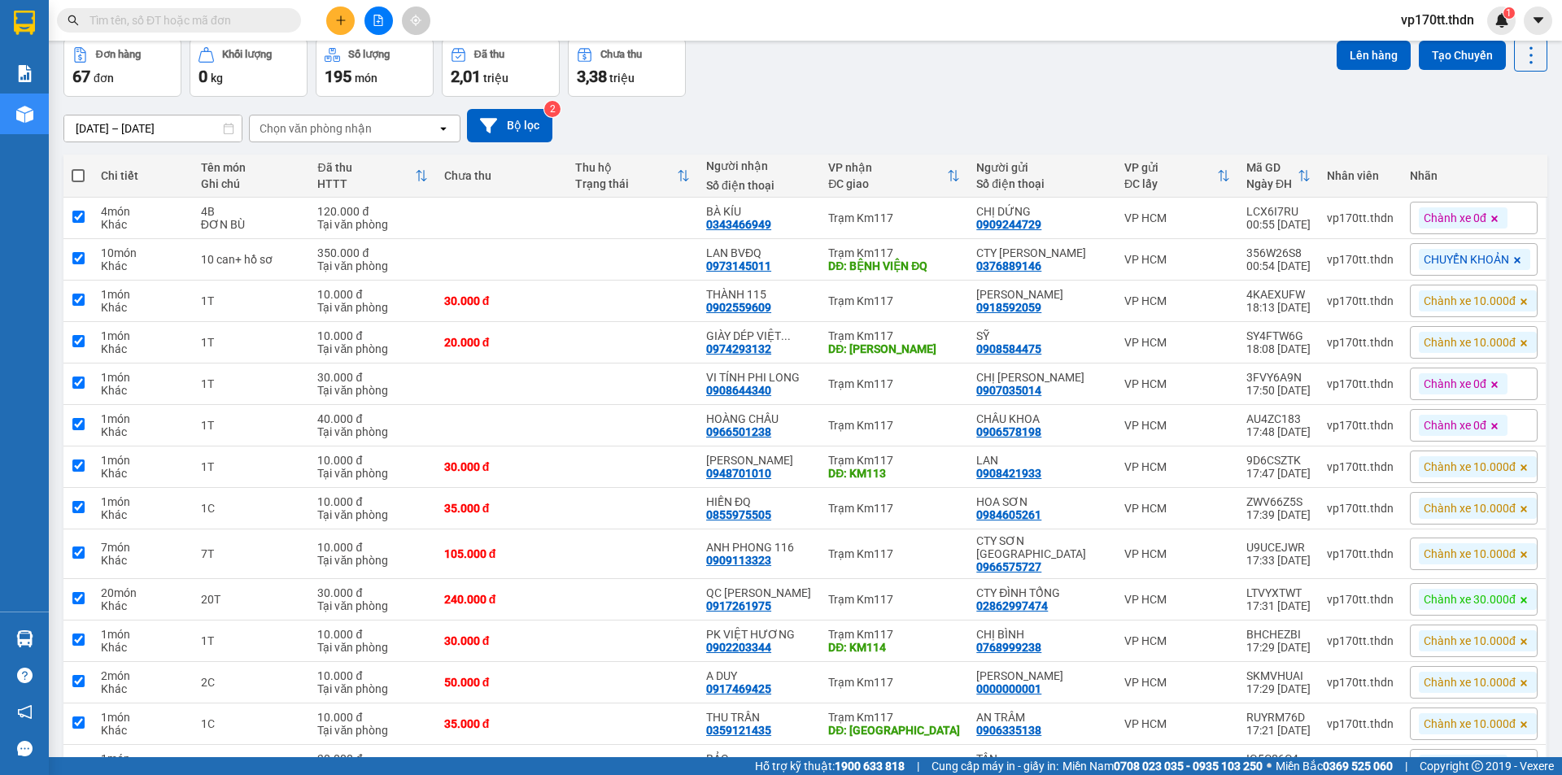
checkbox input "true"
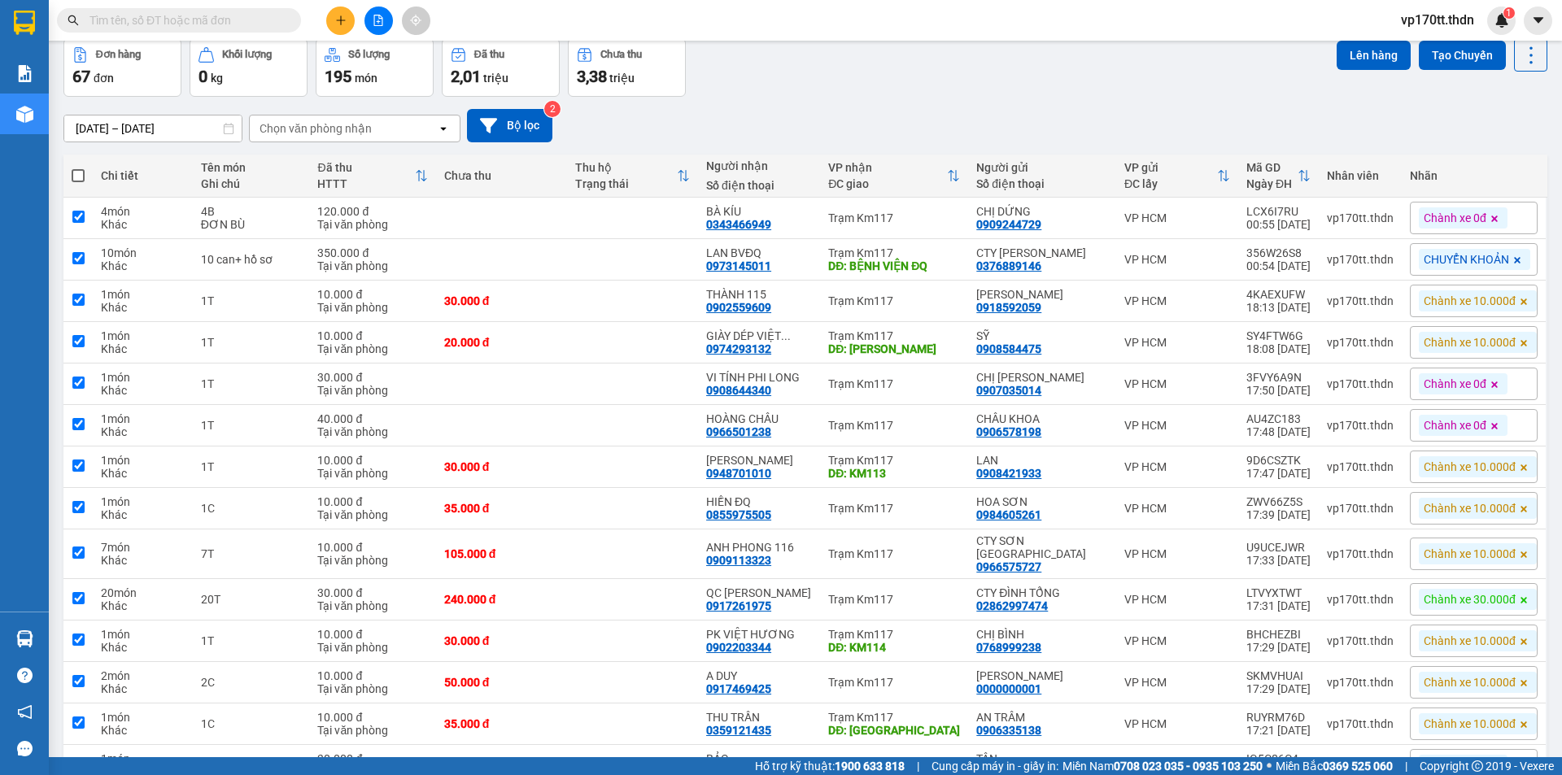
checkbox input "true"
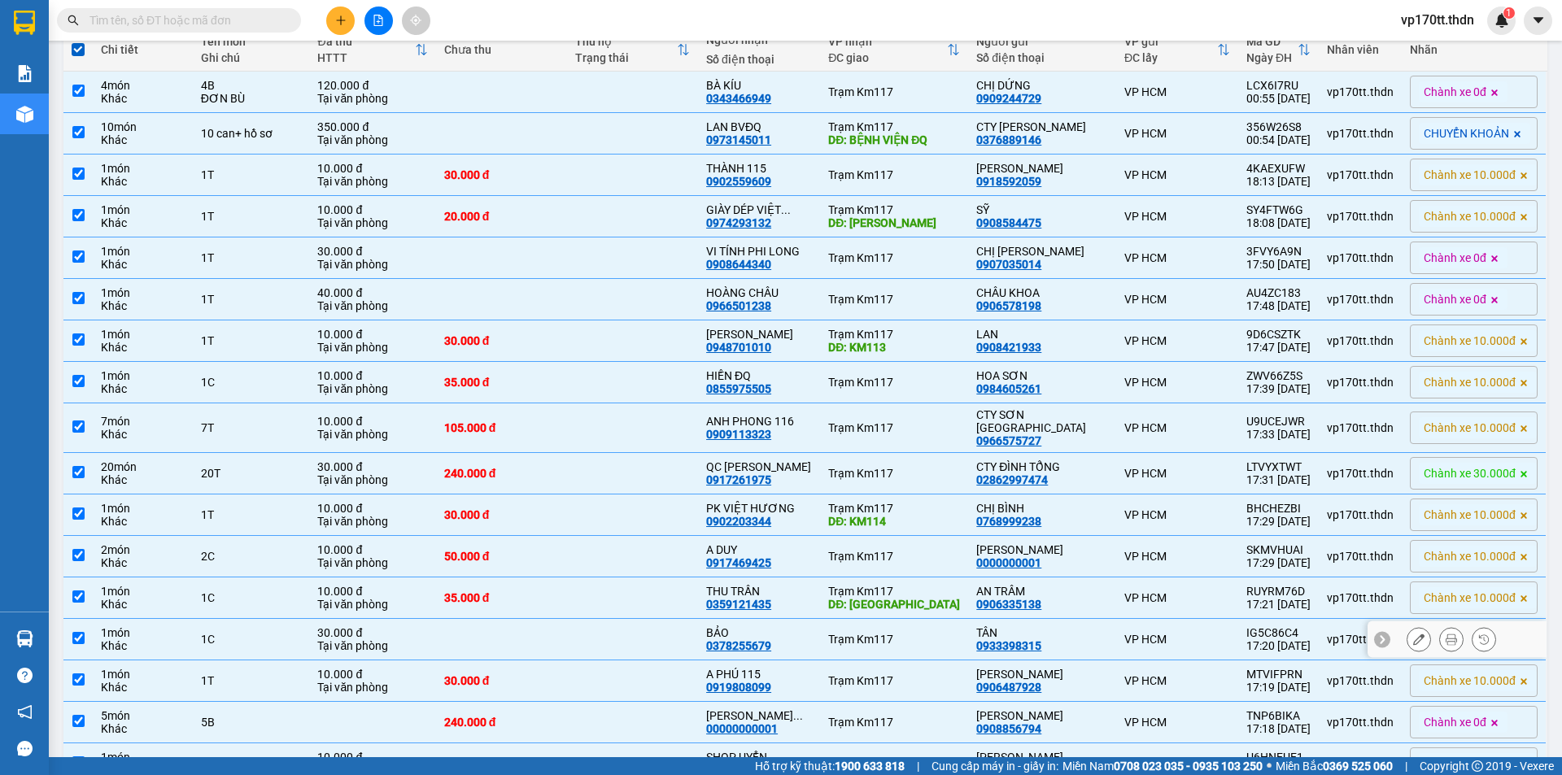
scroll to position [120, 0]
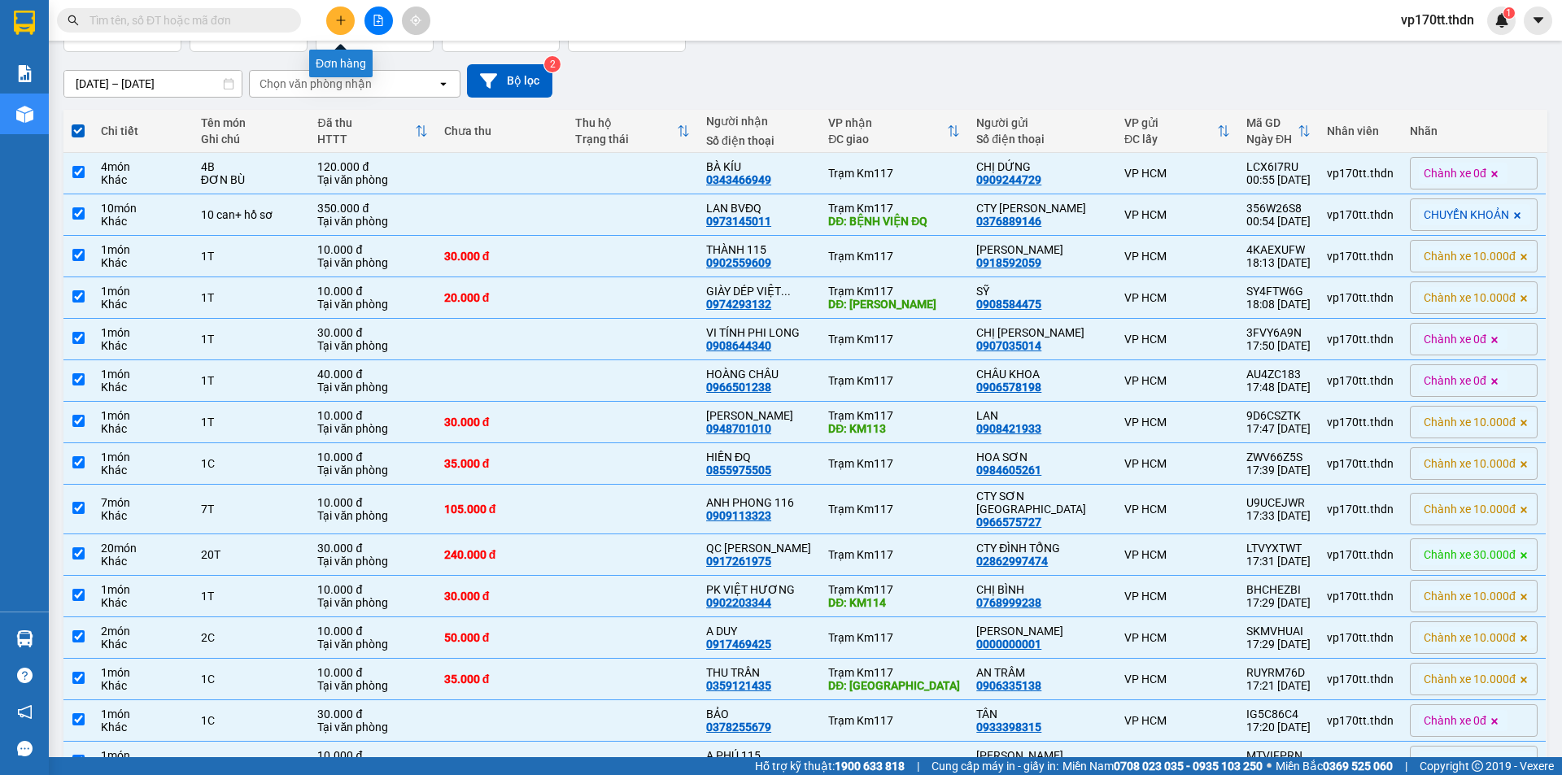
click at [329, 23] on button at bounding box center [340, 21] width 28 height 28
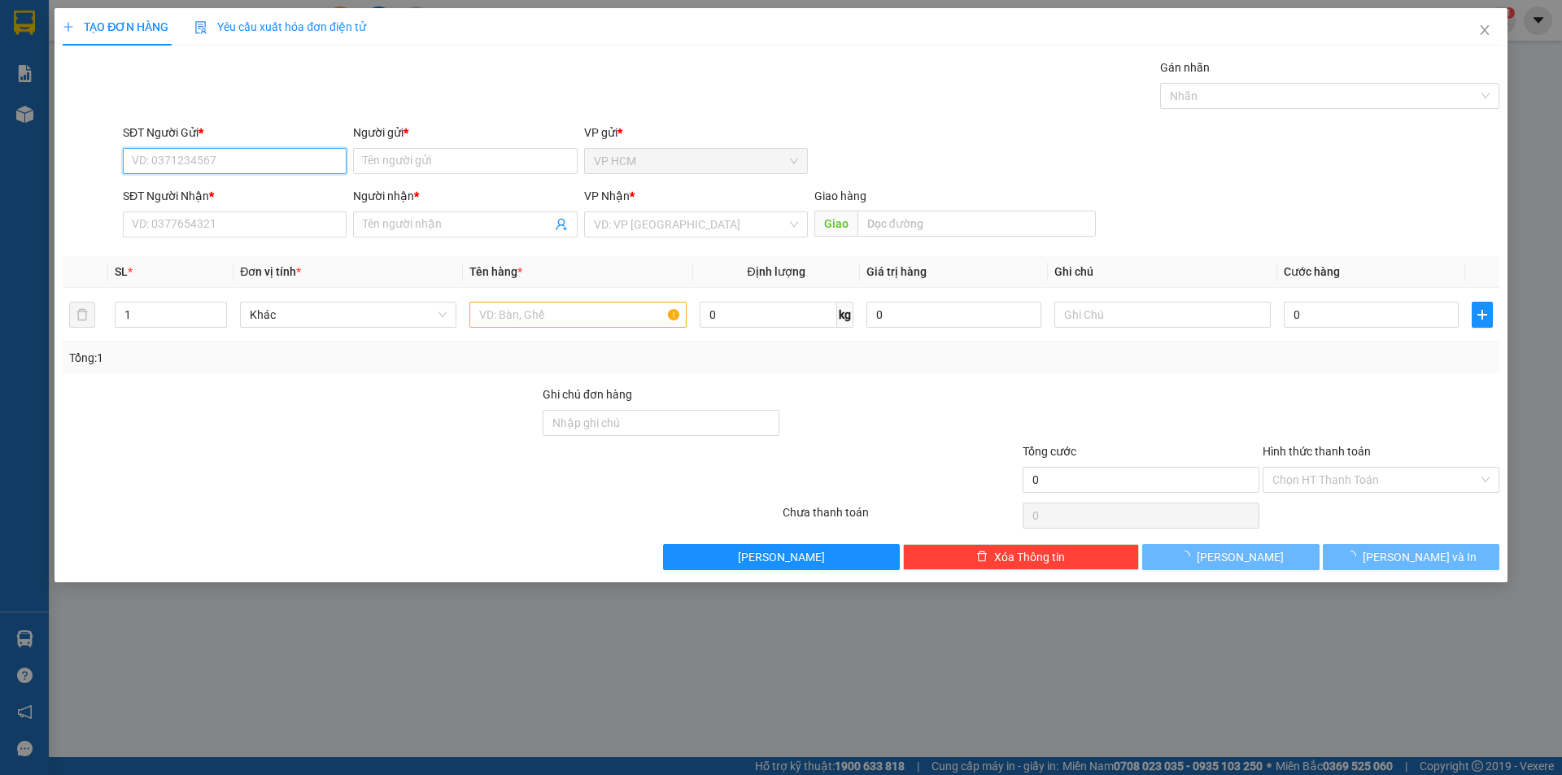
click at [299, 169] on input "SĐT Người Gửi *" at bounding box center [235, 161] width 224 height 26
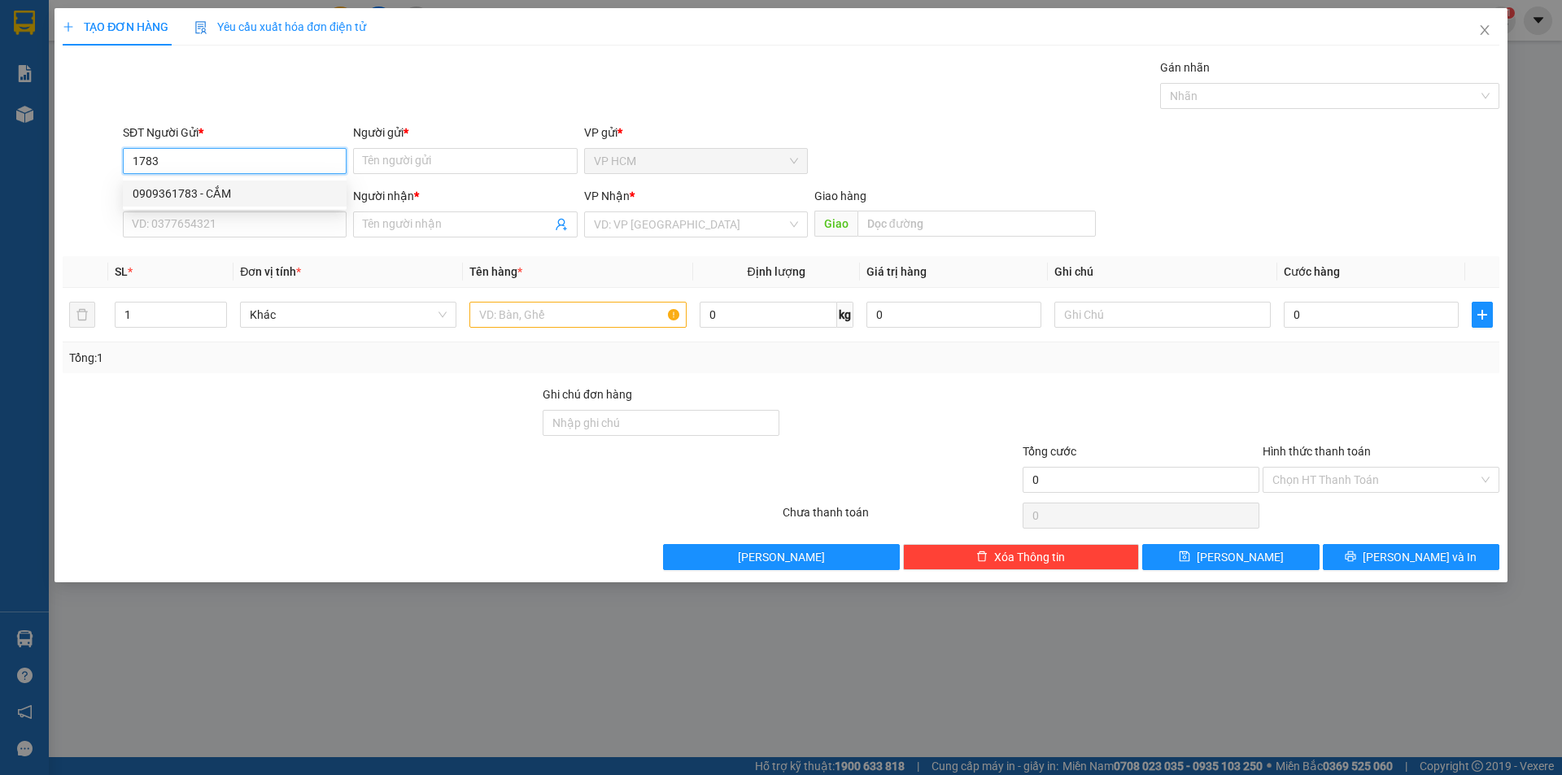
click at [275, 198] on div "0909361783 - CẮM" at bounding box center [235, 194] width 204 height 18
type input "0909361783"
type input "CẮM"
type input "0383404087"
type input "DỨNG"
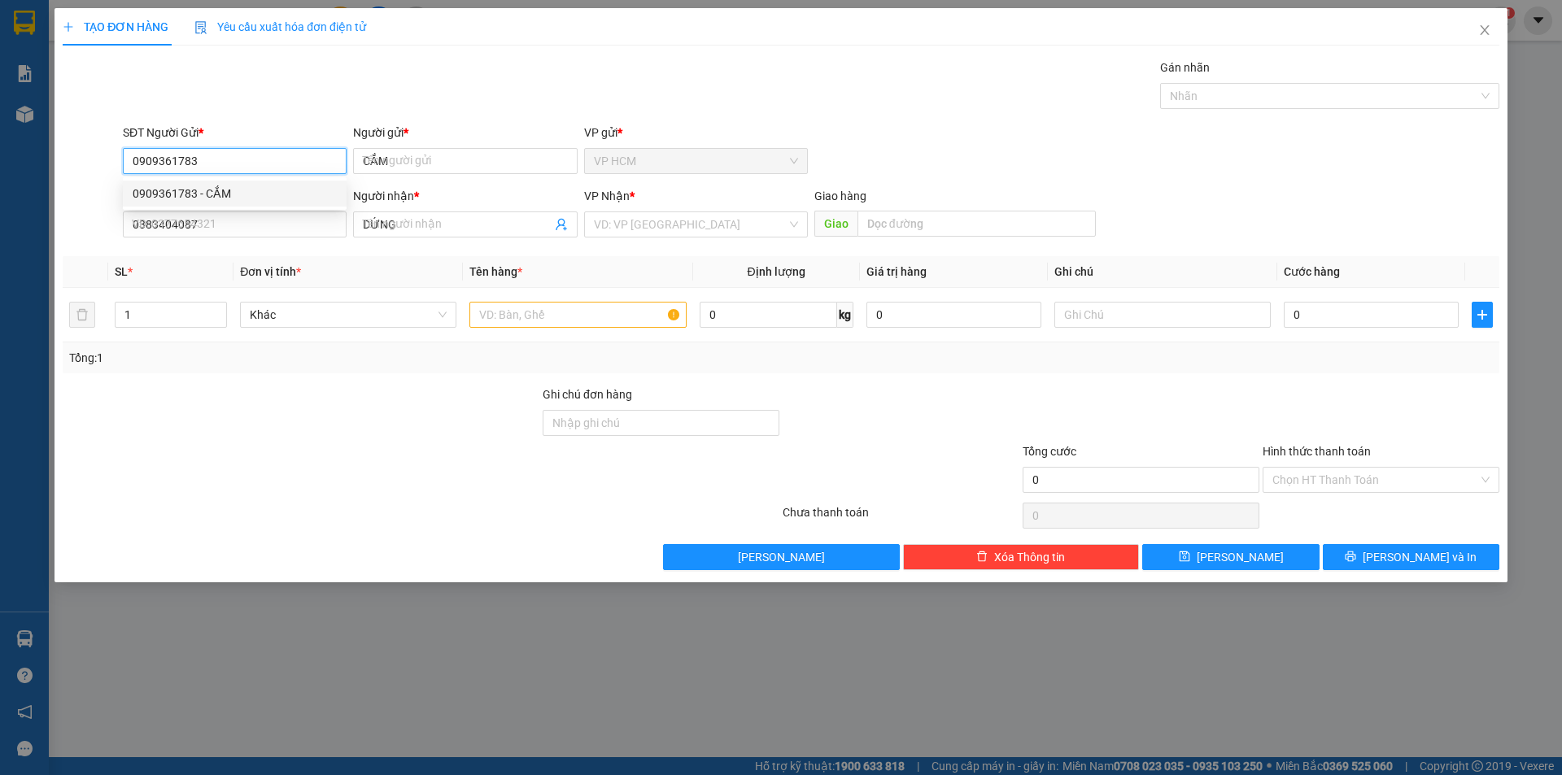
type input "50.000"
click at [1324, 91] on div at bounding box center [1321, 96] width 315 height 20
type input "0909361783"
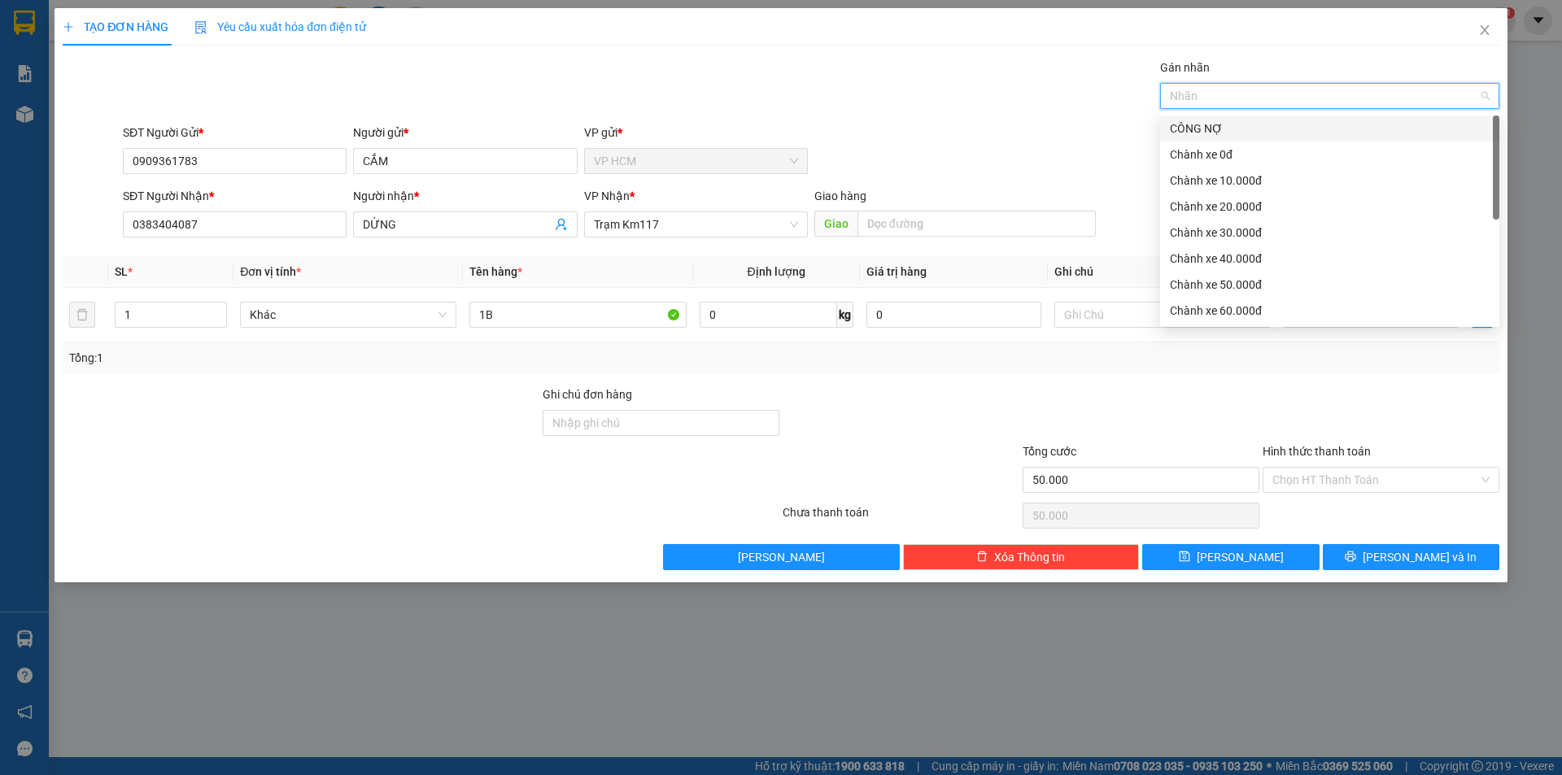
click at [1275, 117] on div "CÔNG NỢ" at bounding box center [1329, 128] width 339 height 26
click at [910, 89] on div "Gán nhãn CÔNG NỢ" at bounding box center [811, 87] width 1383 height 57
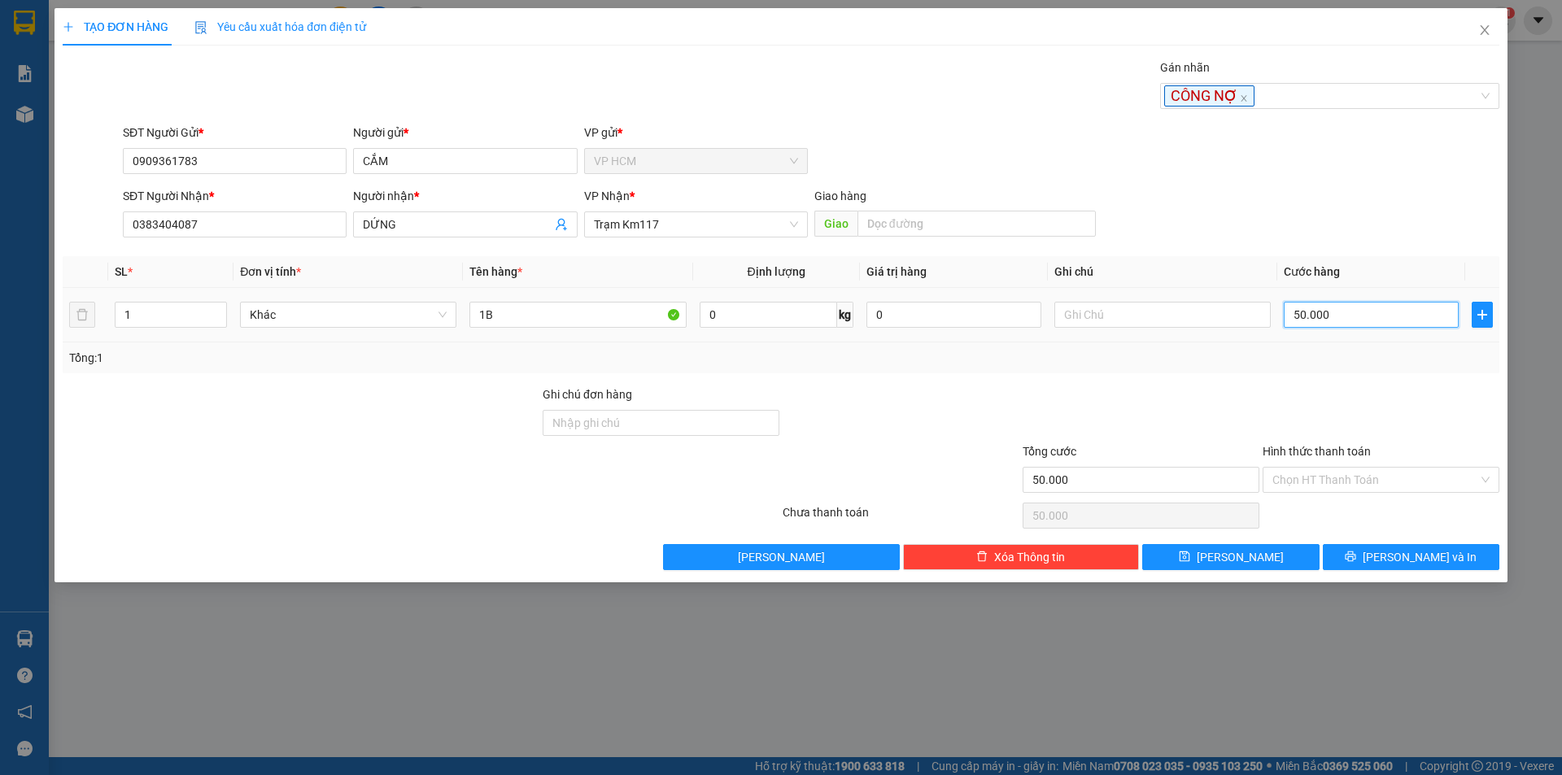
click at [1366, 327] on input "50.000" at bounding box center [1370, 315] width 175 height 26
type input "7"
type input "70"
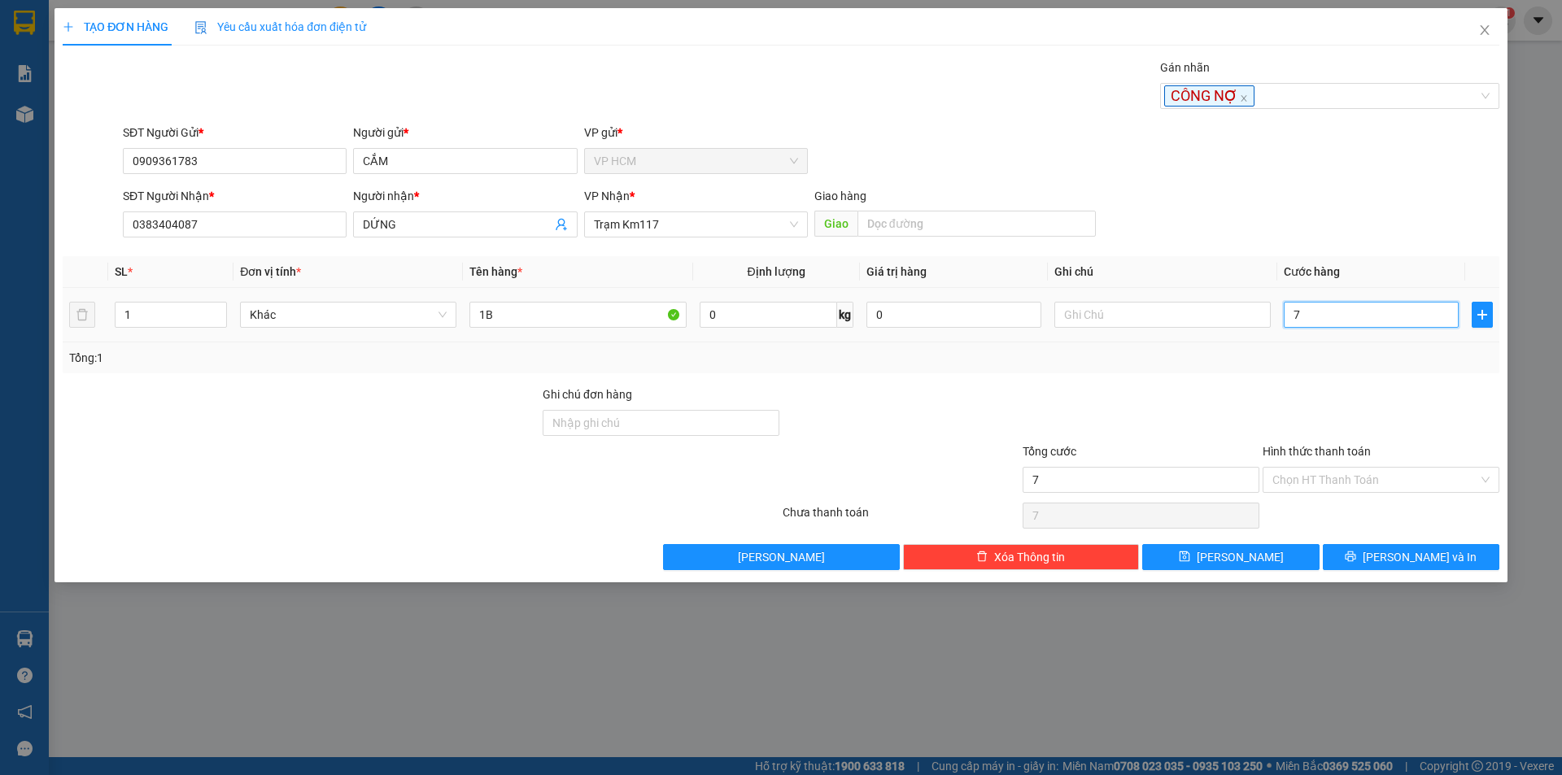
type input "70"
type input "70.000"
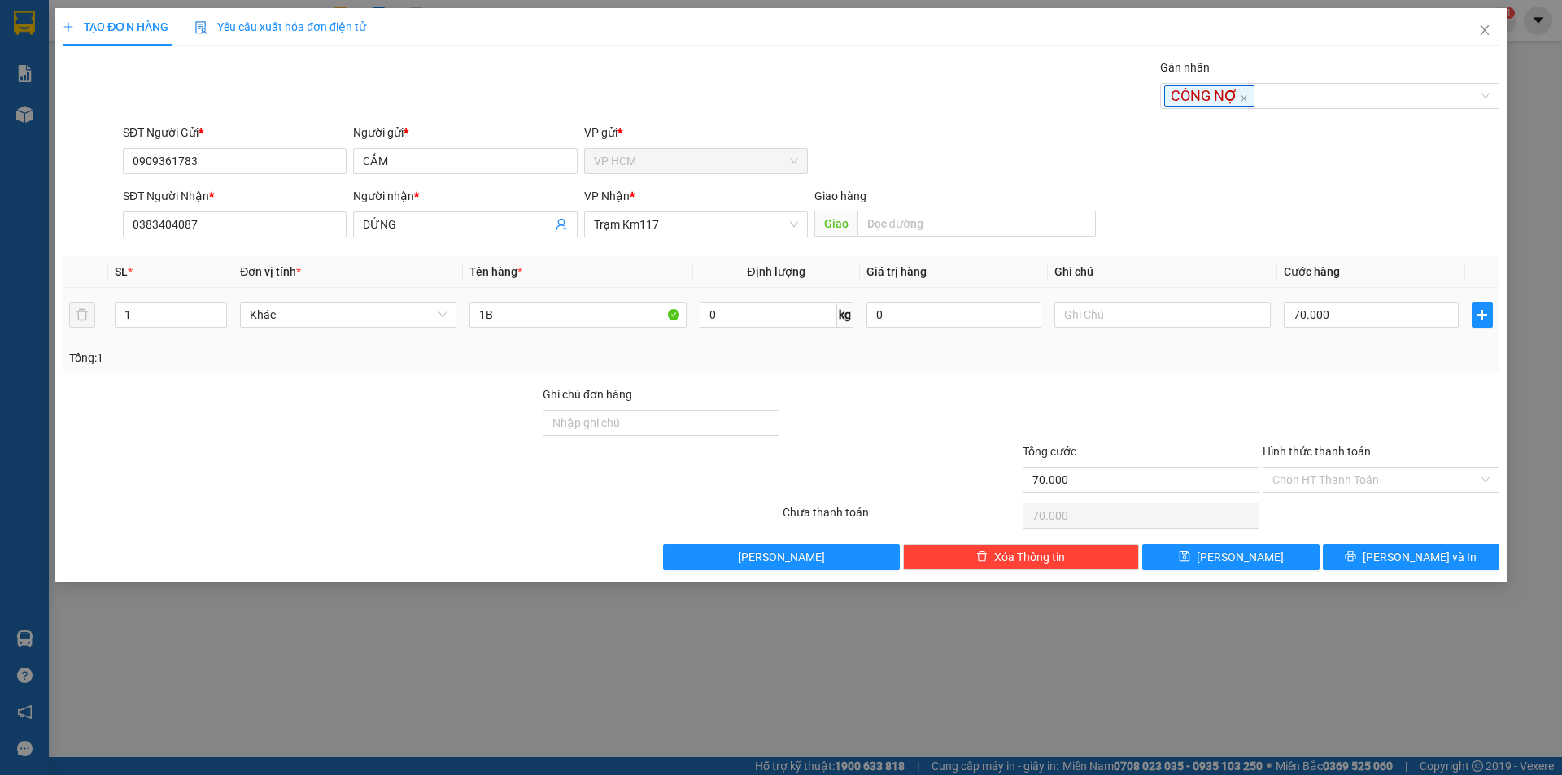
click at [1316, 350] on div "Tổng: 1" at bounding box center [781, 357] width 1436 height 31
click at [1334, 484] on input "Hình thức thanh toán" at bounding box center [1375, 480] width 206 height 24
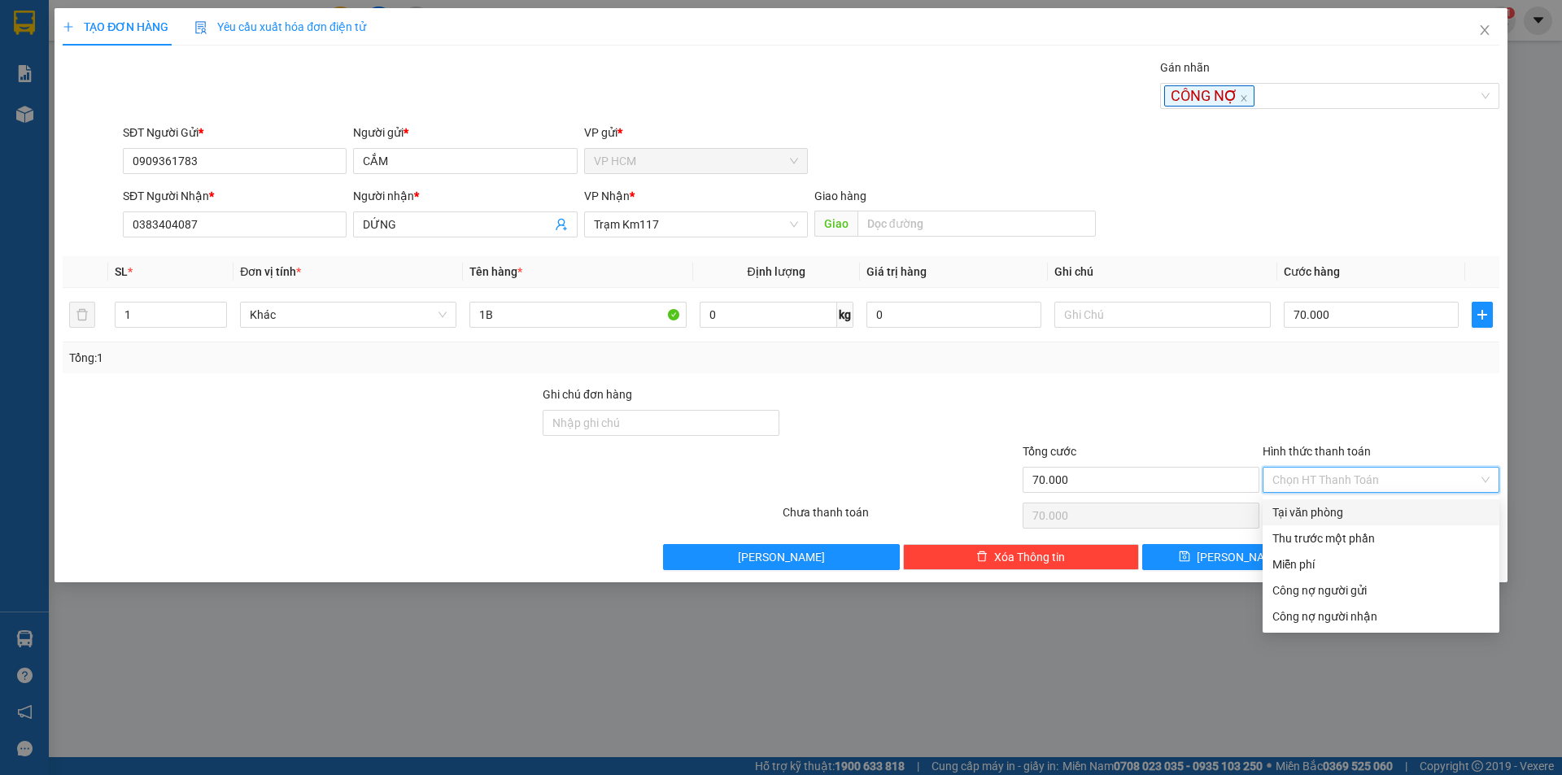
click at [1337, 515] on div "Tại văn phòng" at bounding box center [1380, 512] width 217 height 18
type input "0"
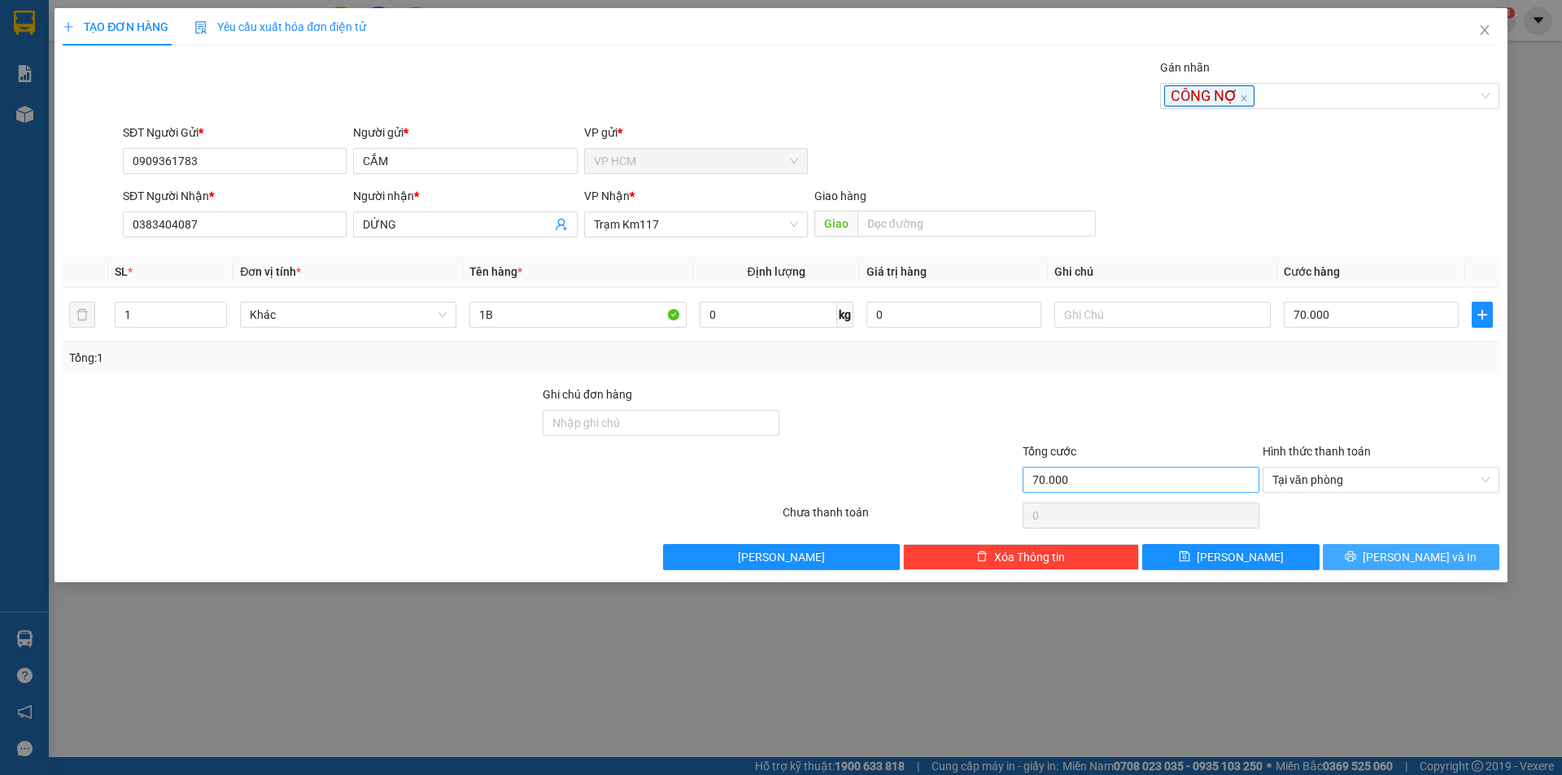
drag, startPoint x: 1395, startPoint y: 552, endPoint x: 1233, endPoint y: 485, distance: 175.4
click at [1396, 553] on button "[PERSON_NAME] và In" at bounding box center [1410, 557] width 176 height 26
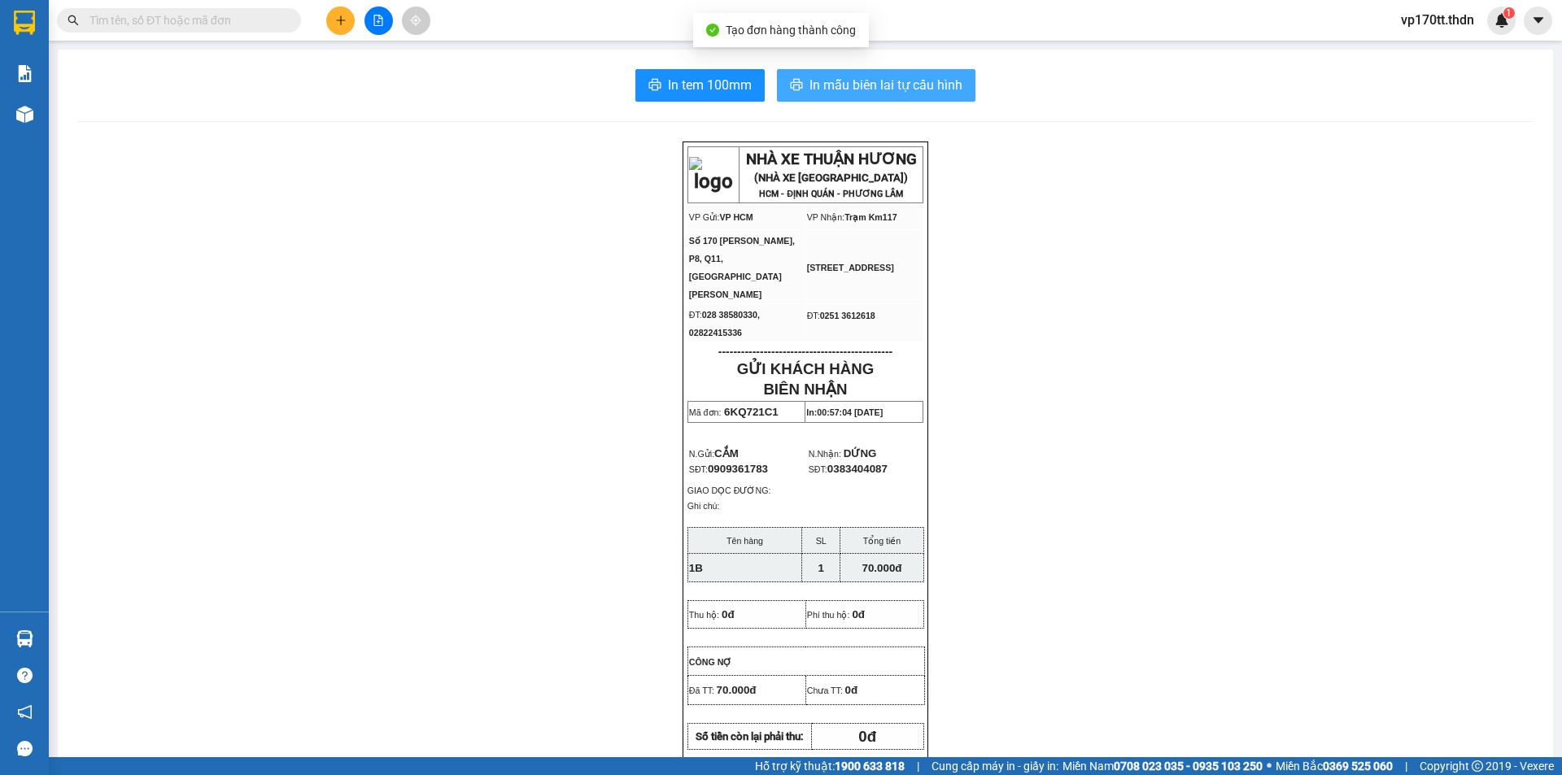
click at [814, 85] on span "In mẫu biên lai tự cấu hình" at bounding box center [885, 85] width 153 height 20
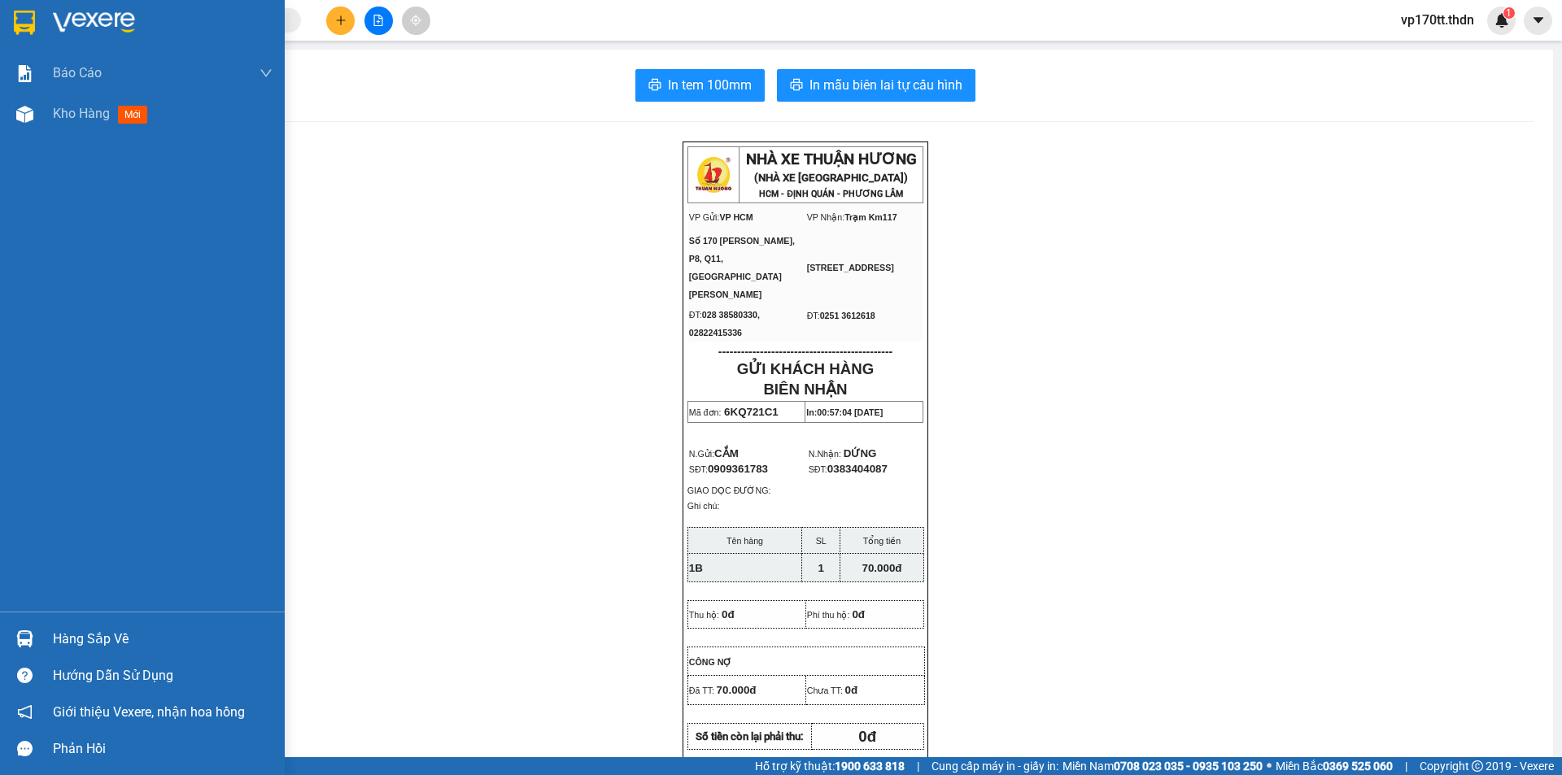
click at [17, 20] on img at bounding box center [24, 23] width 21 height 24
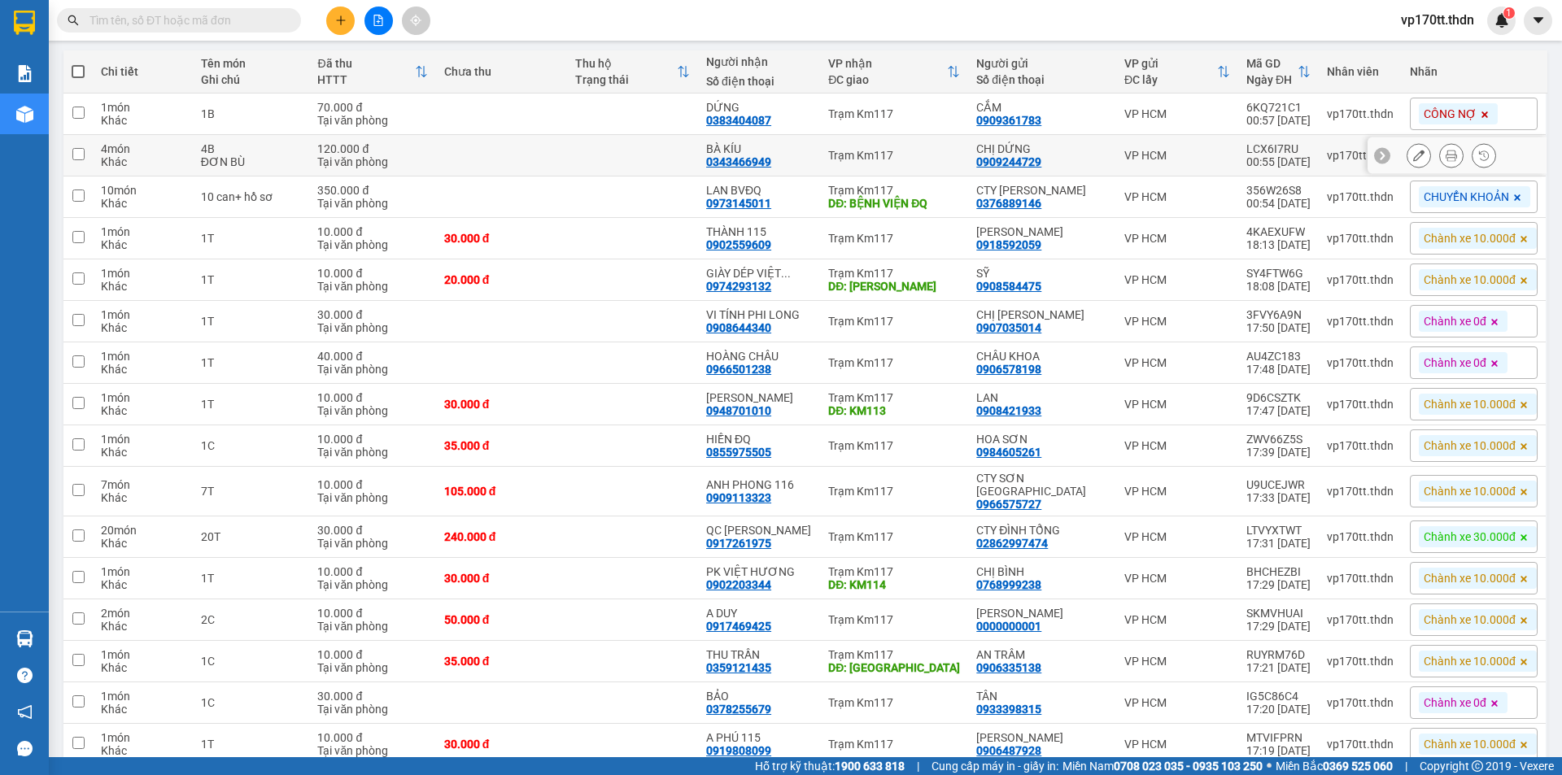
scroll to position [81, 0]
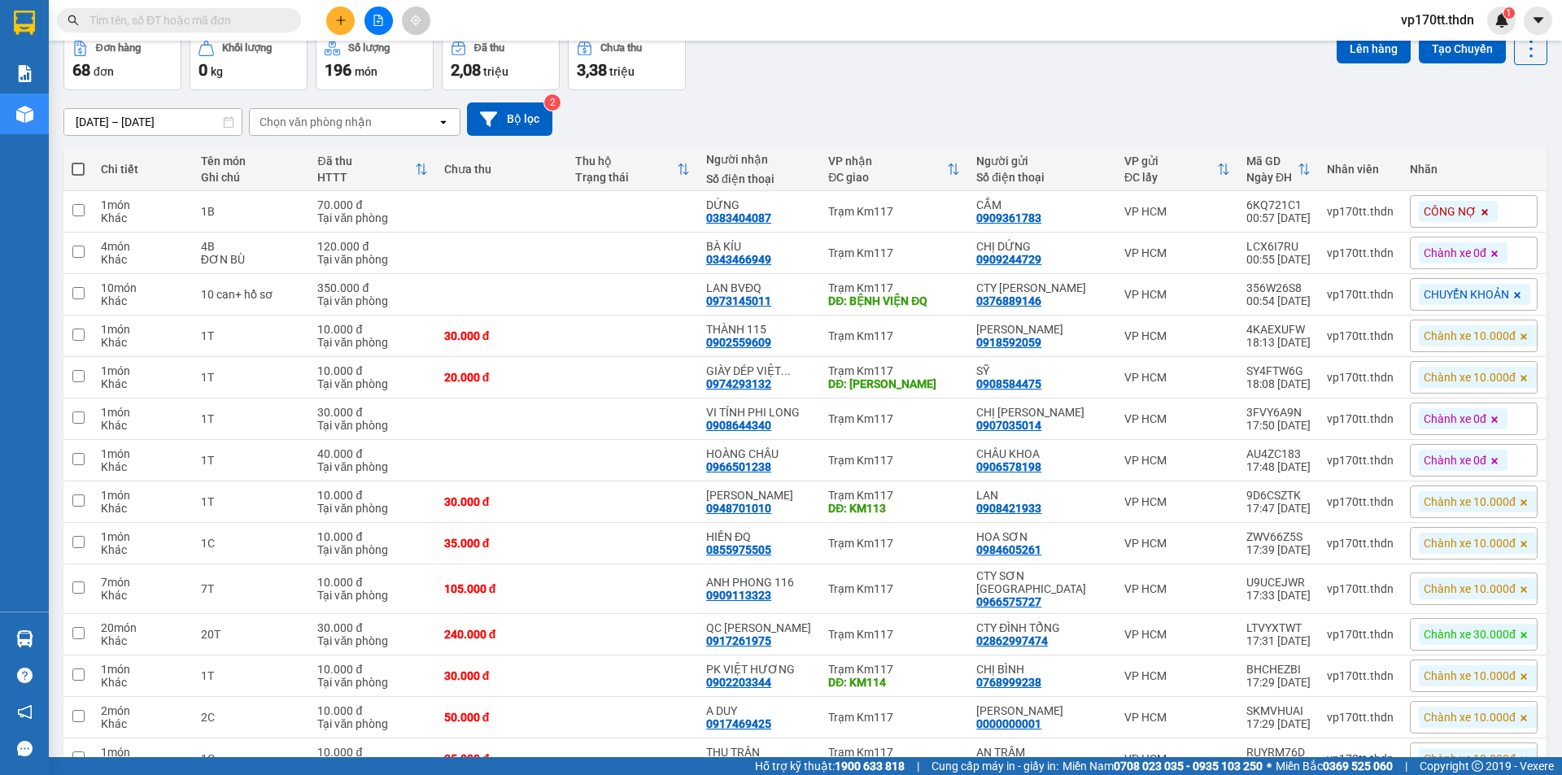
click at [79, 173] on span at bounding box center [78, 169] width 13 height 13
click at [78, 161] on input "checkbox" at bounding box center [78, 161] width 0 height 0
checkbox input "true"
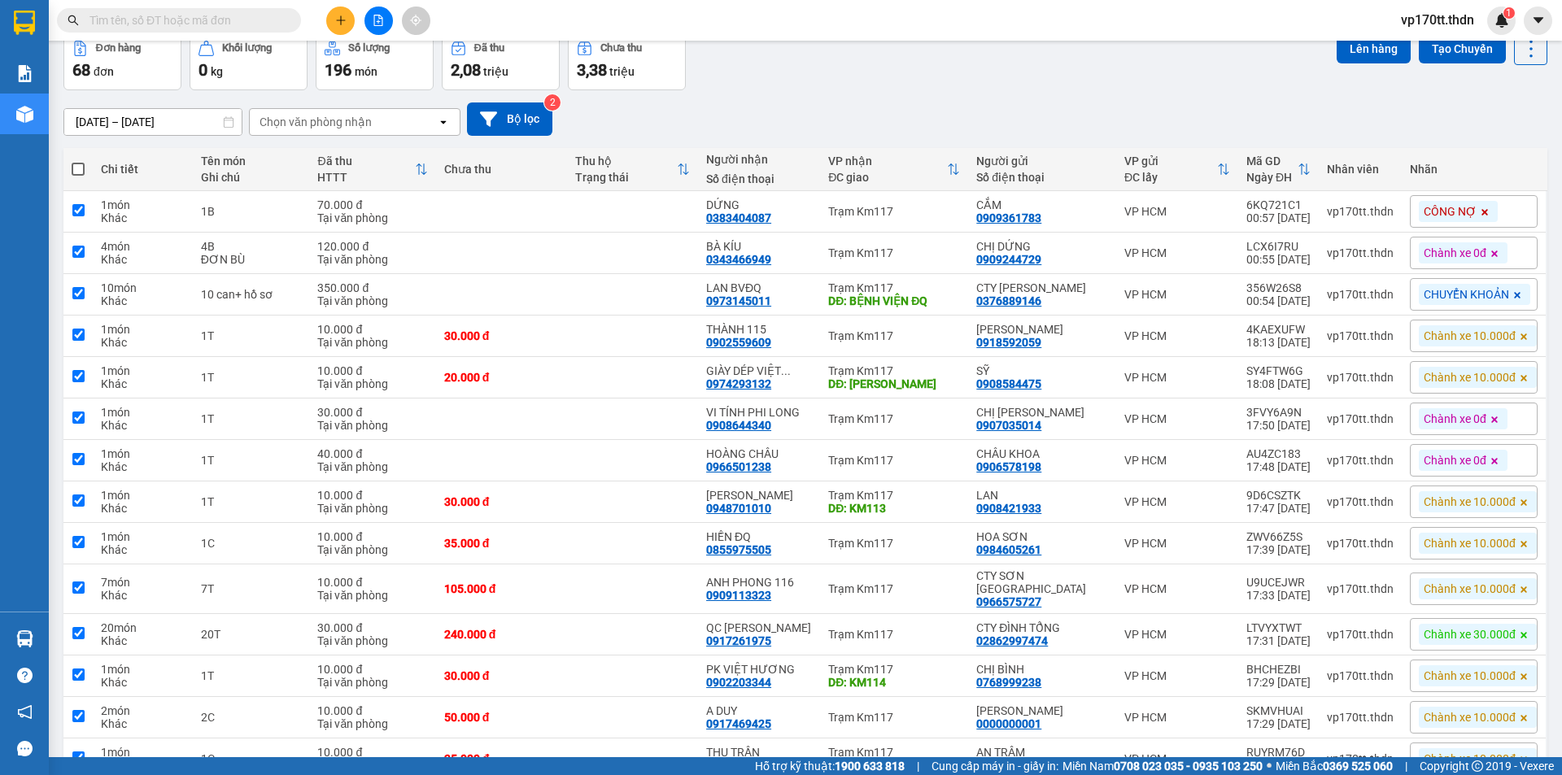
checkbox input "true"
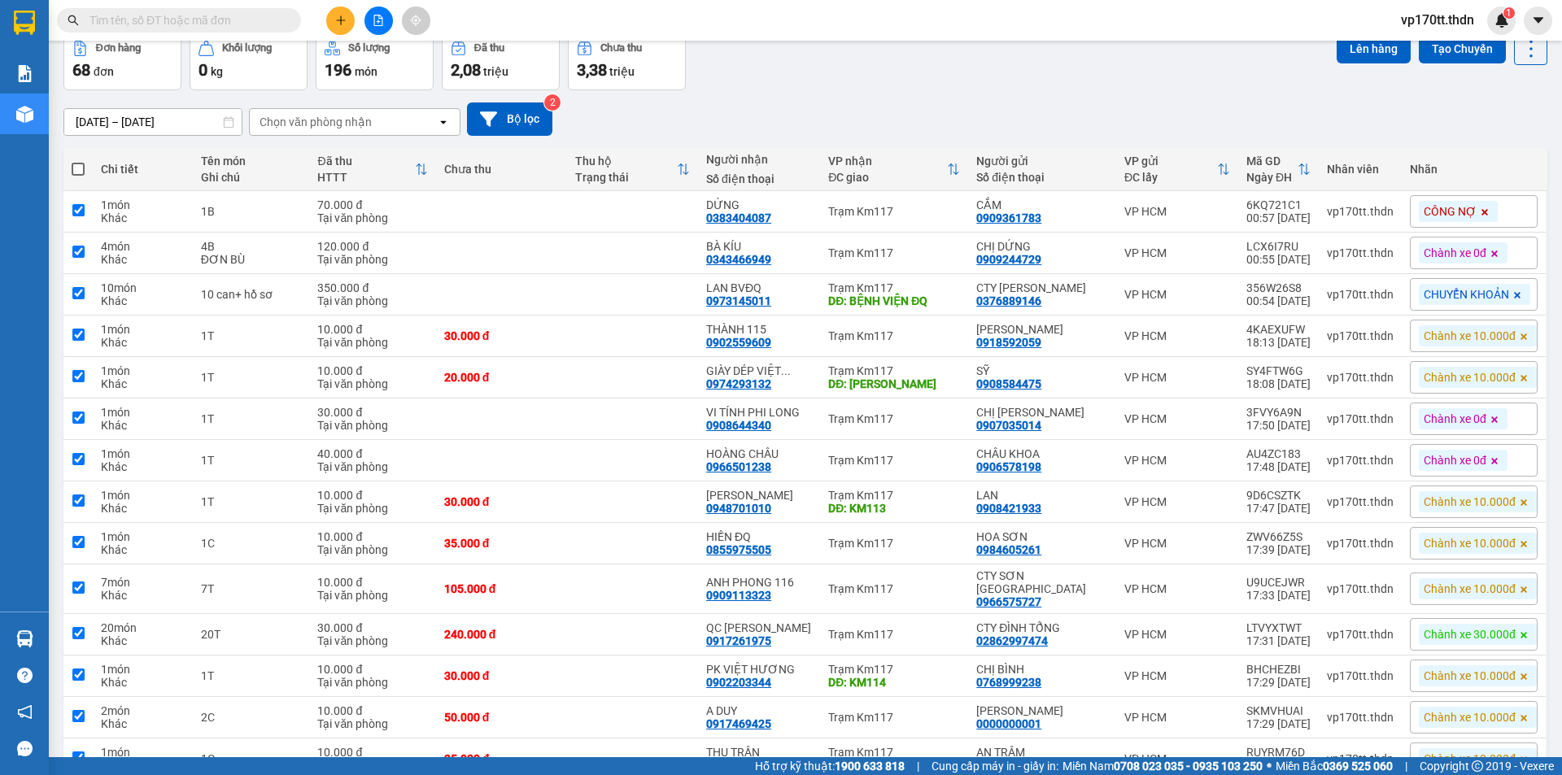
checkbox input "true"
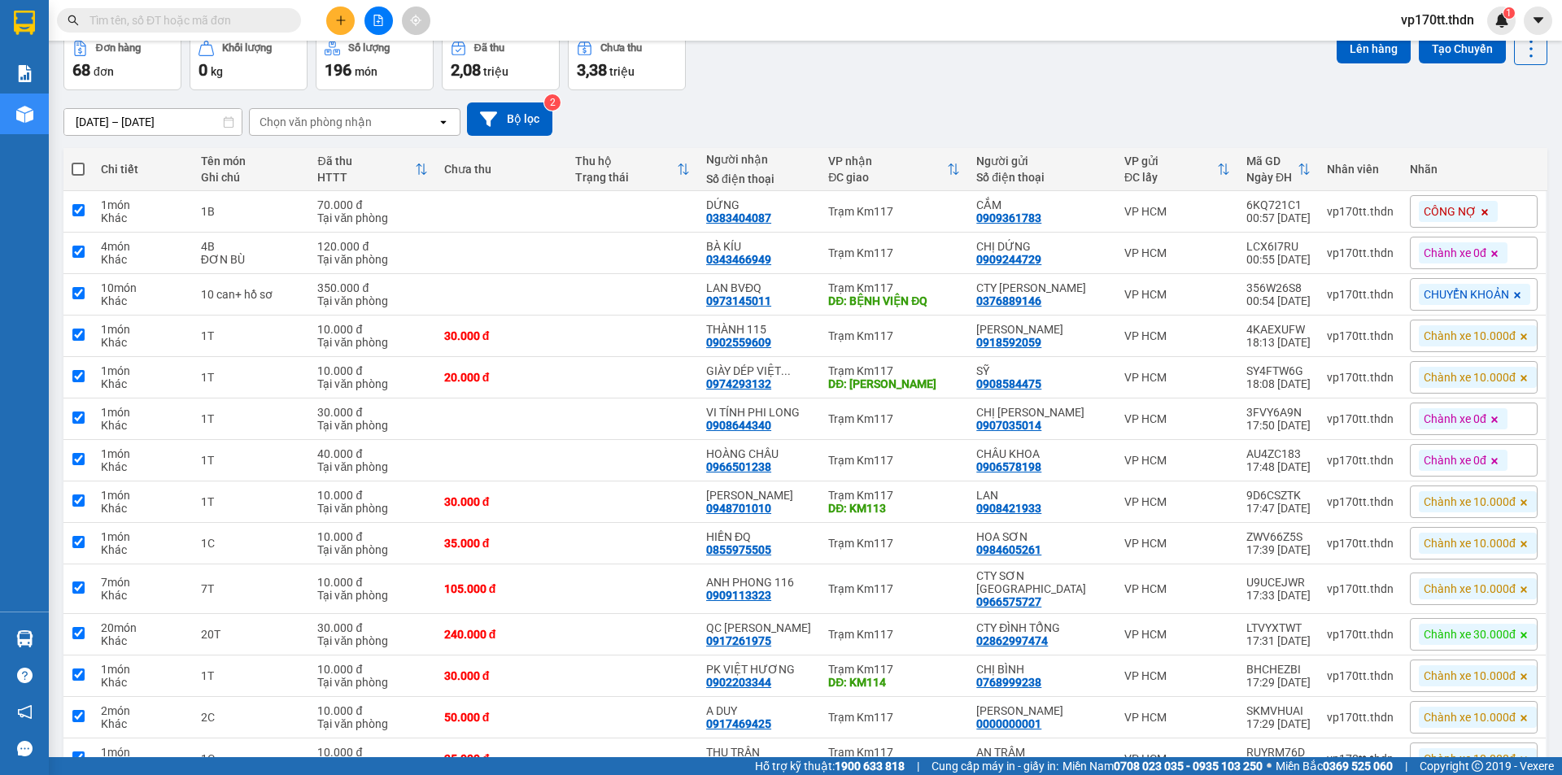
checkbox input "true"
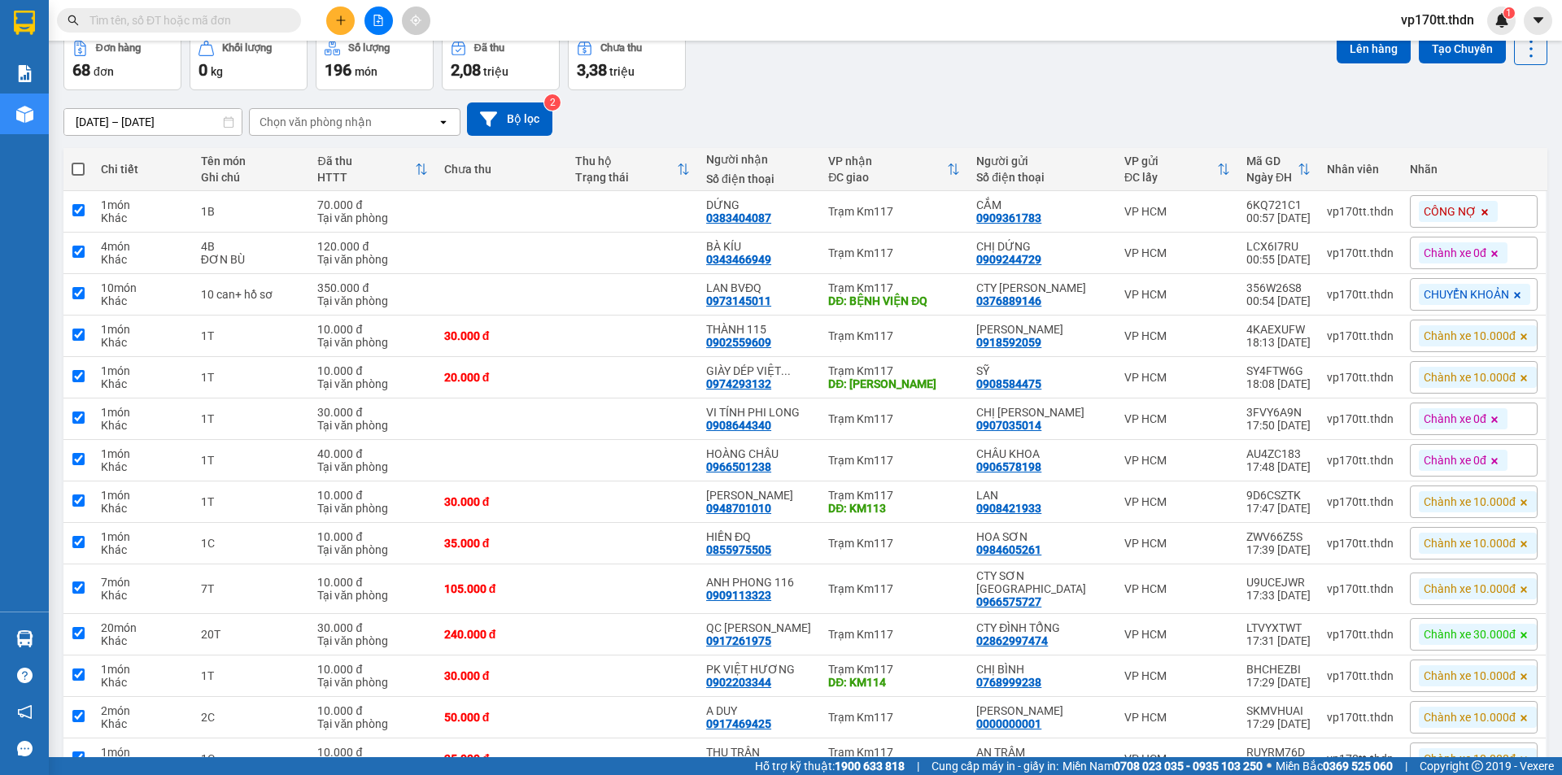
checkbox input "true"
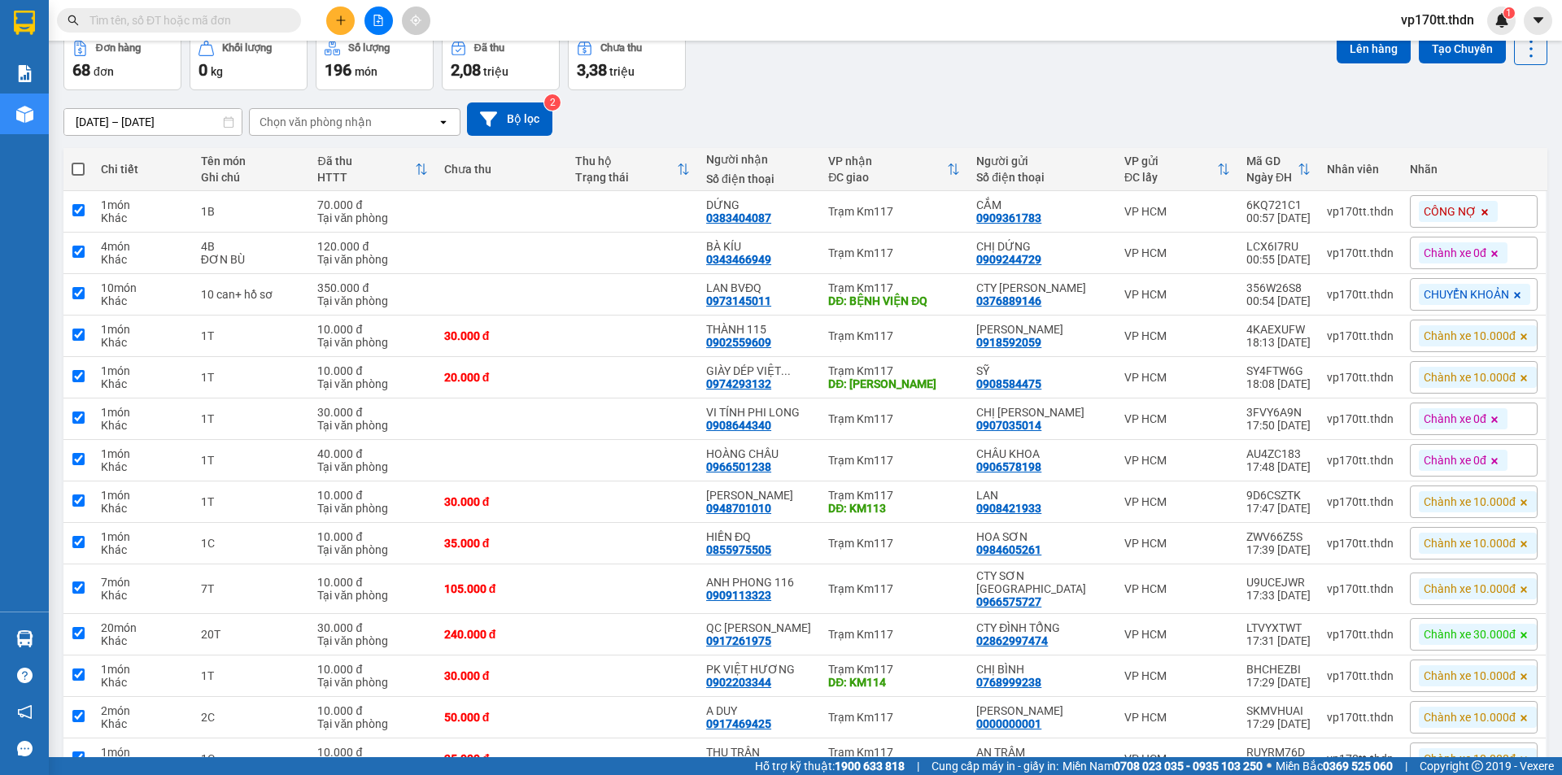
checkbox input "true"
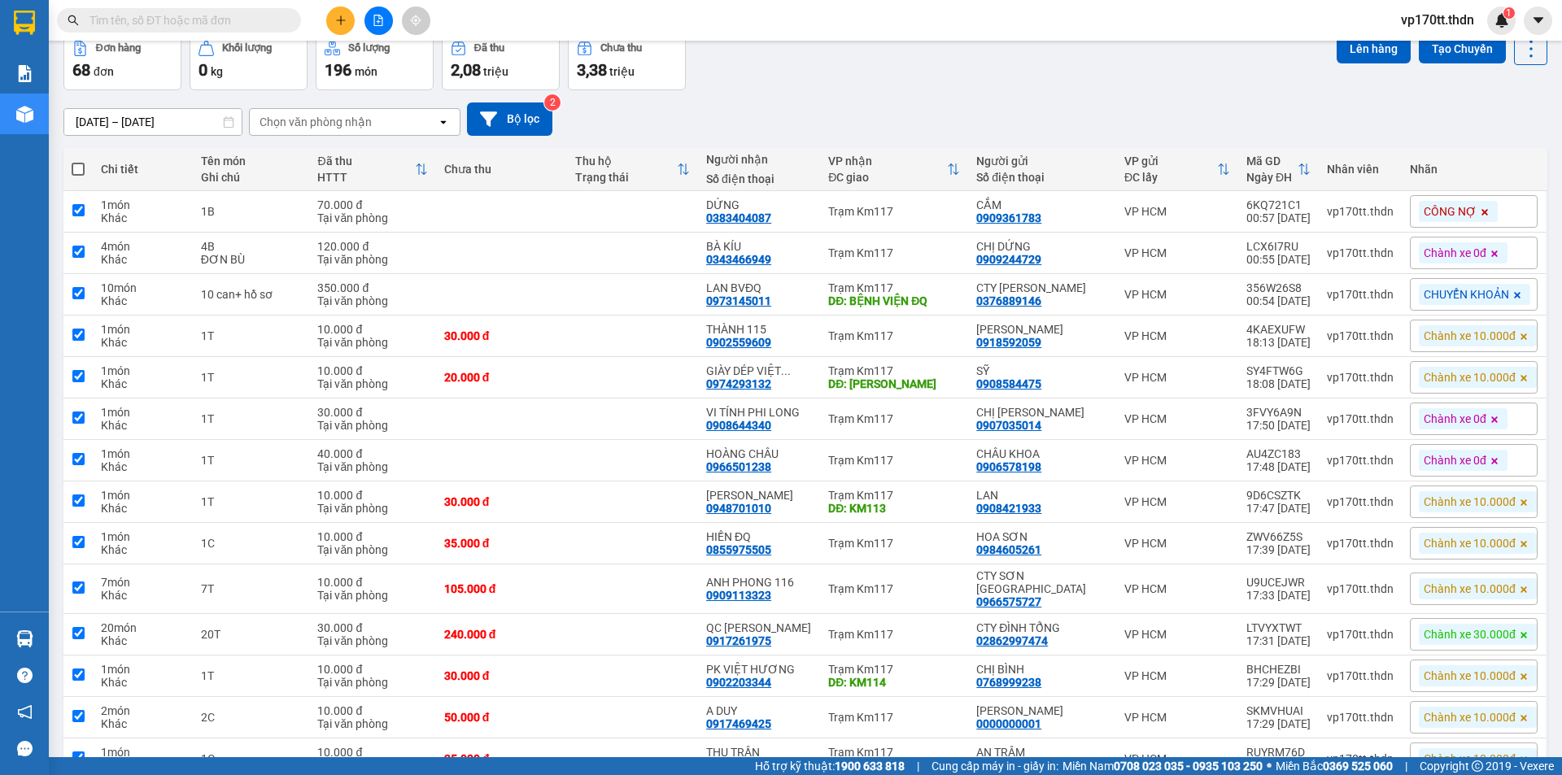
checkbox input "true"
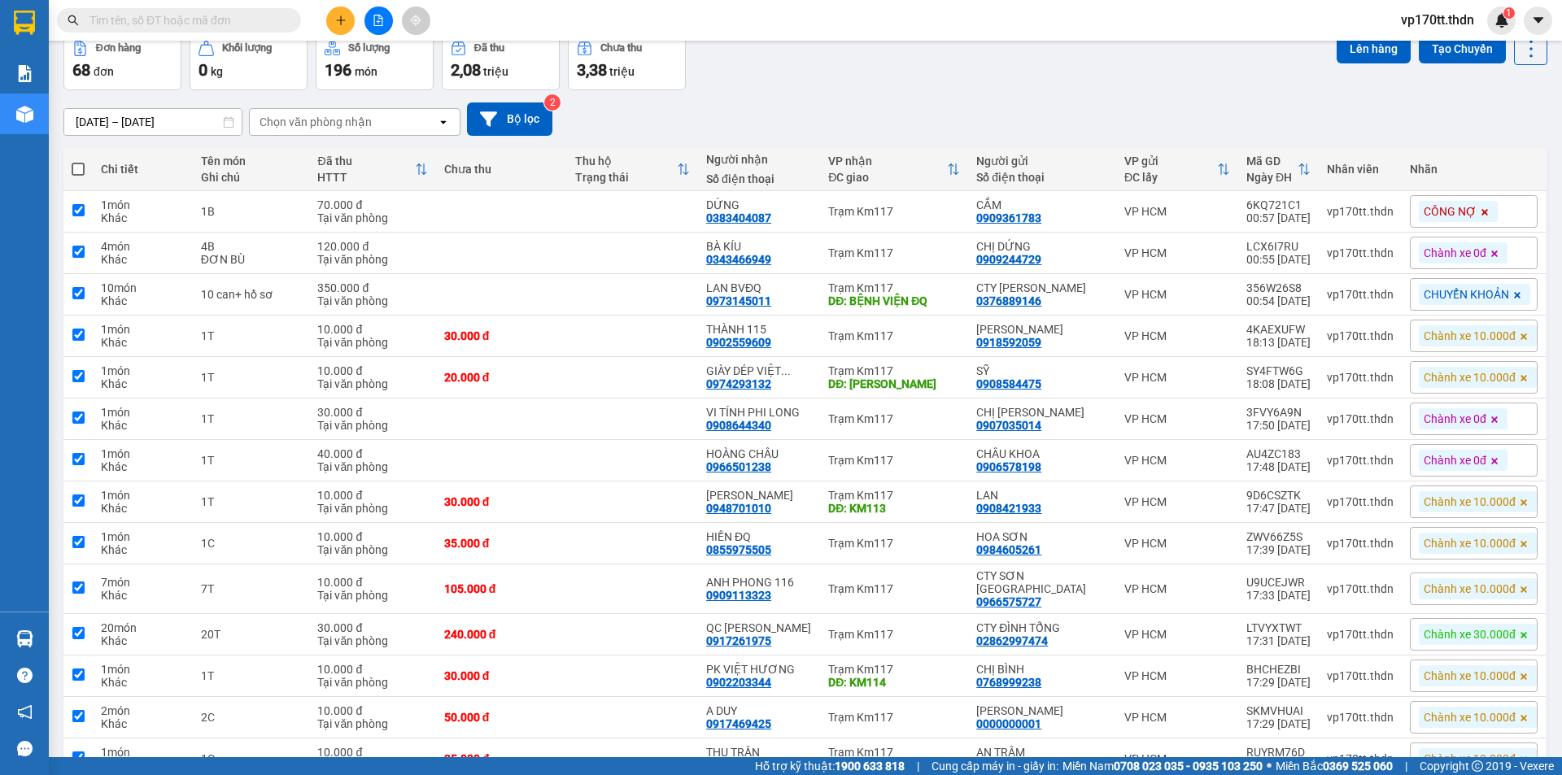
checkbox input "true"
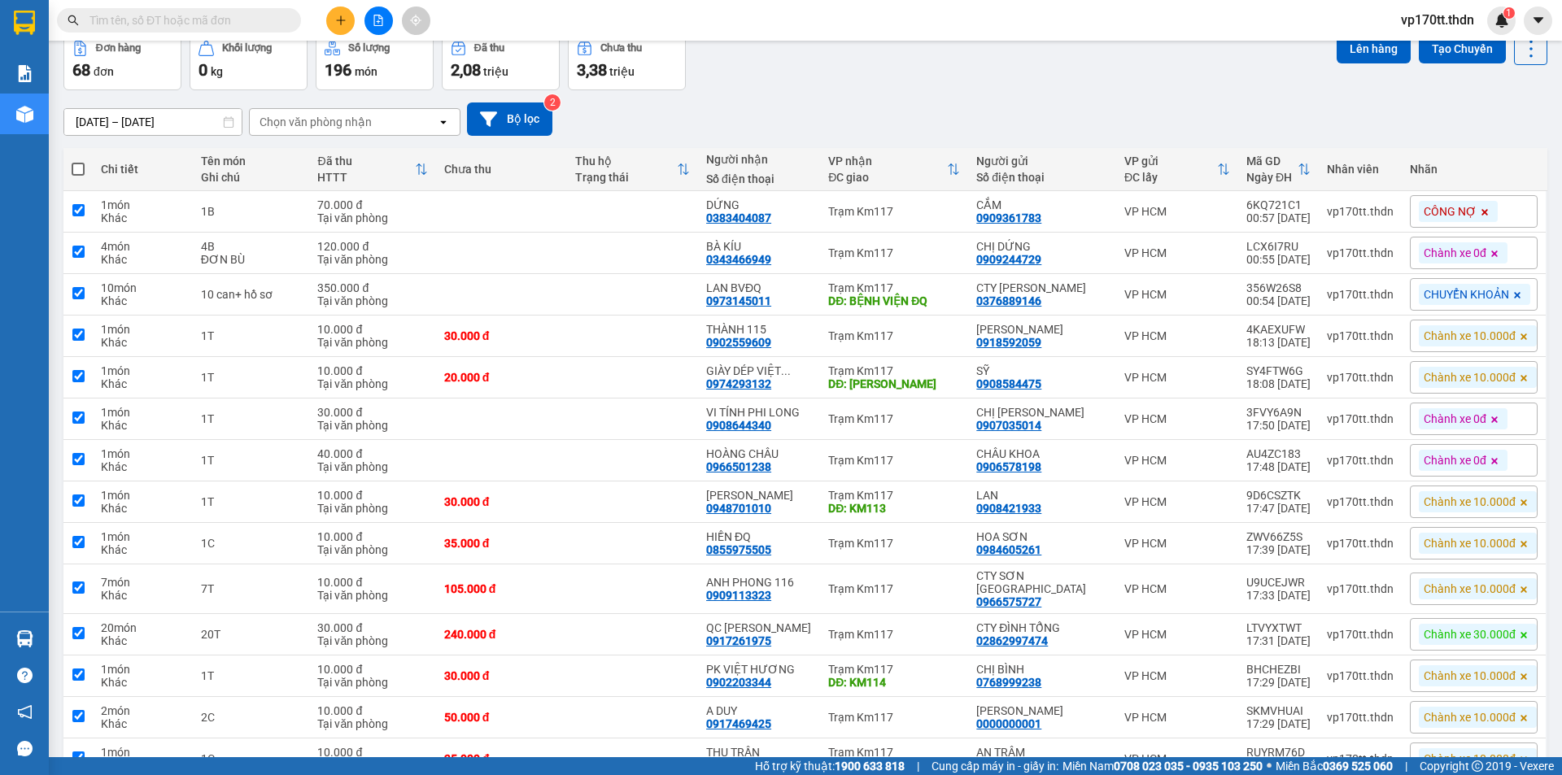
checkbox input "true"
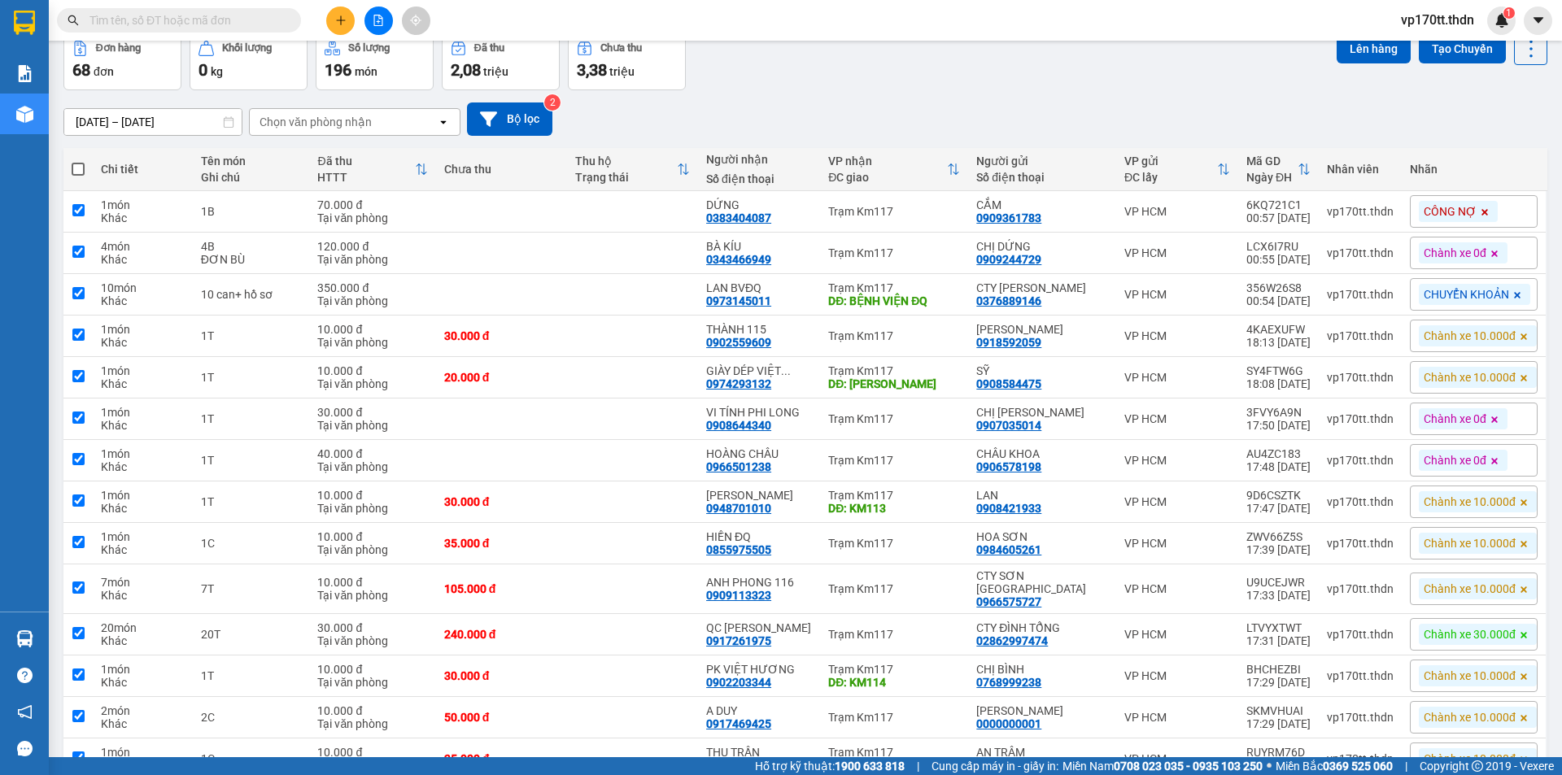
checkbox input "true"
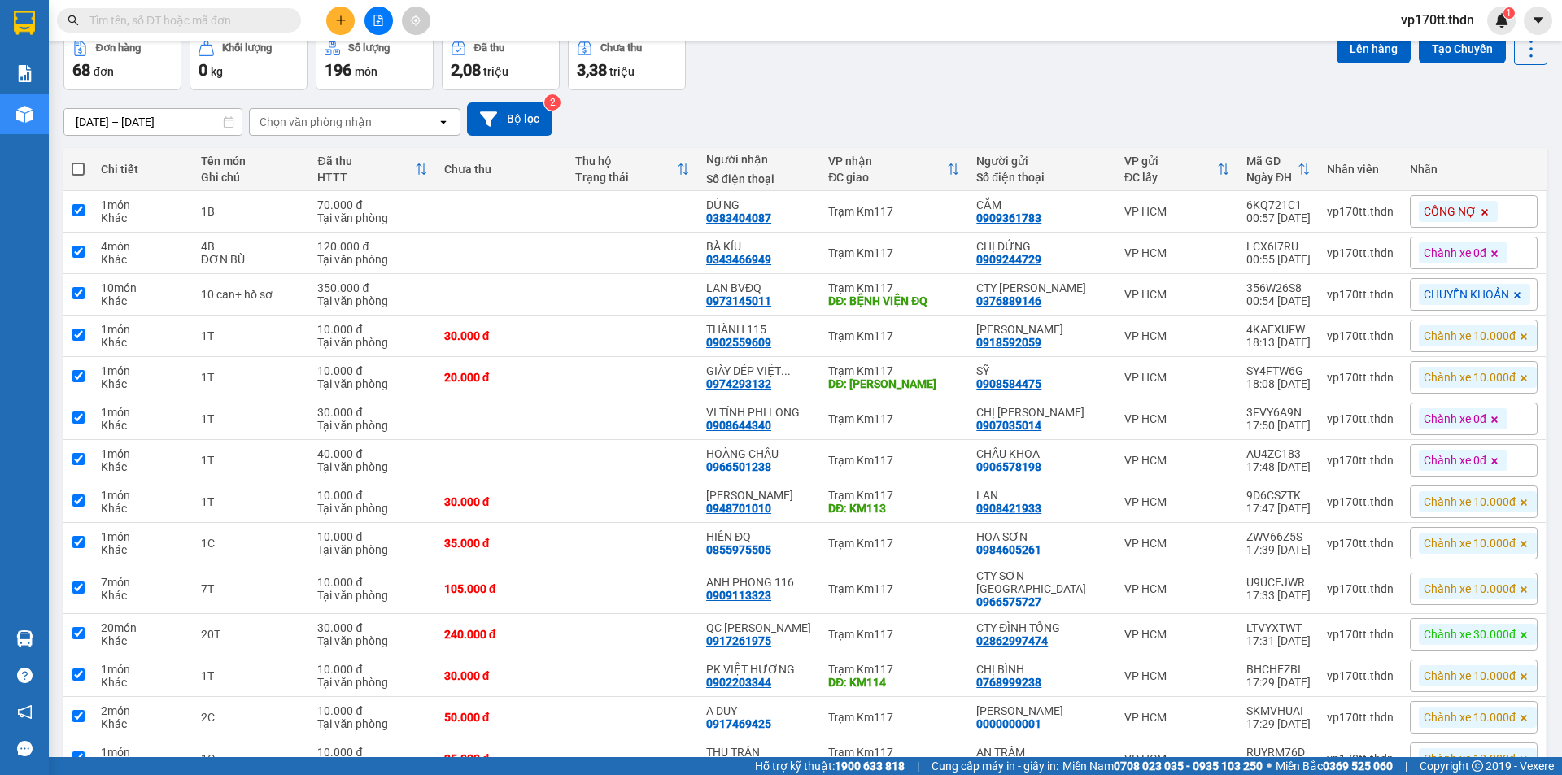
checkbox input "true"
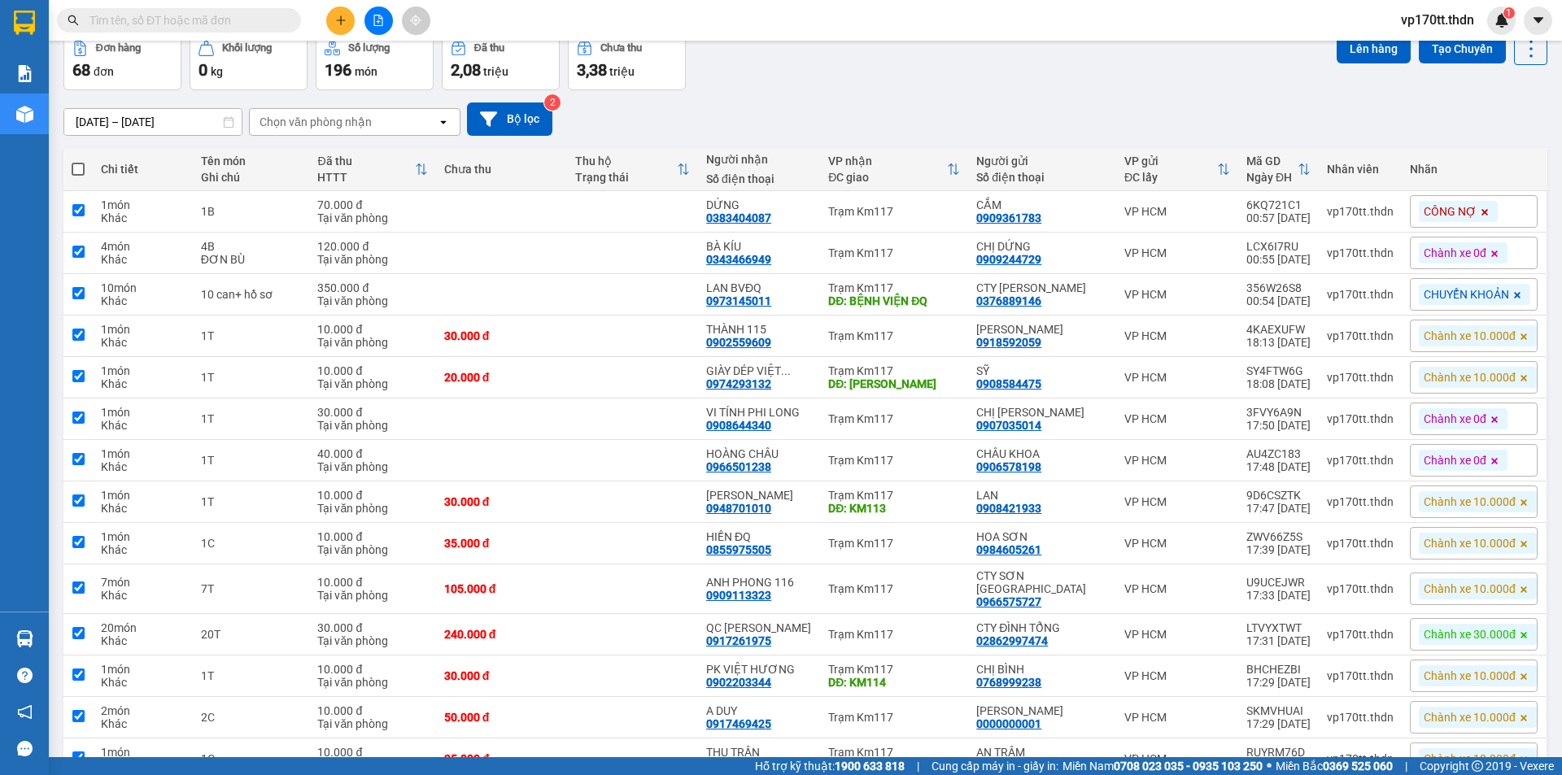
checkbox input "true"
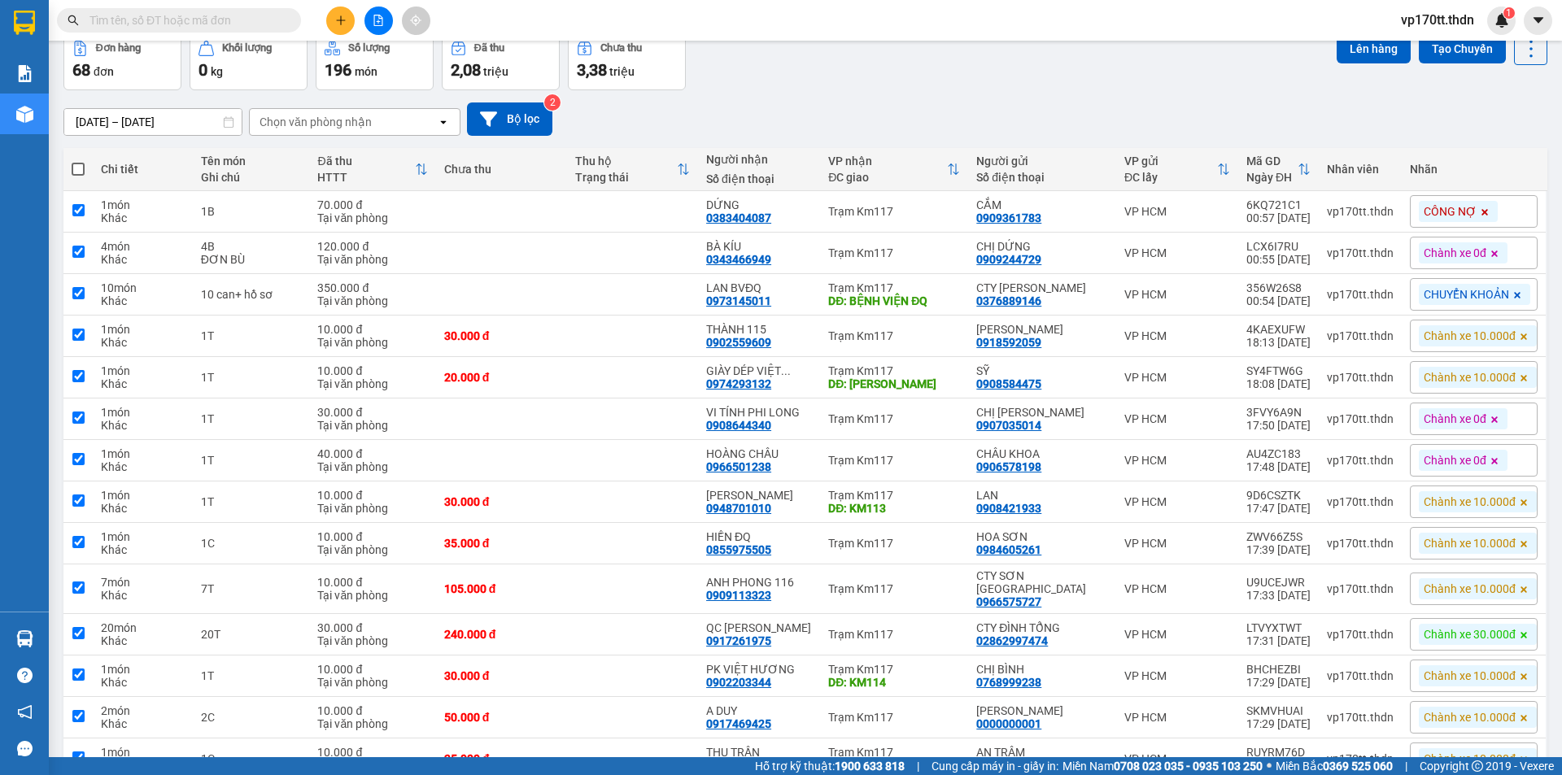
checkbox input "true"
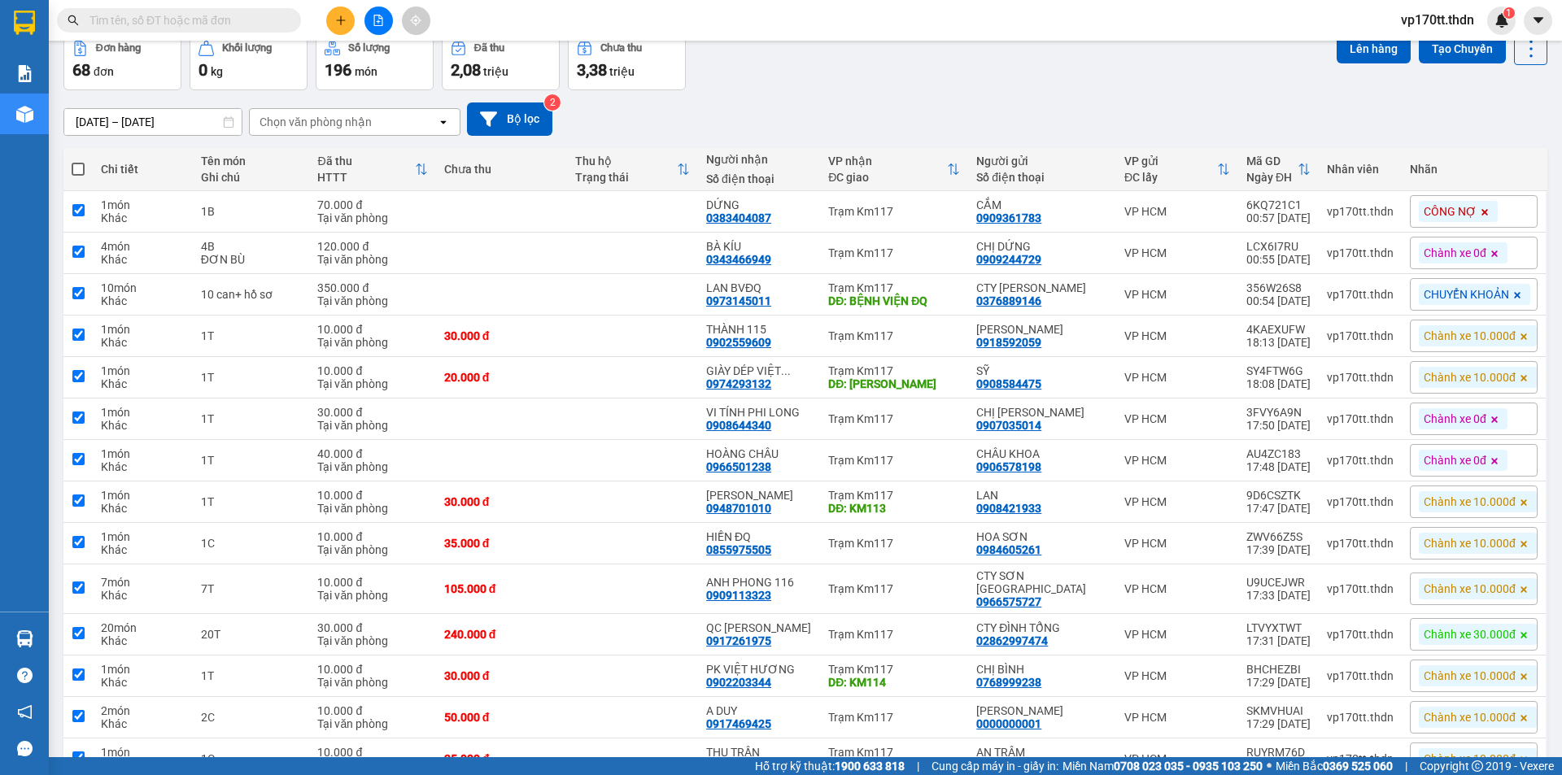
checkbox input "true"
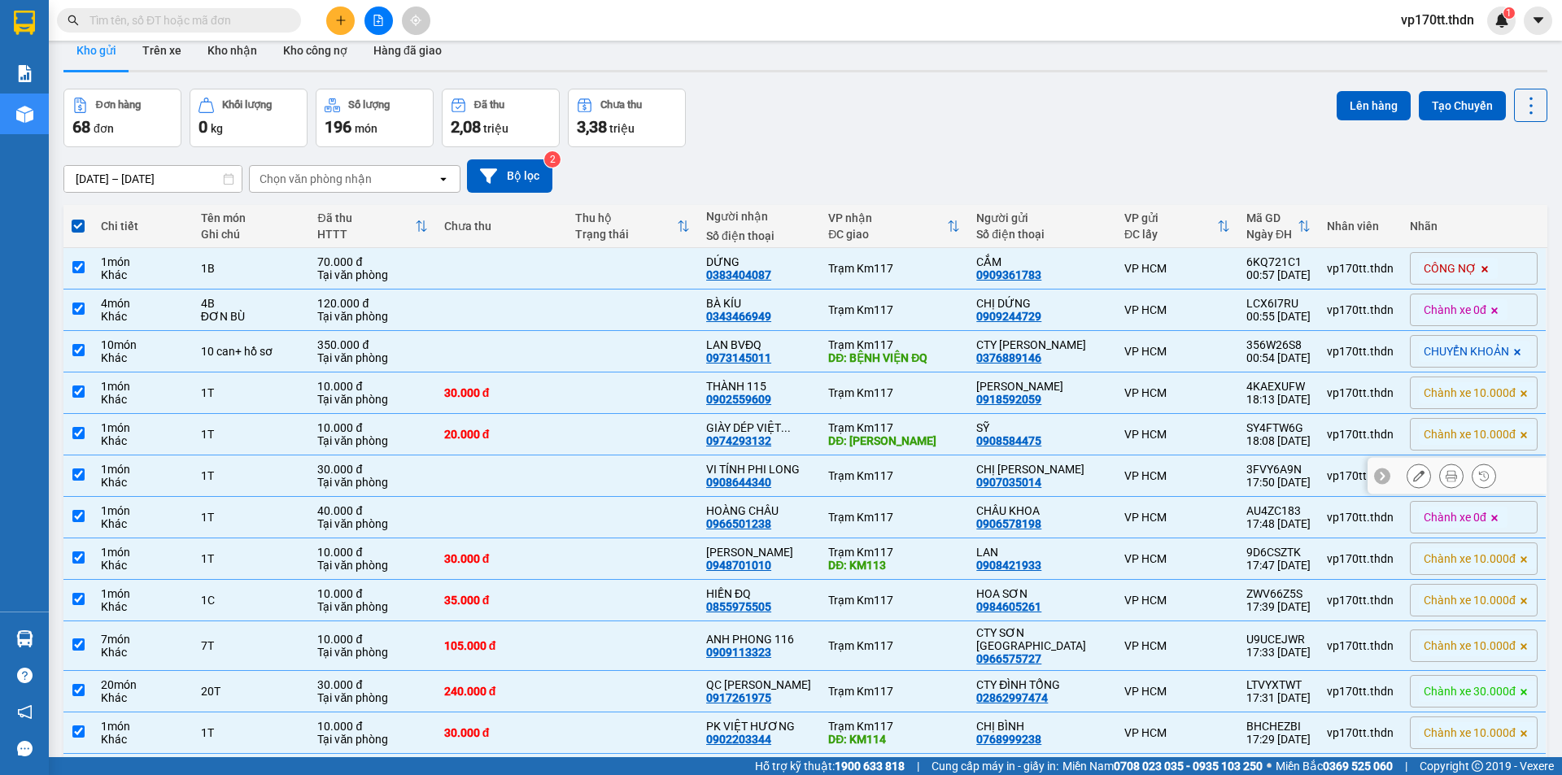
scroll to position [0, 0]
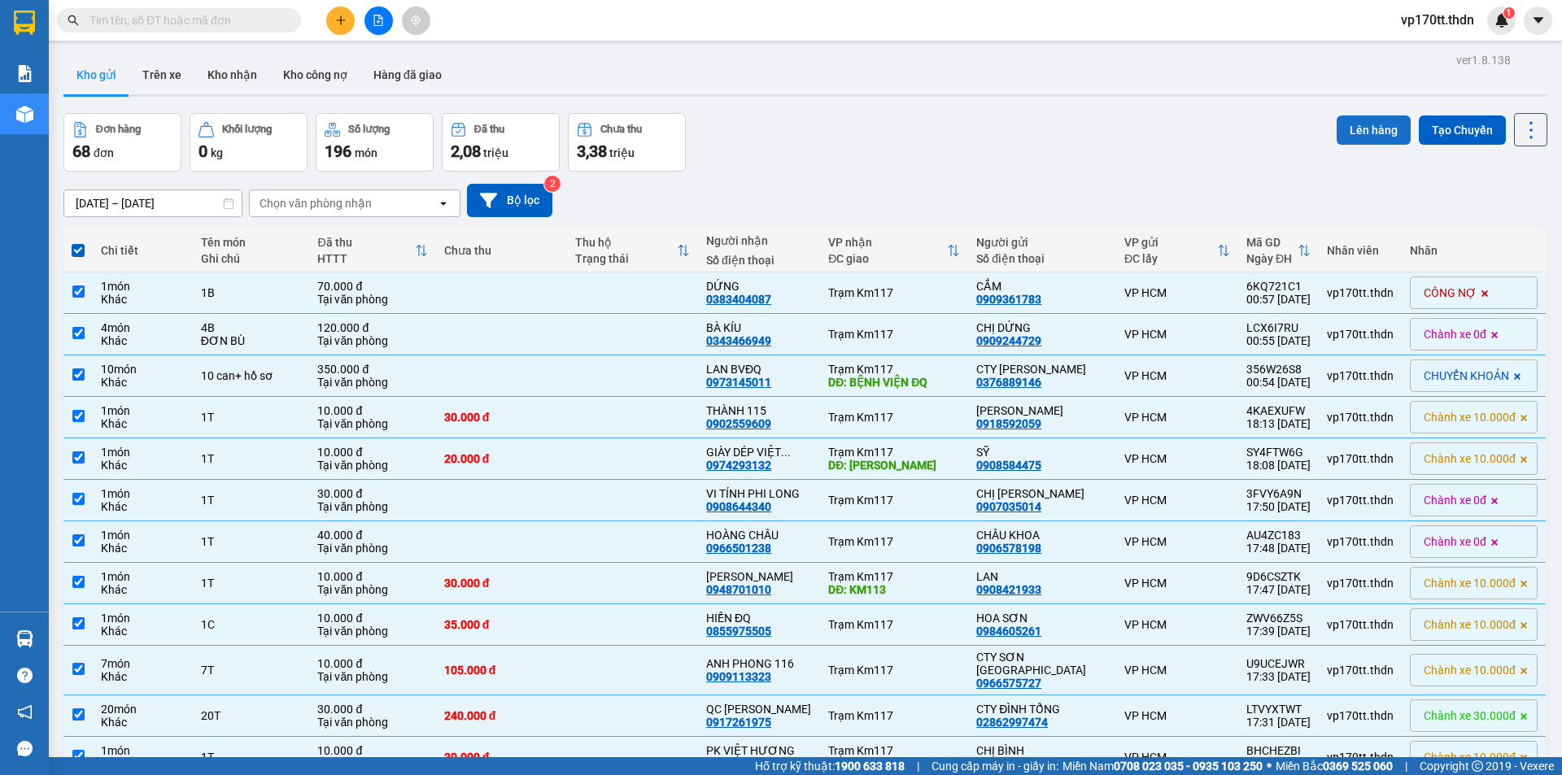
click at [1349, 127] on button "Lên hàng" at bounding box center [1373, 129] width 74 height 29
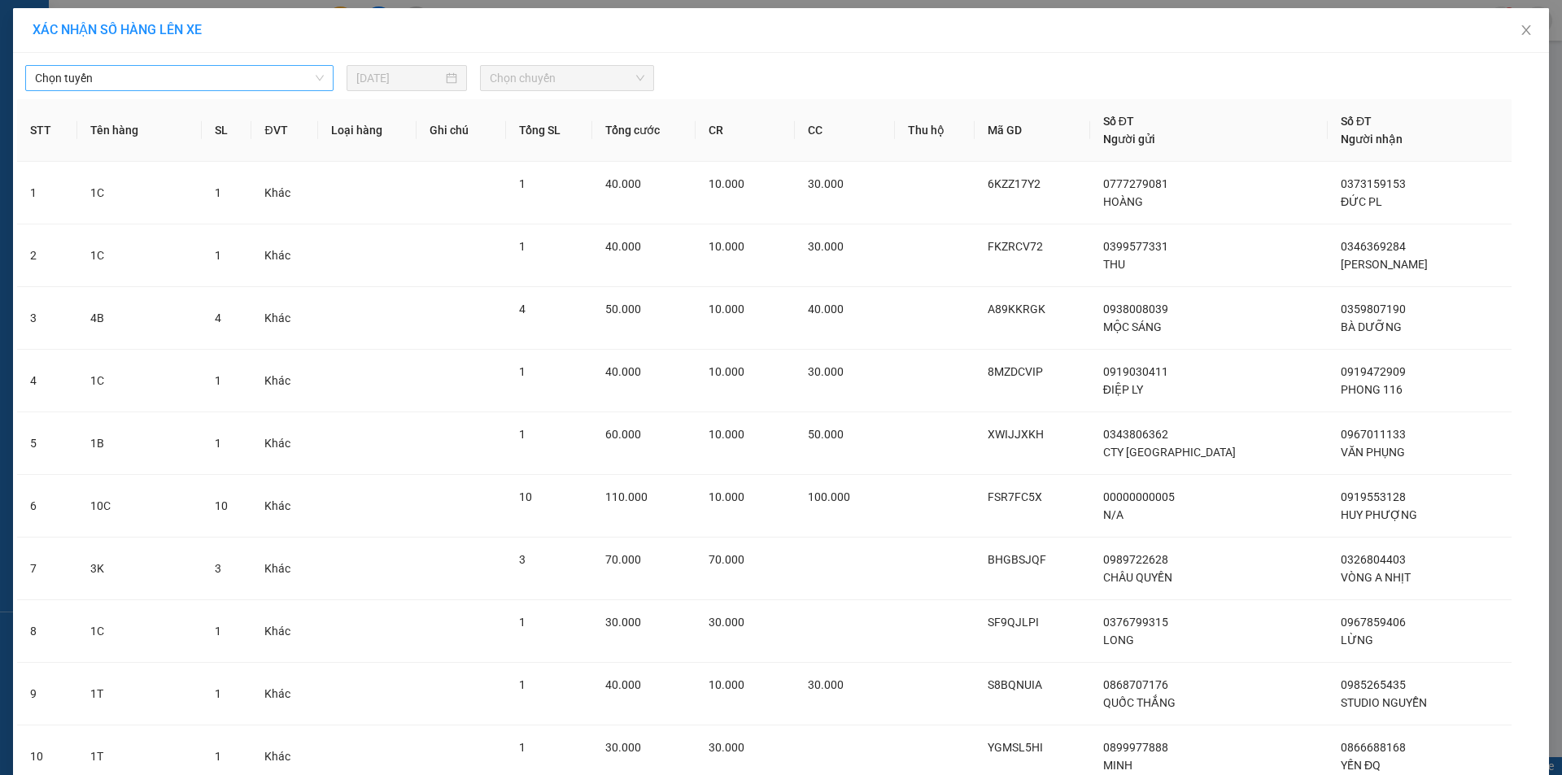
click at [213, 72] on span "Chọn tuyến" at bounding box center [179, 78] width 289 height 24
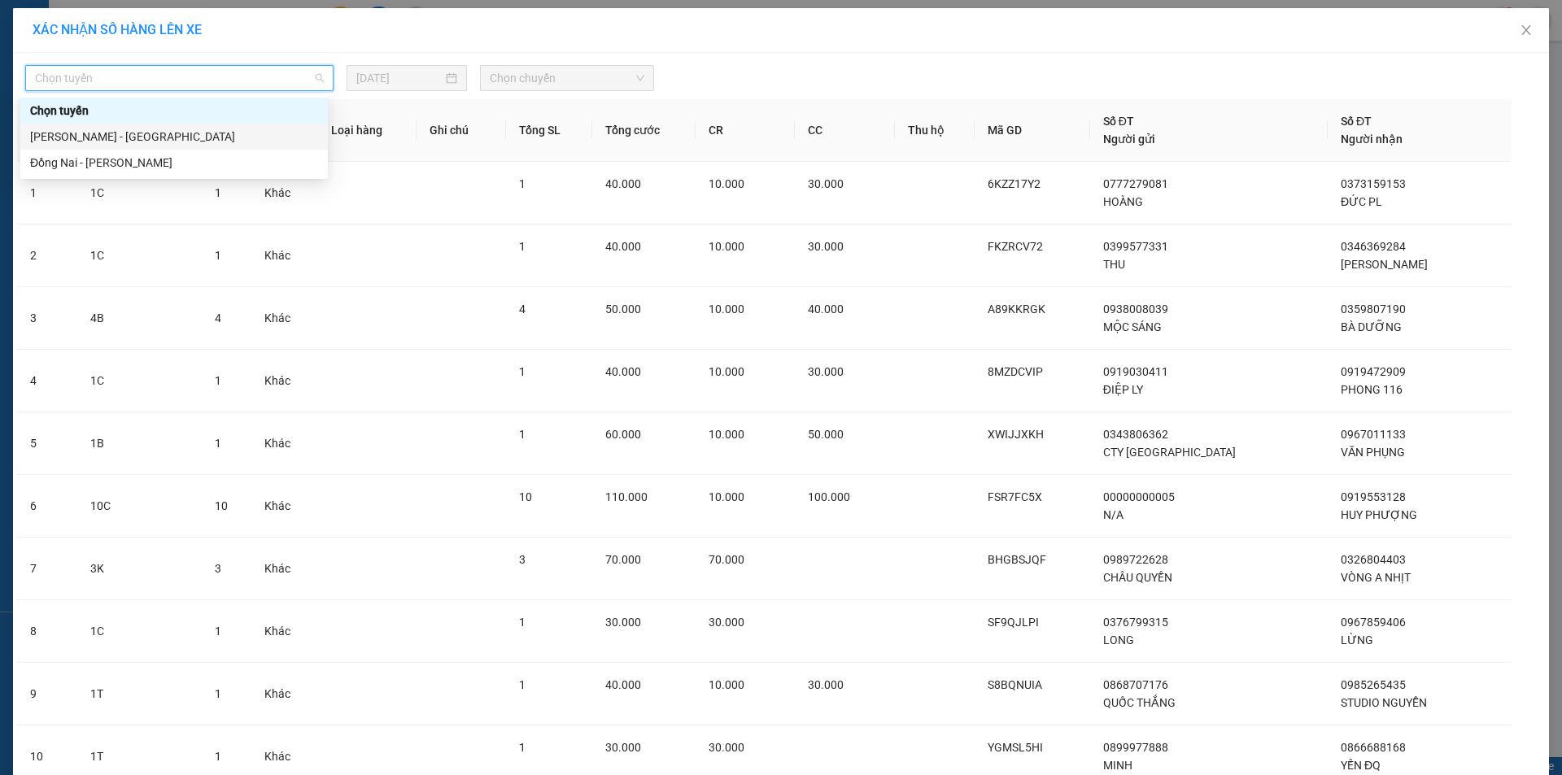
click at [161, 143] on div "[PERSON_NAME] - [GEOGRAPHIC_DATA]" at bounding box center [174, 137] width 288 height 18
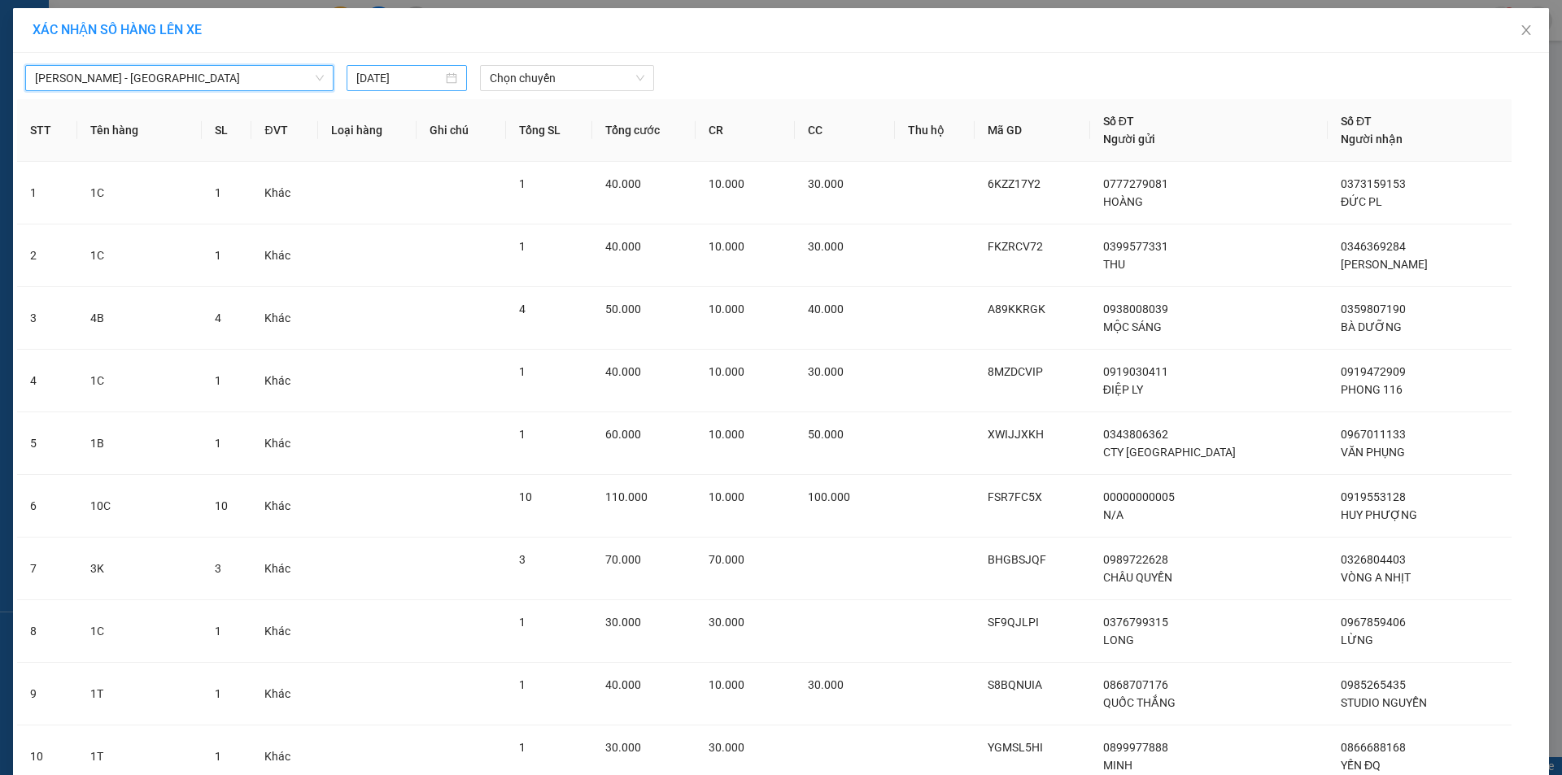
click at [364, 82] on input "[DATE]" at bounding box center [399, 78] width 86 height 18
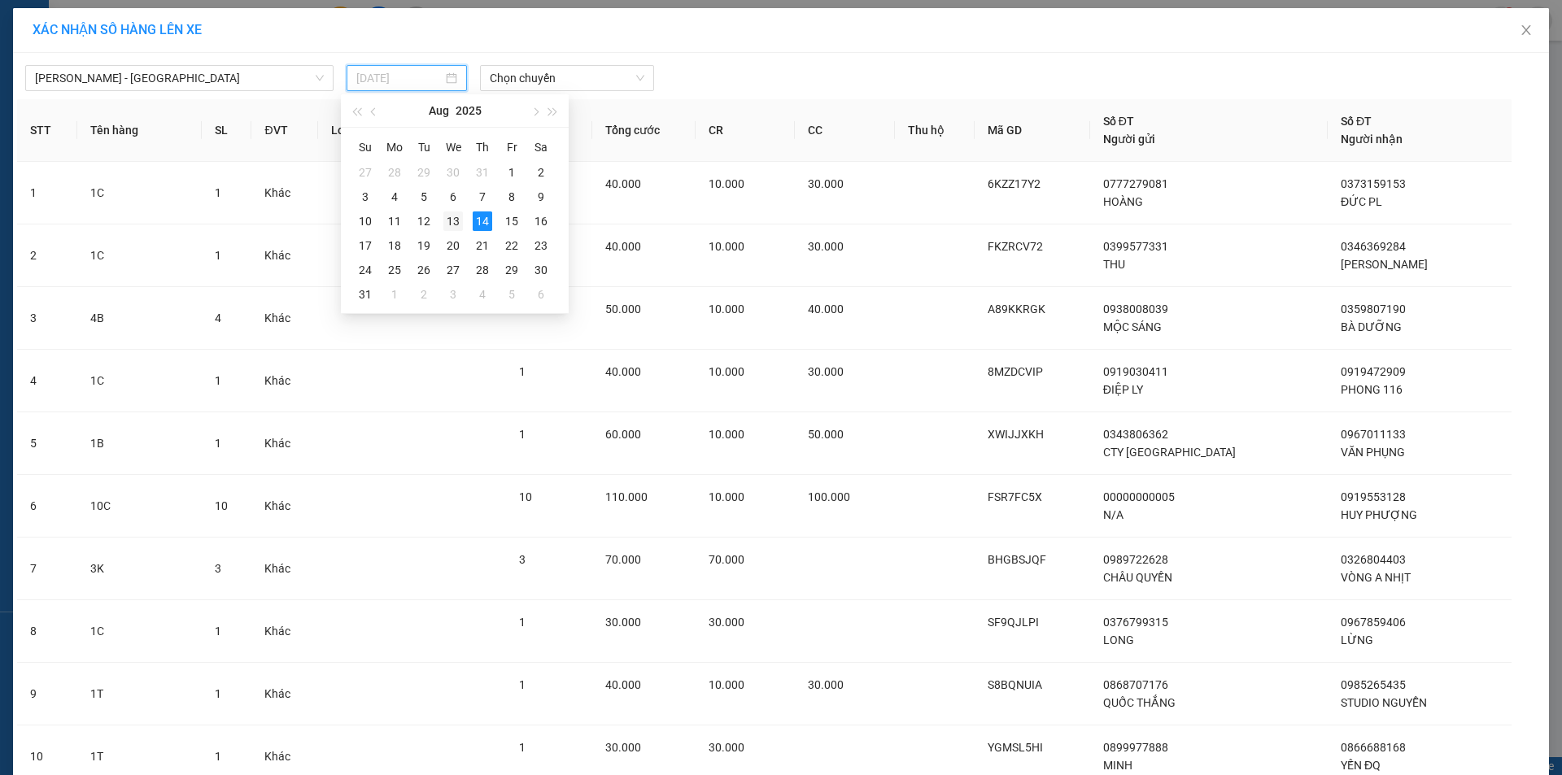
click at [453, 219] on div "13" at bounding box center [453, 221] width 20 height 20
type input "[DATE]"
click at [525, 81] on span "Chọn chuyến" at bounding box center [567, 78] width 155 height 24
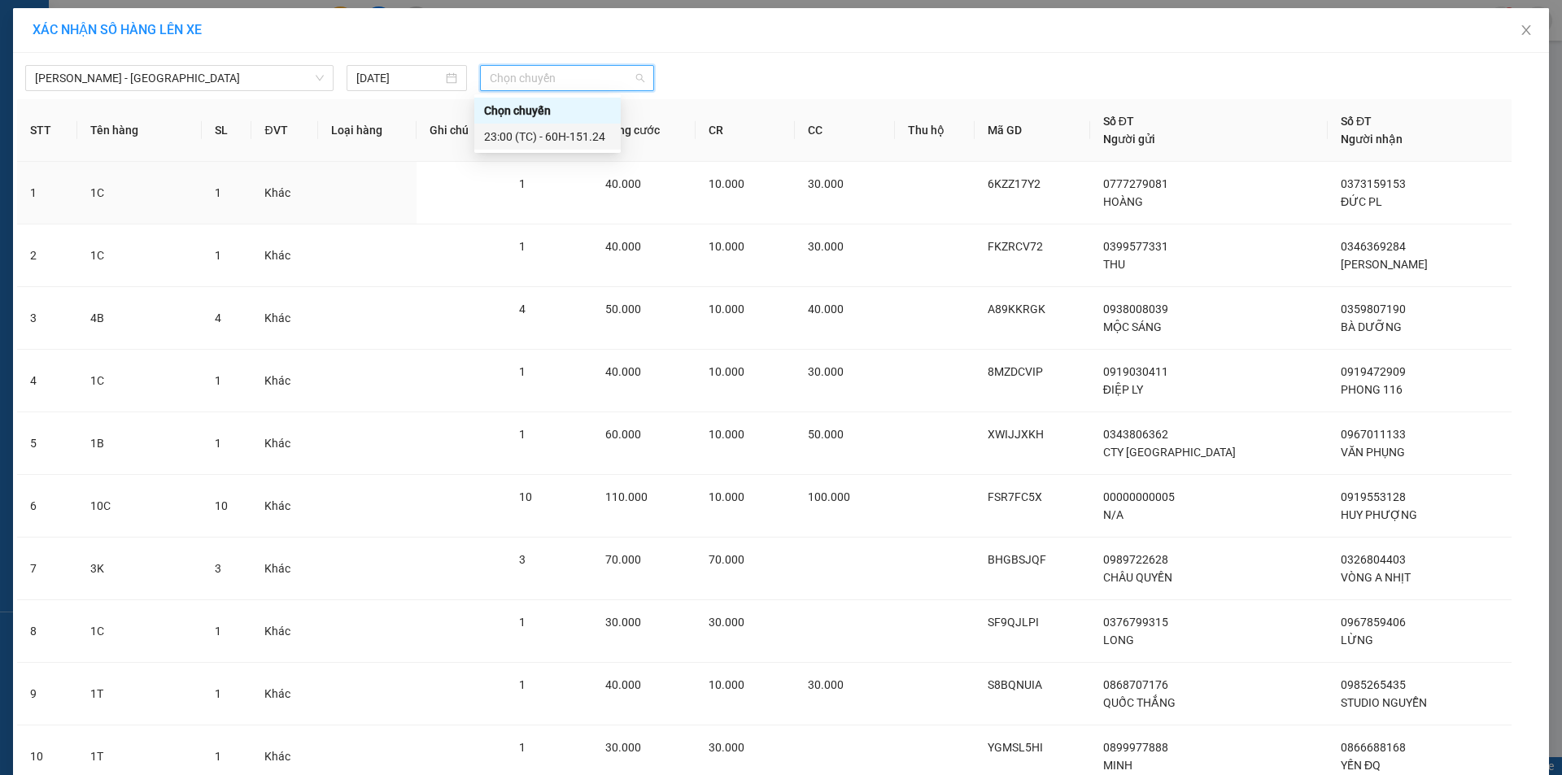
click at [542, 141] on div "23:00 (TC) - 60H-151.24" at bounding box center [547, 137] width 127 height 18
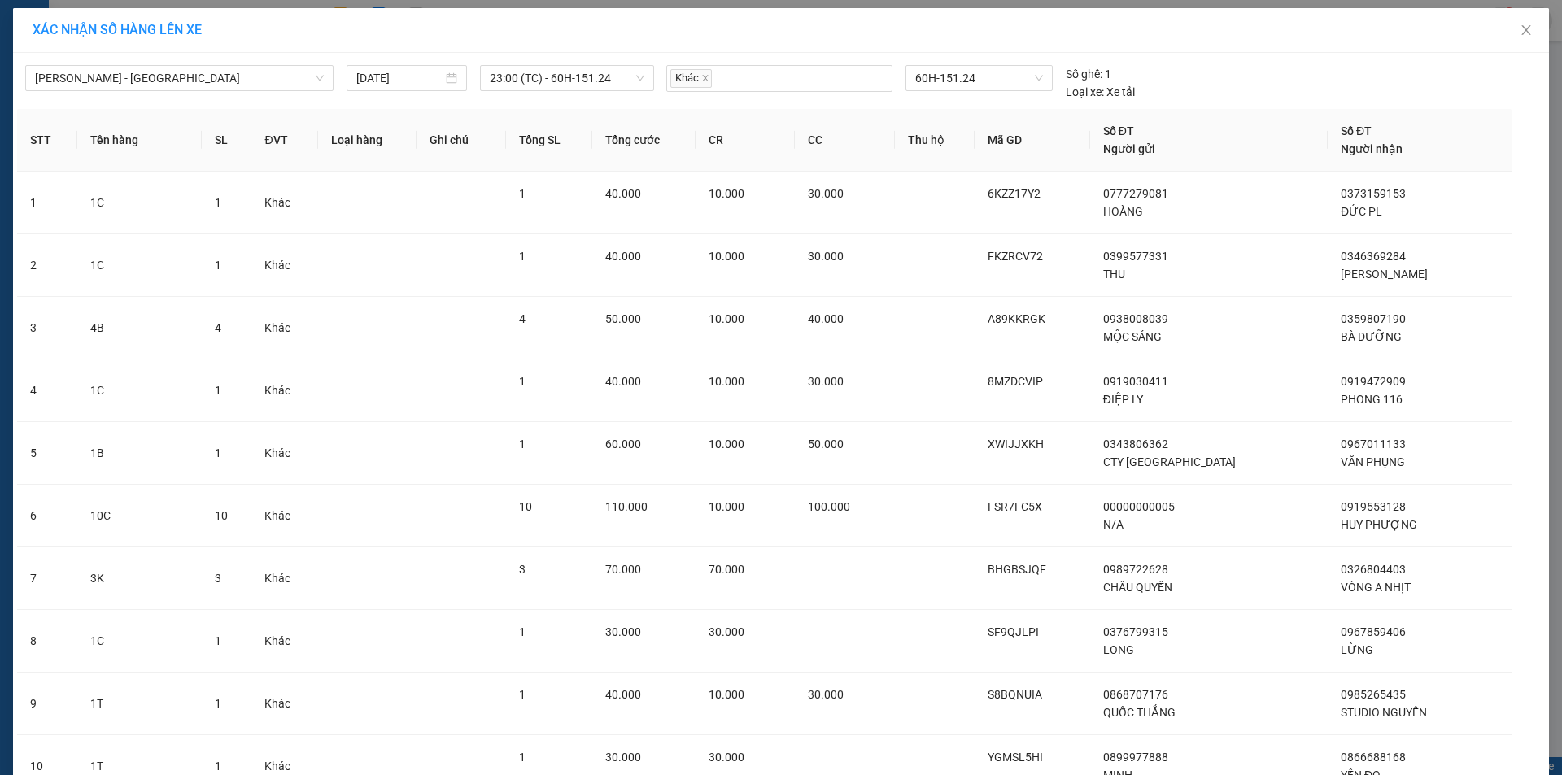
scroll to position [3774, 0]
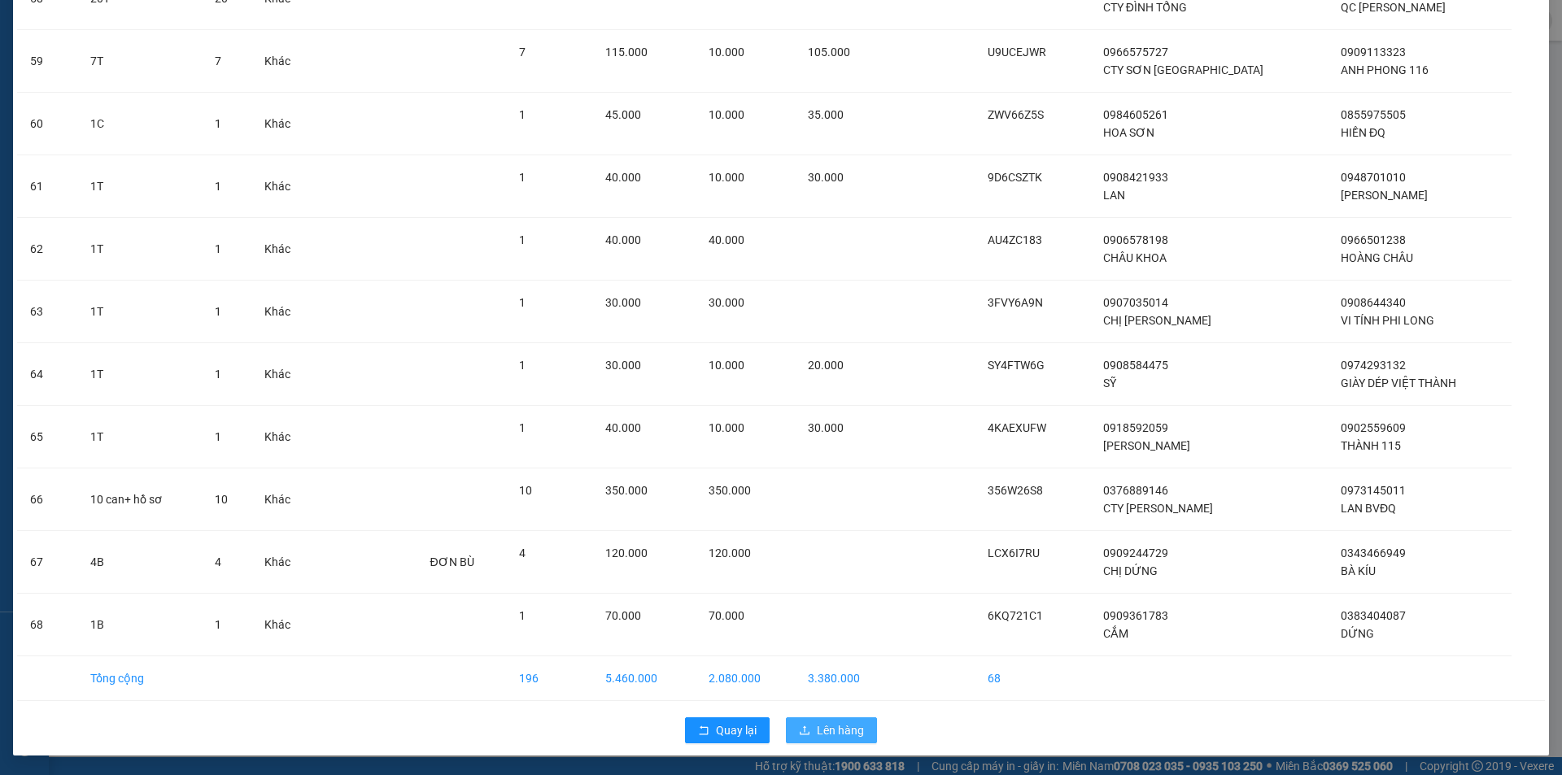
click at [853, 739] on span "Lên hàng" at bounding box center [840, 730] width 47 height 18
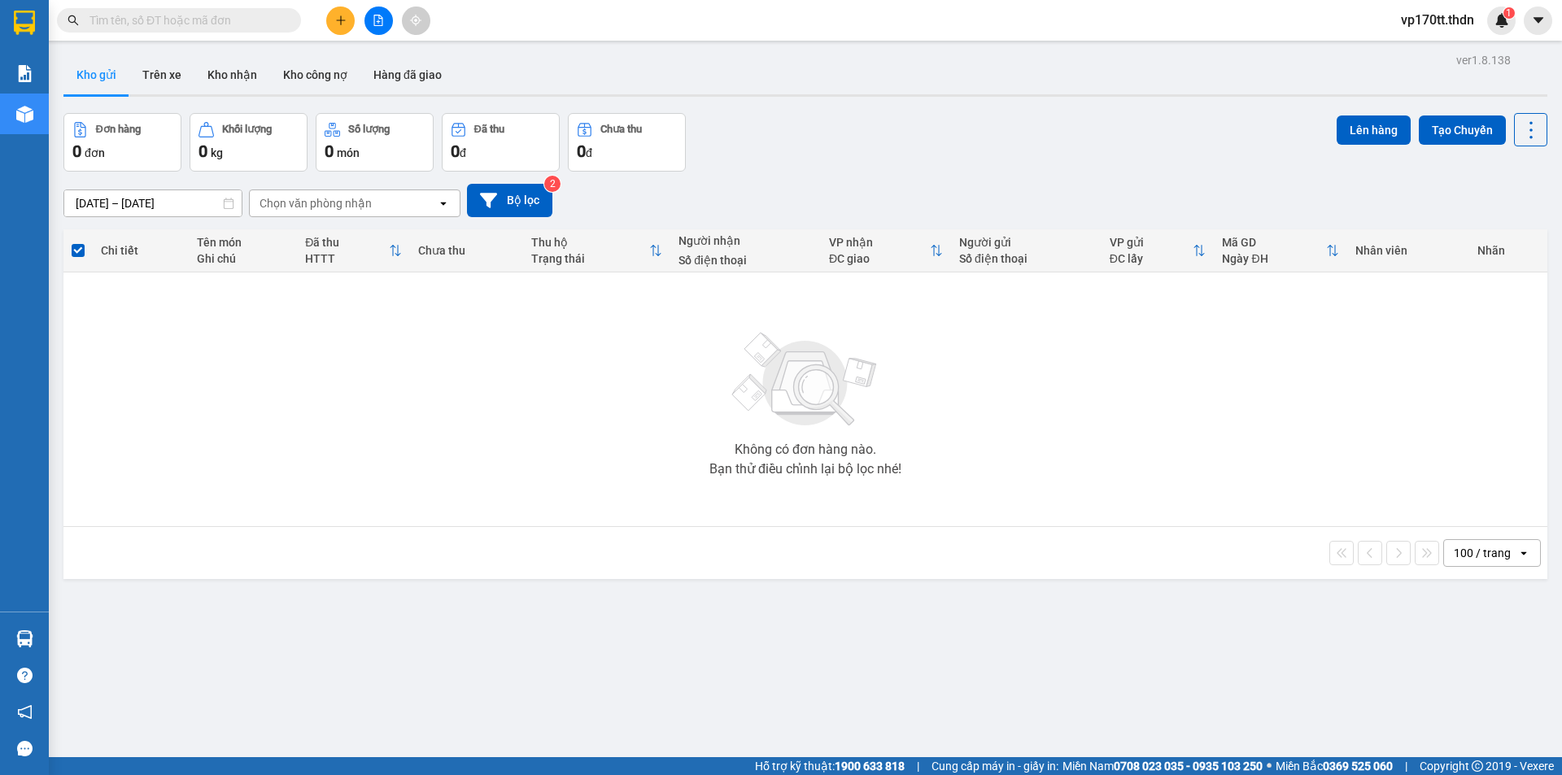
click at [375, 28] on button at bounding box center [378, 21] width 28 height 28
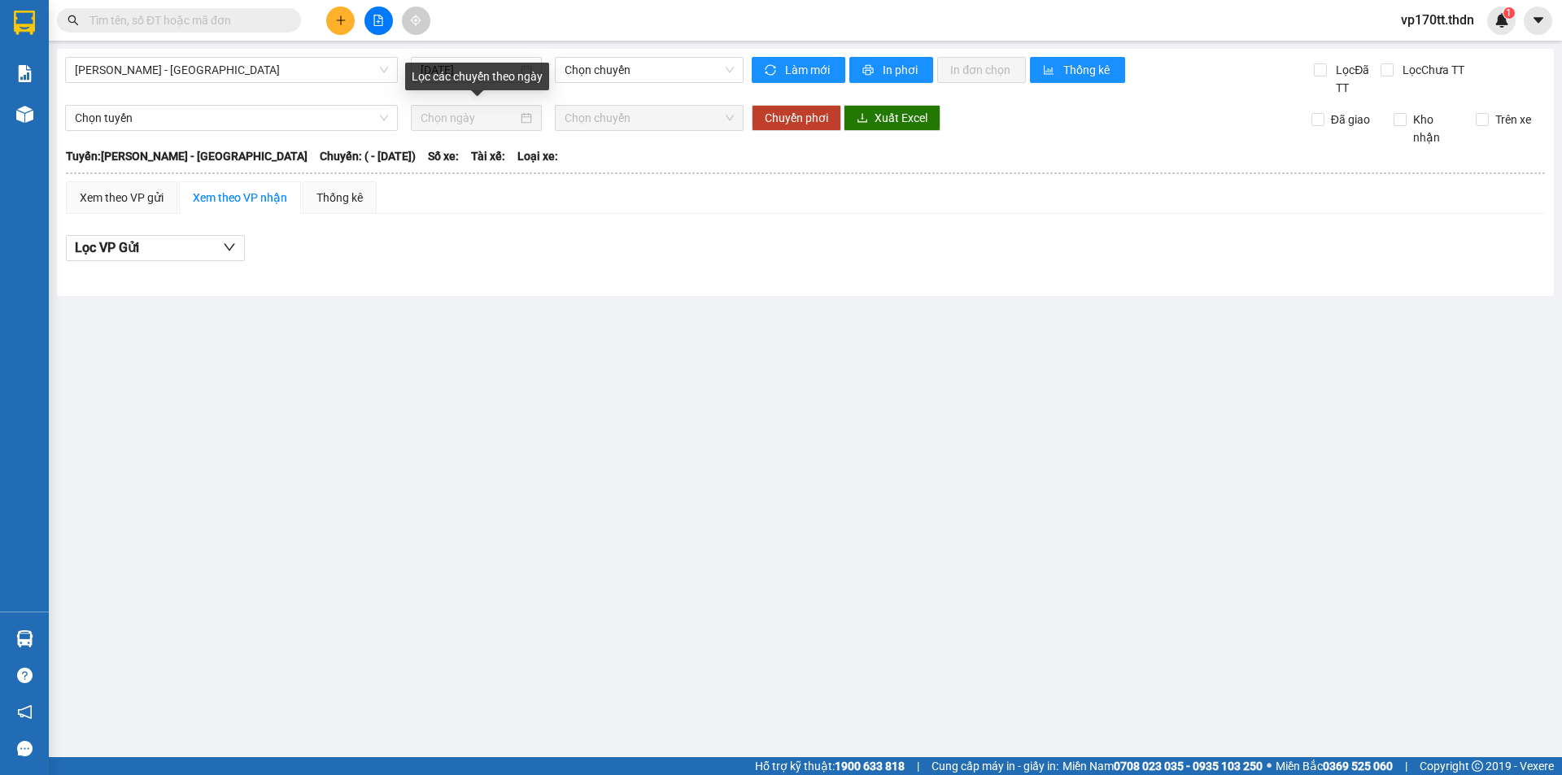
click at [443, 74] on div "Lọc các chuyến theo ngày" at bounding box center [477, 77] width 144 height 28
click at [481, 72] on input "[DATE]" at bounding box center [468, 70] width 97 height 18
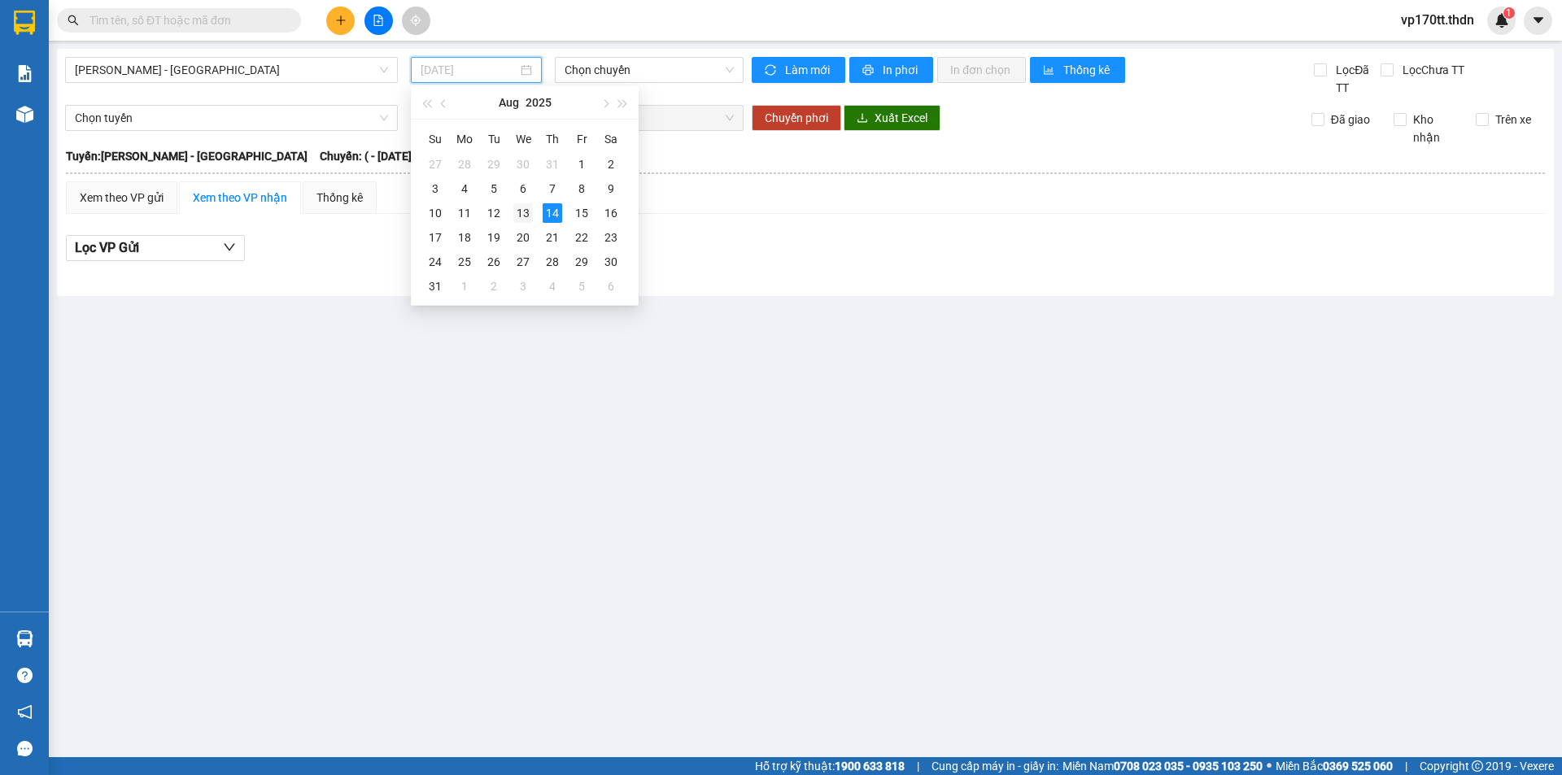
click at [529, 211] on div "13" at bounding box center [523, 213] width 20 height 20
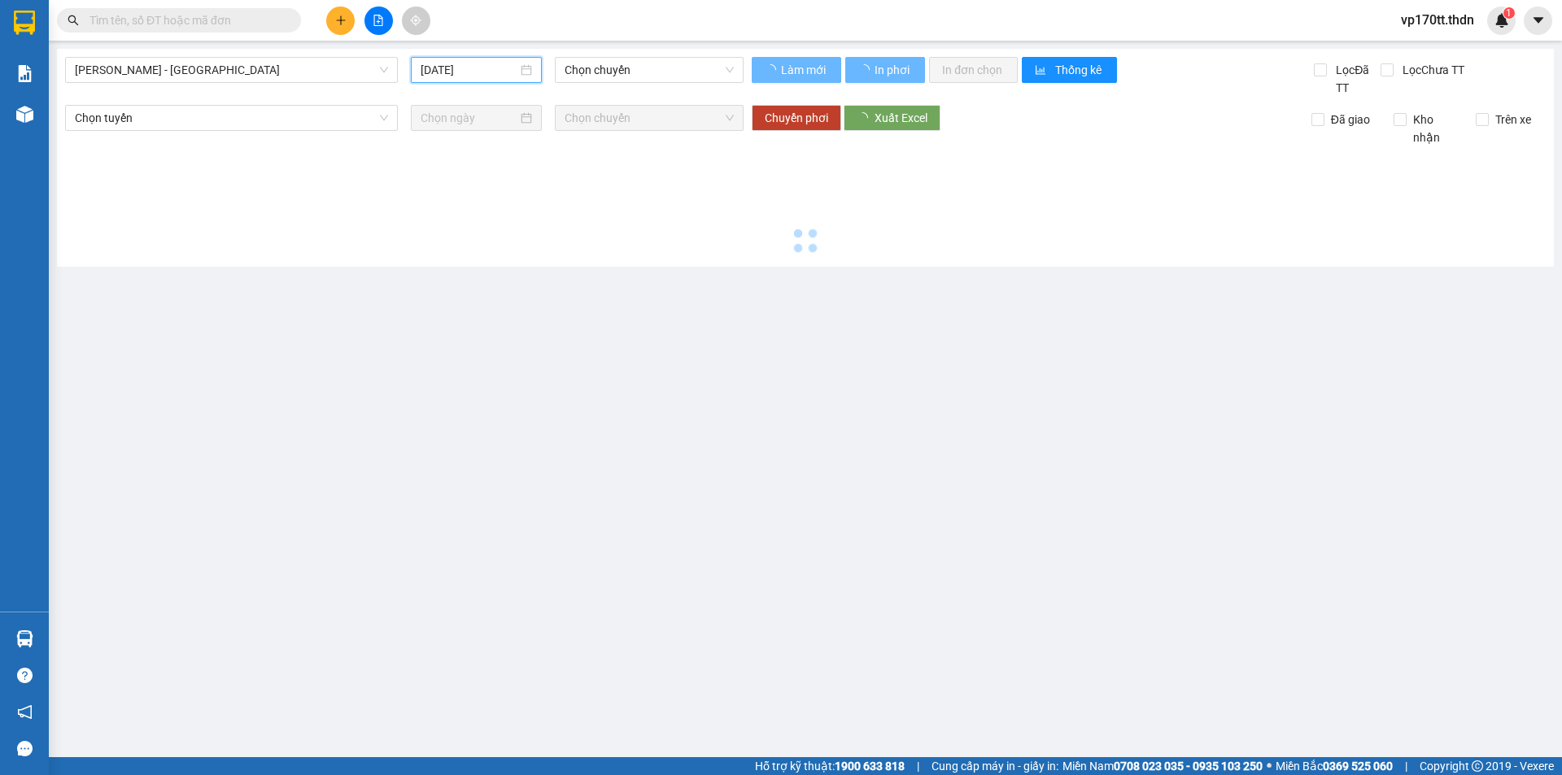
type input "[DATE]"
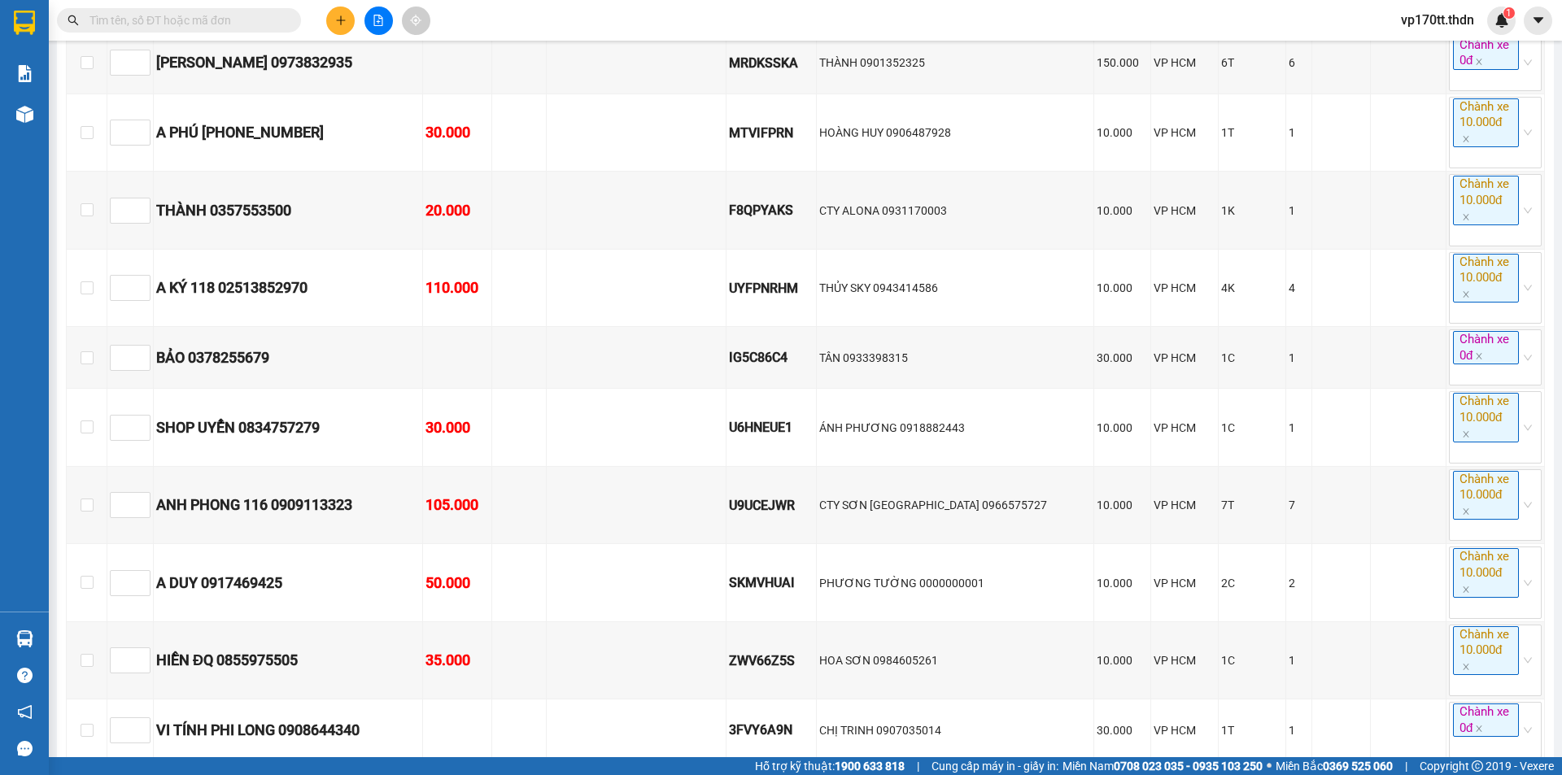
scroll to position [4957, 0]
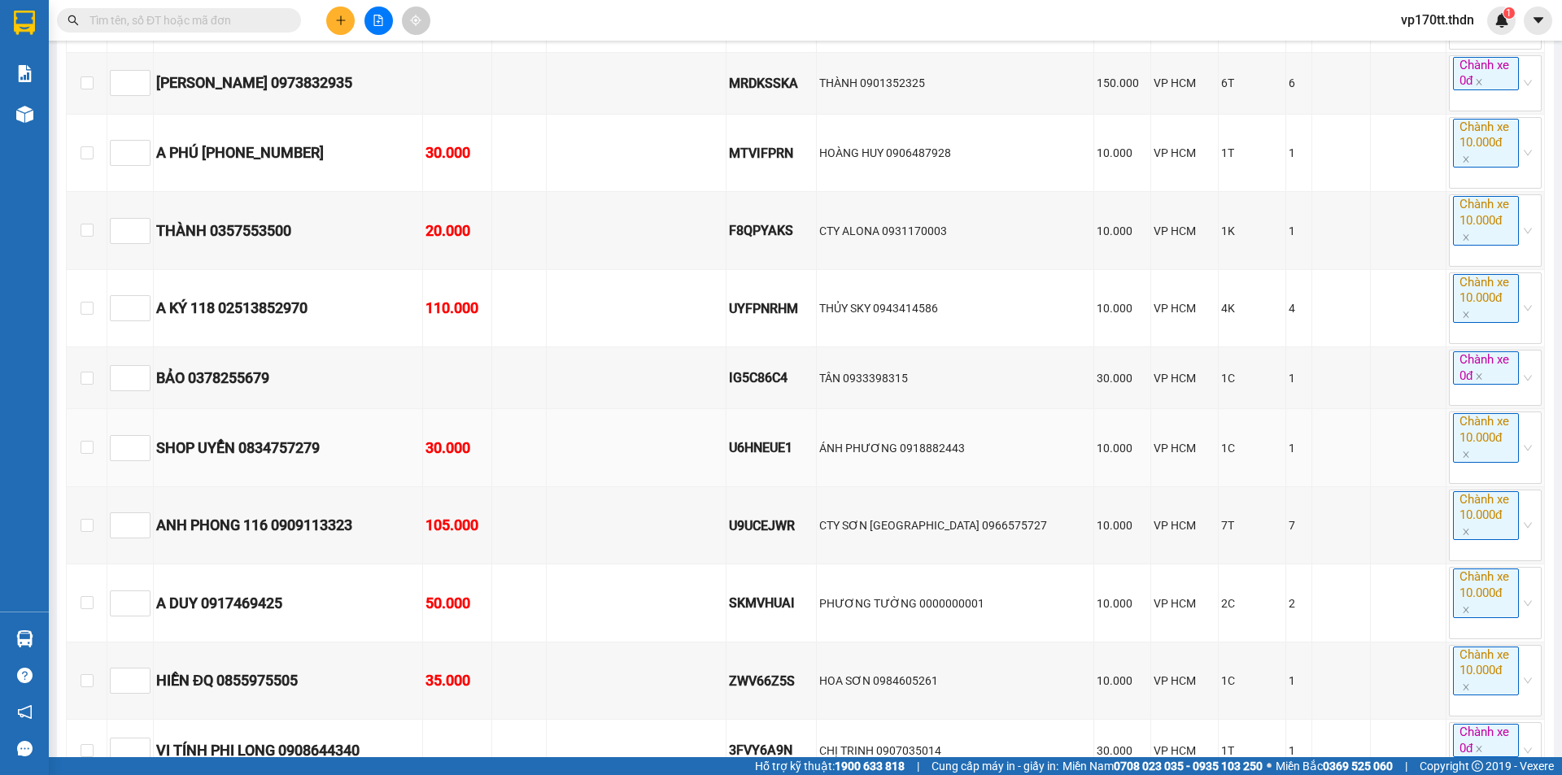
click at [762, 458] on div "U6HNEUE1" at bounding box center [771, 448] width 85 height 20
copy div "U6HNEUE1"
click at [230, 24] on input "text" at bounding box center [185, 20] width 192 height 18
paste input "U6HNEUE1"
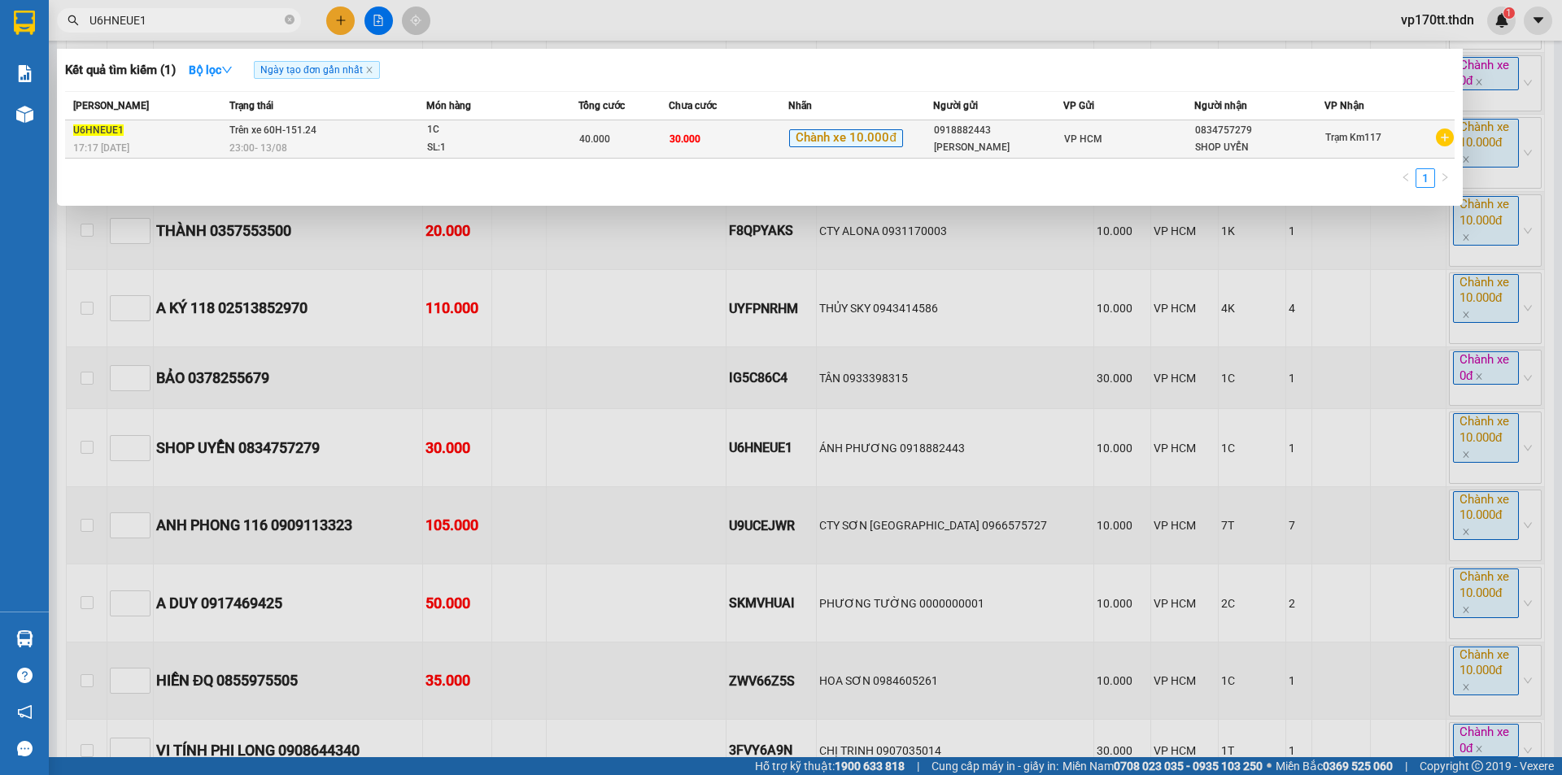
type input "U6HNEUE1"
click at [887, 138] on span "Chành xe 10.000đ" at bounding box center [845, 138] width 113 height 18
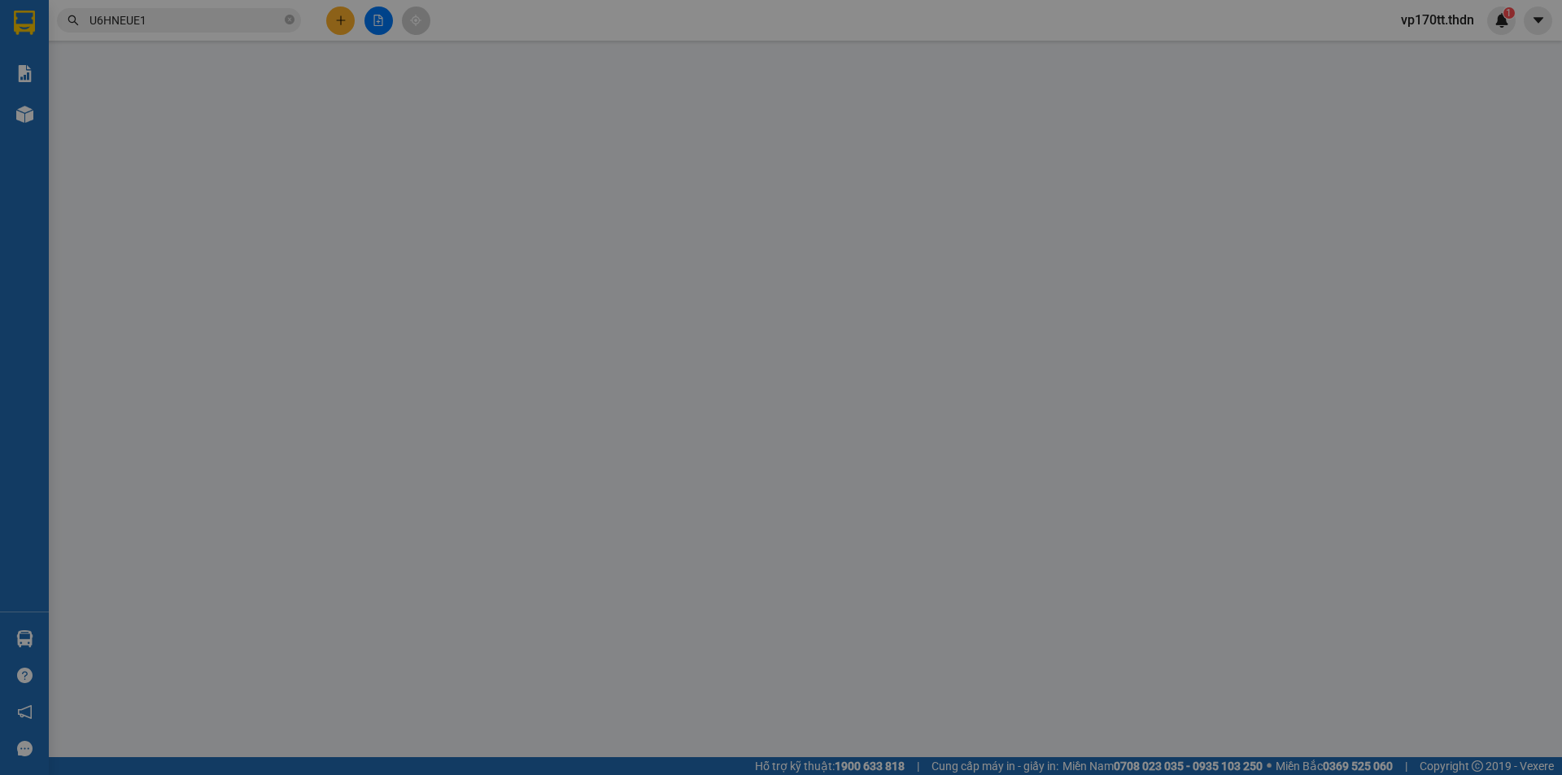
type input "0918882443"
type input "[PERSON_NAME]"
type input "0834757279"
type input "SHOP UYỂN"
type input "40.000"
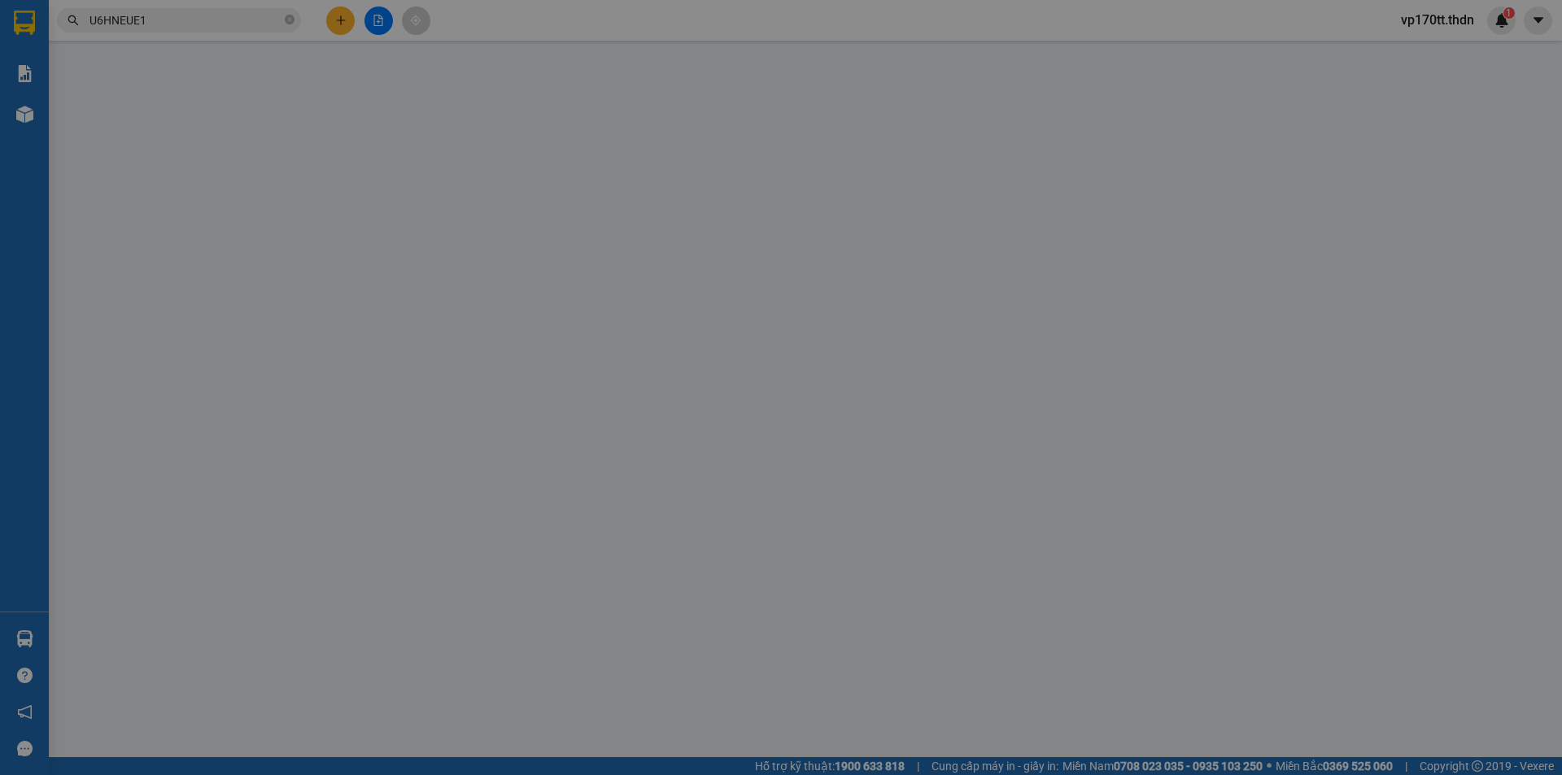
type input "10.000"
type input "30.000"
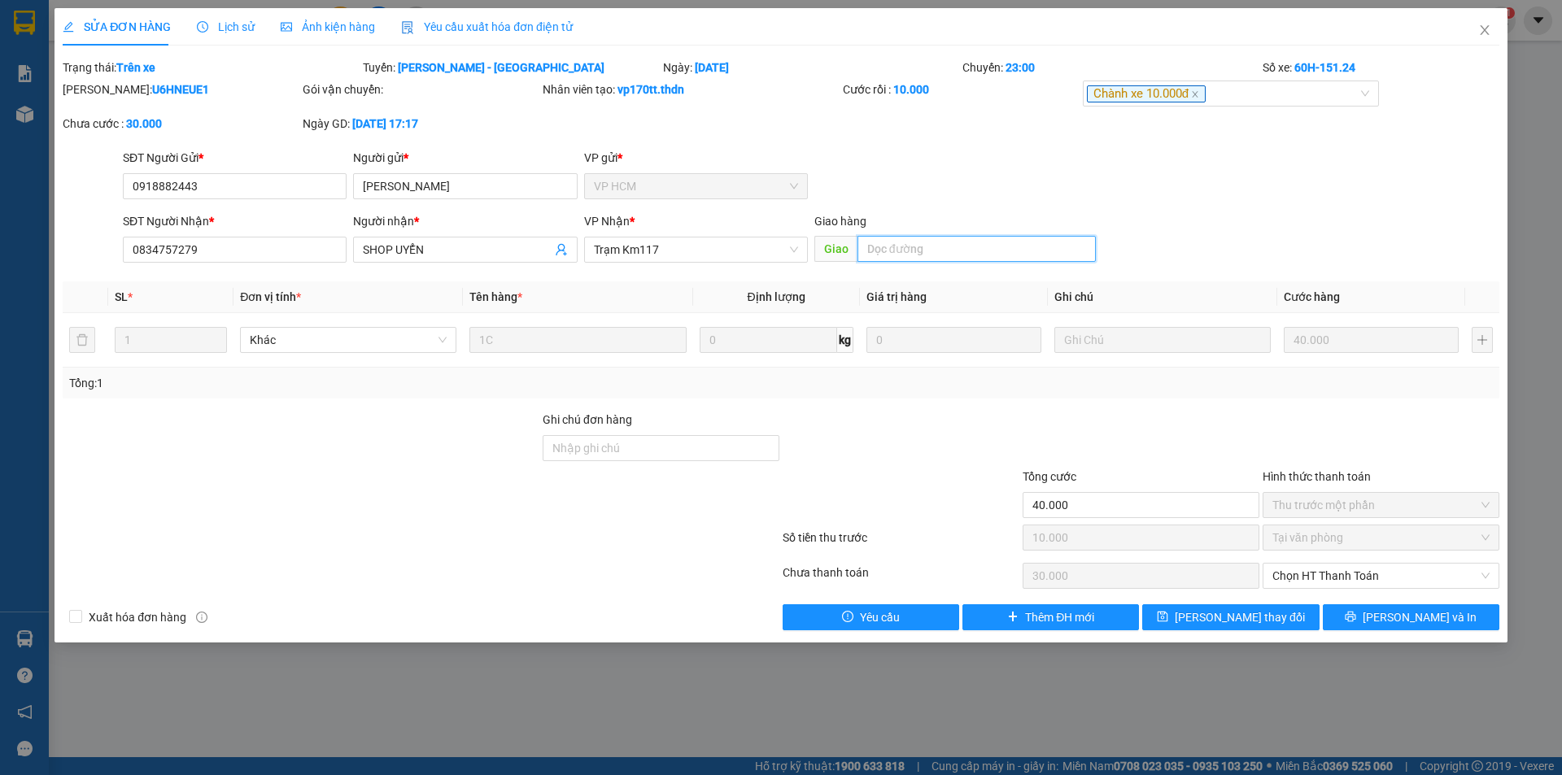
click at [956, 246] on input "text" at bounding box center [976, 249] width 238 height 26
type input "[PERSON_NAME]"
click at [1211, 619] on span "[PERSON_NAME] thay đổi" at bounding box center [1239, 617] width 130 height 18
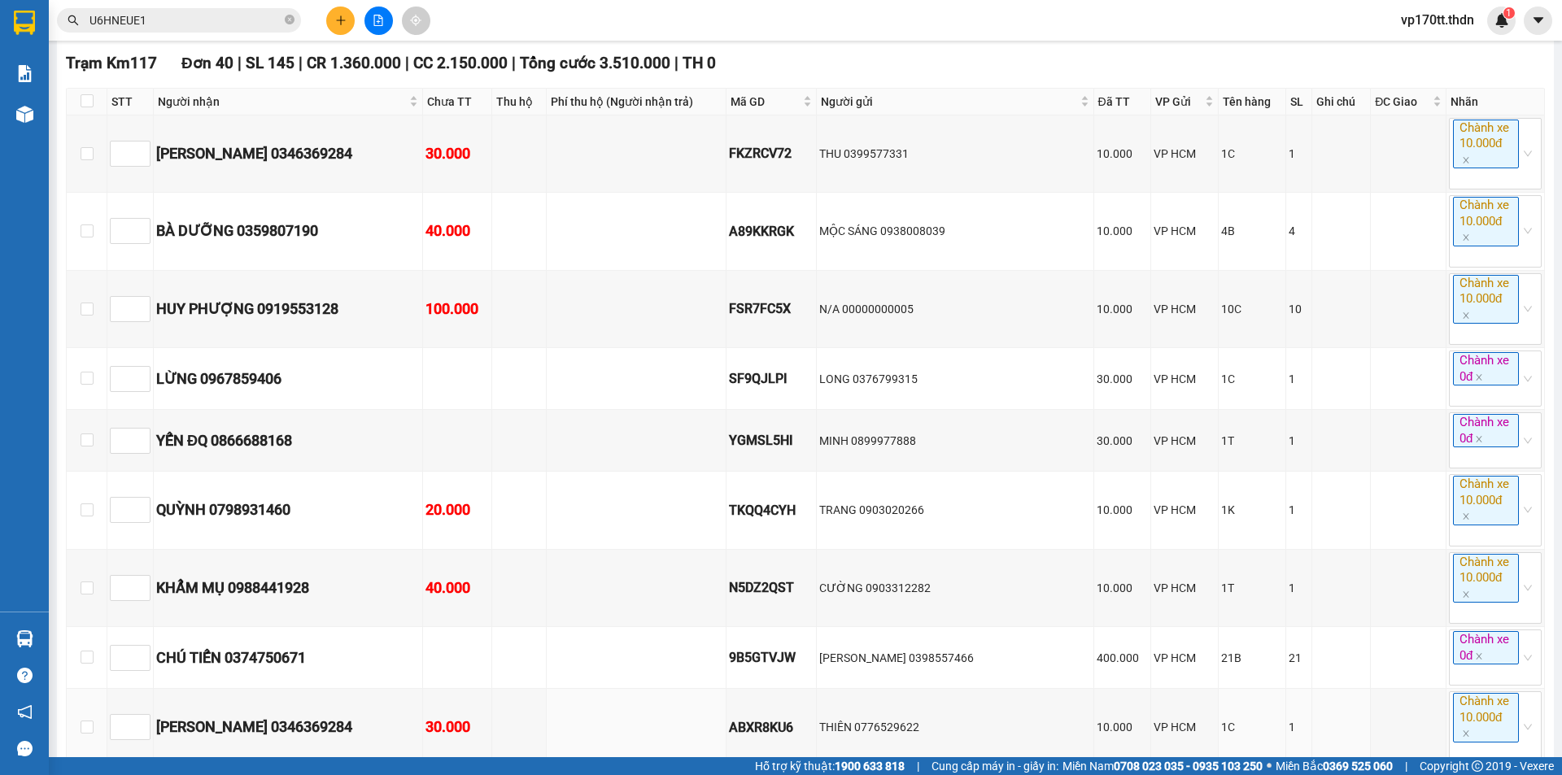
scroll to position [2736, 0]
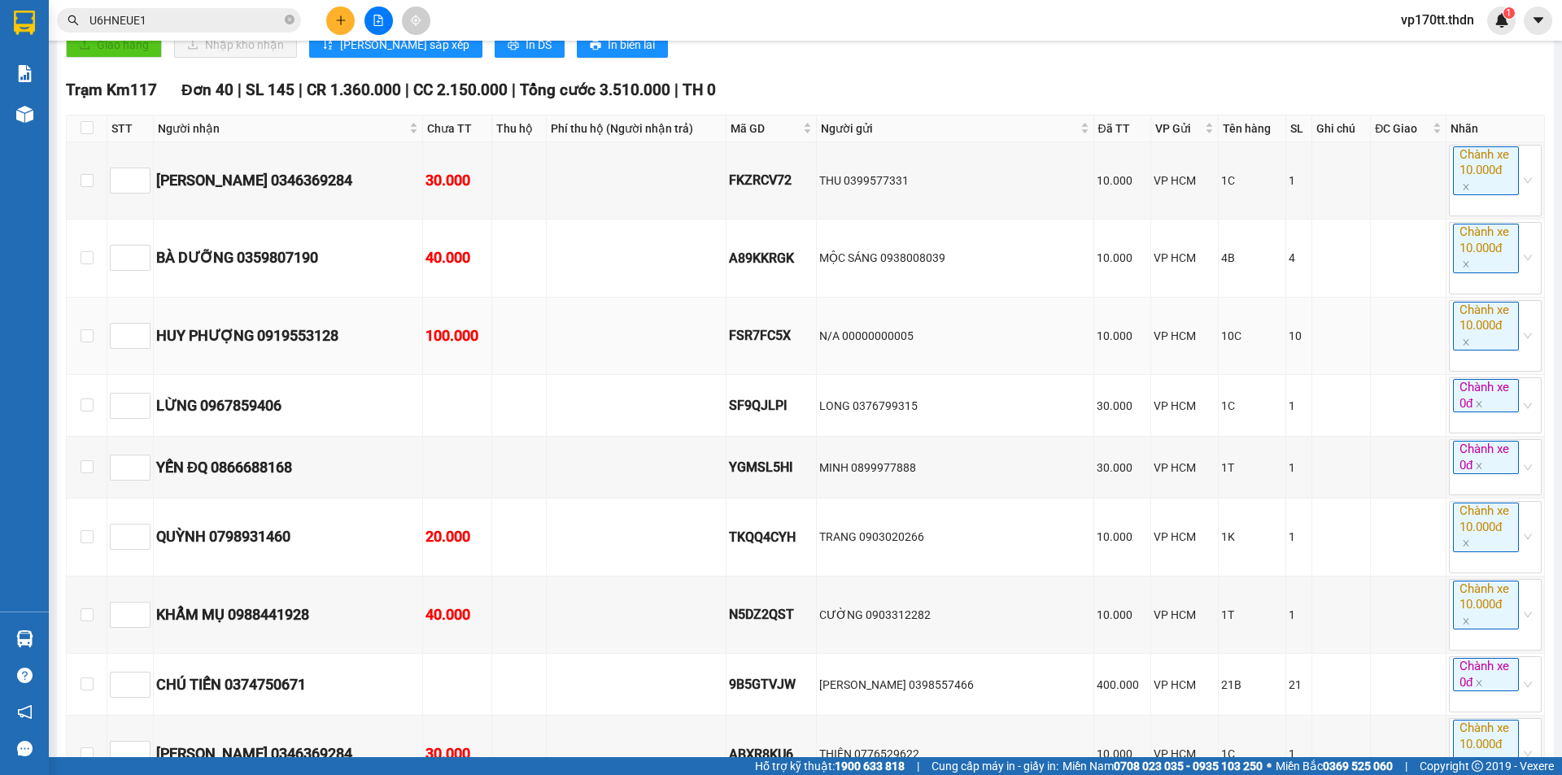
click at [794, 338] on div "FSR7FC5X" at bounding box center [771, 335] width 85 height 20
click at [795, 346] on div "FSR7FC5X" at bounding box center [771, 335] width 85 height 20
copy div "FSR7FC5X"
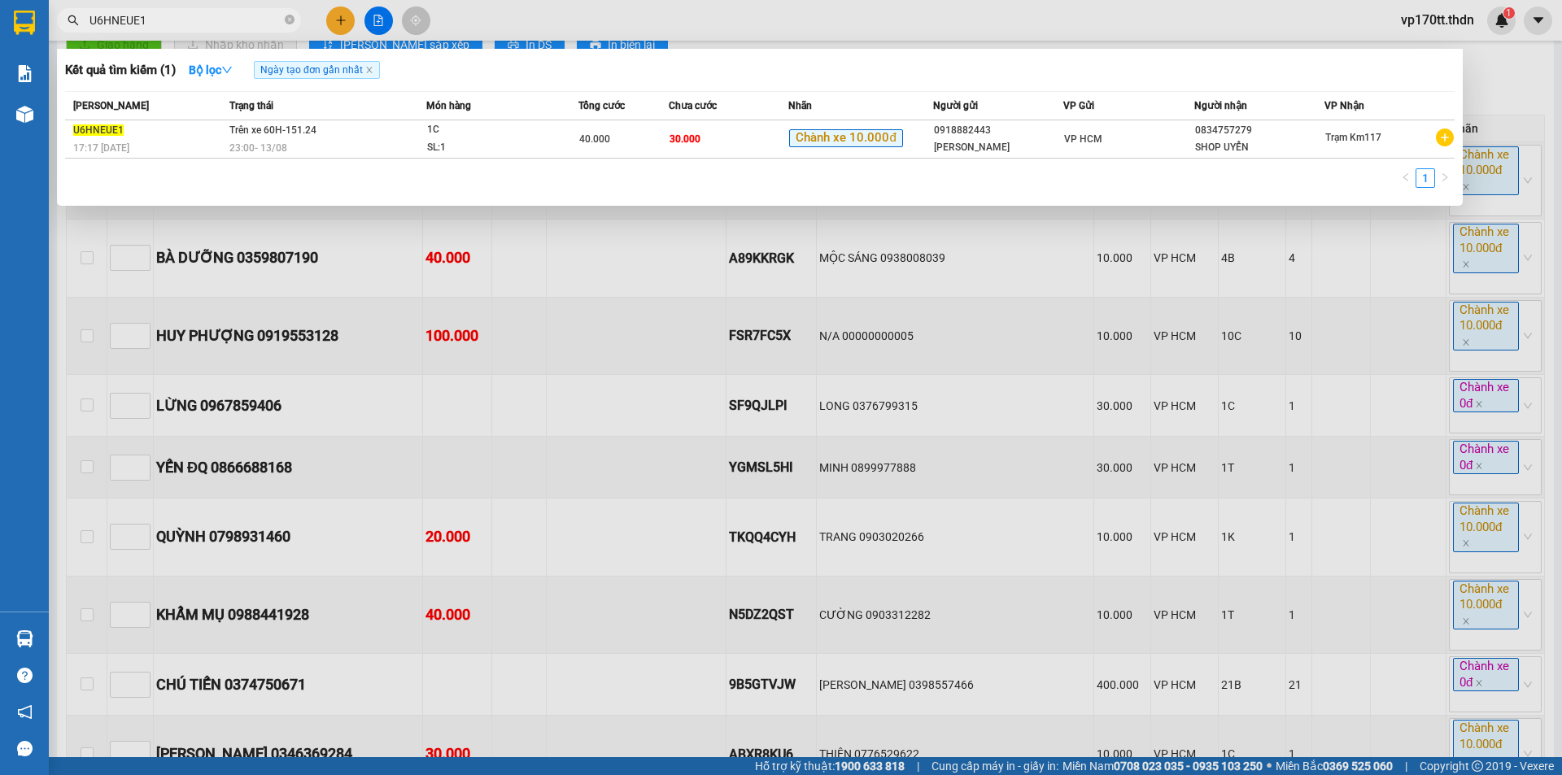
click at [184, 14] on input "U6HNEUE1" at bounding box center [185, 20] width 192 height 18
click at [290, 20] on icon "close-circle" at bounding box center [290, 20] width 10 height 10
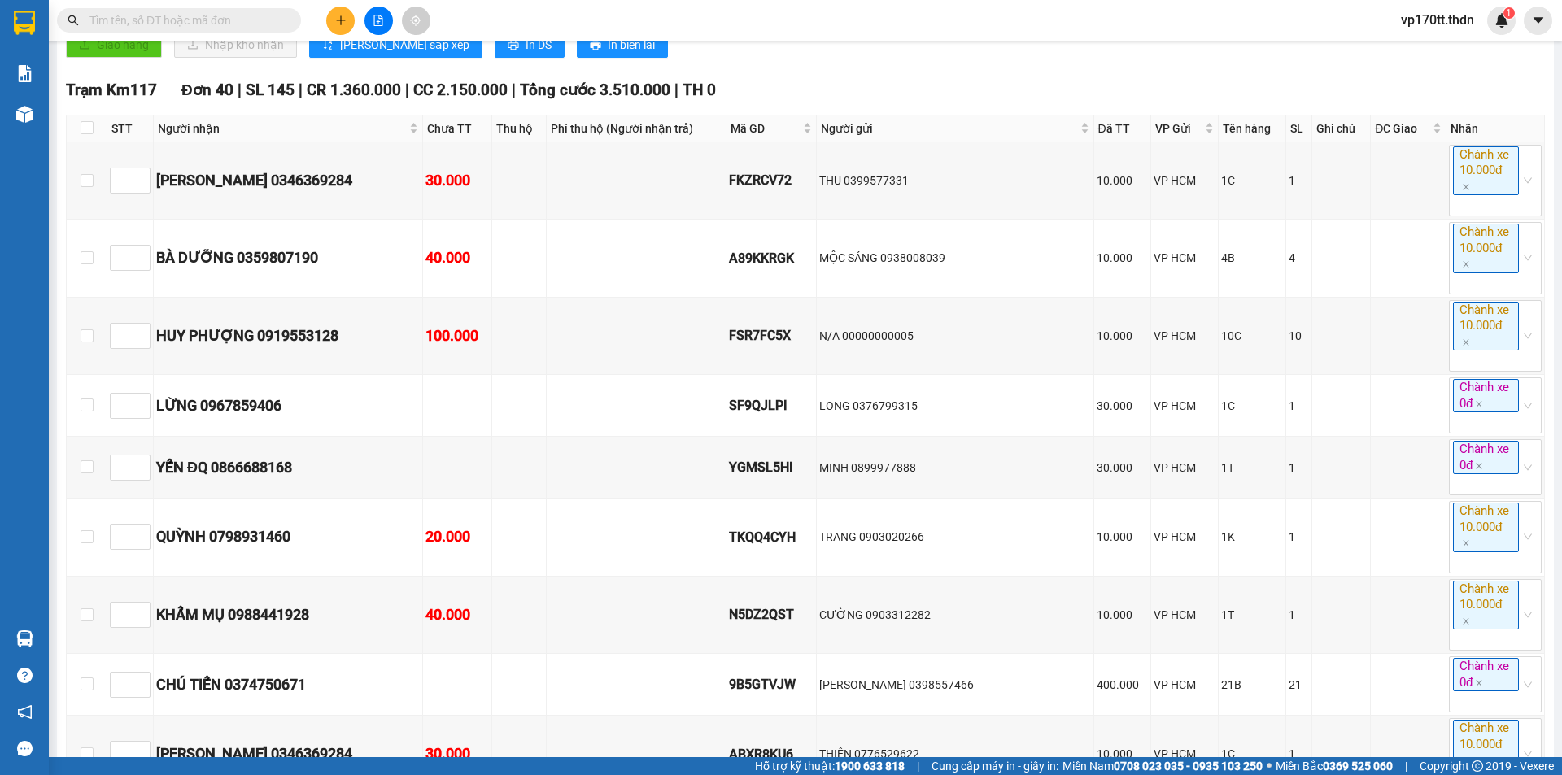
click at [236, 20] on input "text" at bounding box center [185, 20] width 192 height 18
paste input "FSR7FC5X"
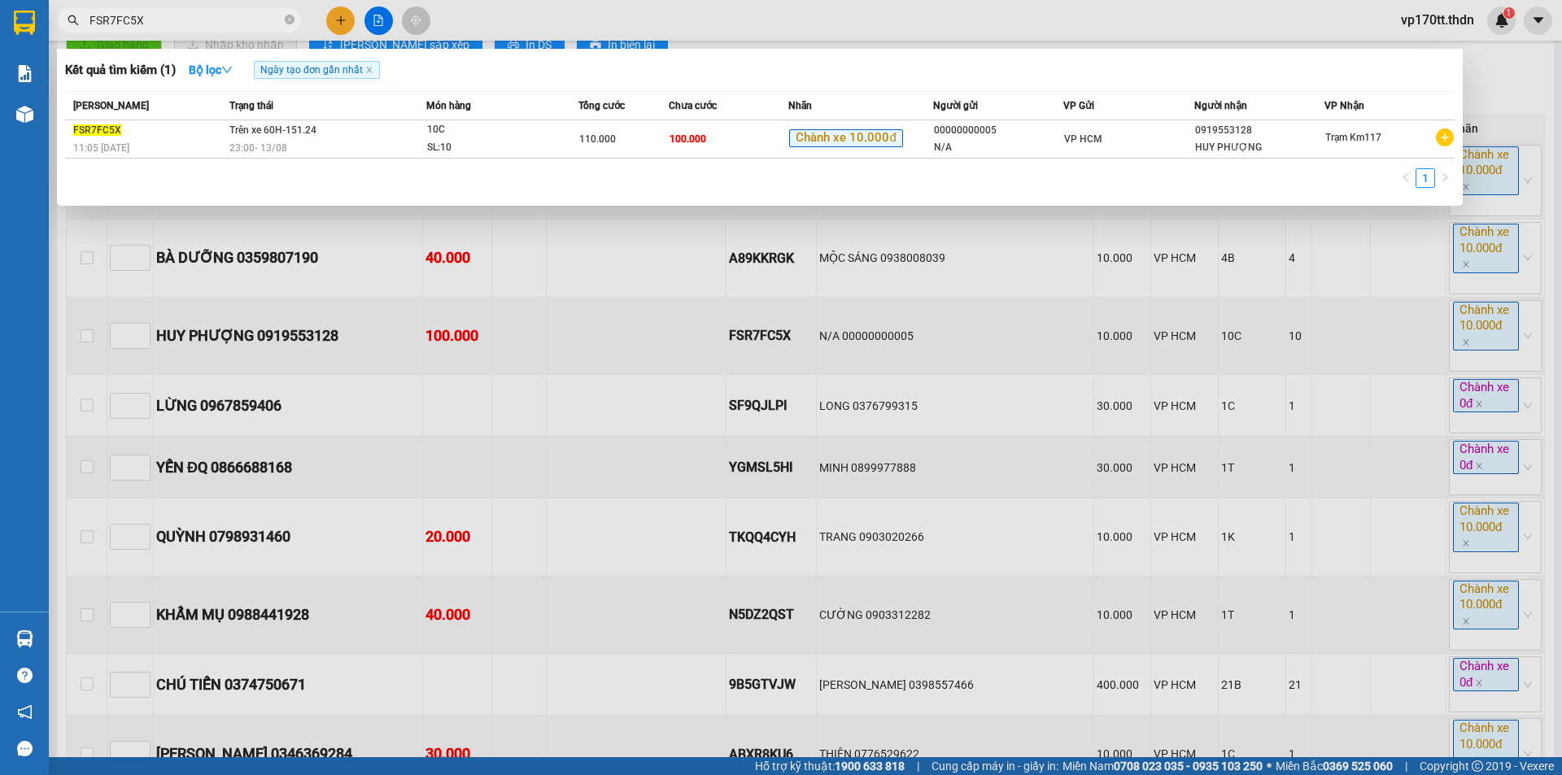
type input "FSR7FC5X"
click at [1138, 141] on div "VP HCM" at bounding box center [1128, 139] width 129 height 18
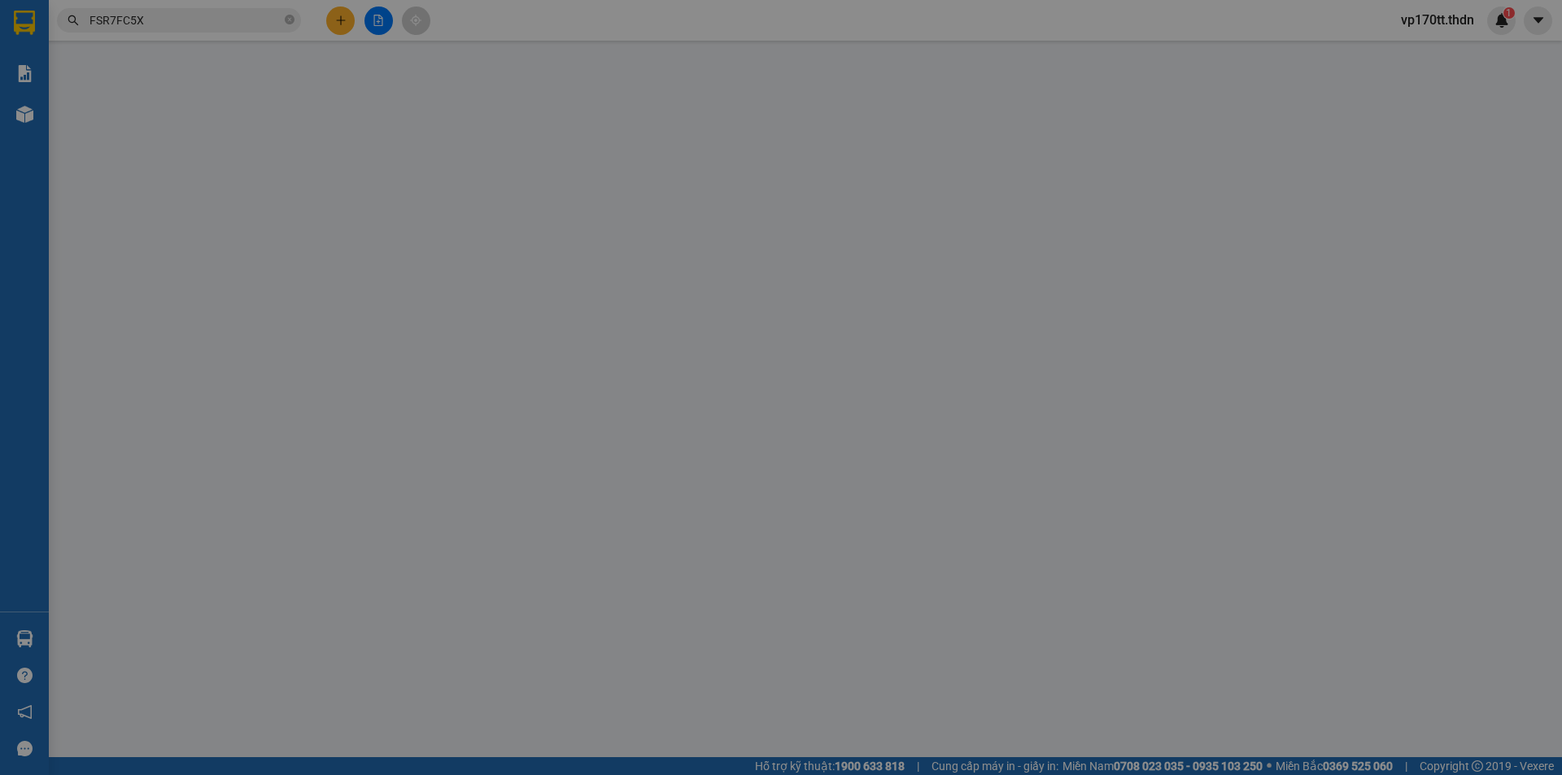
type input "00000000005"
type input "N/A"
type input "0919553128"
type input "HUY PHƯỢNG"
type input "110.000"
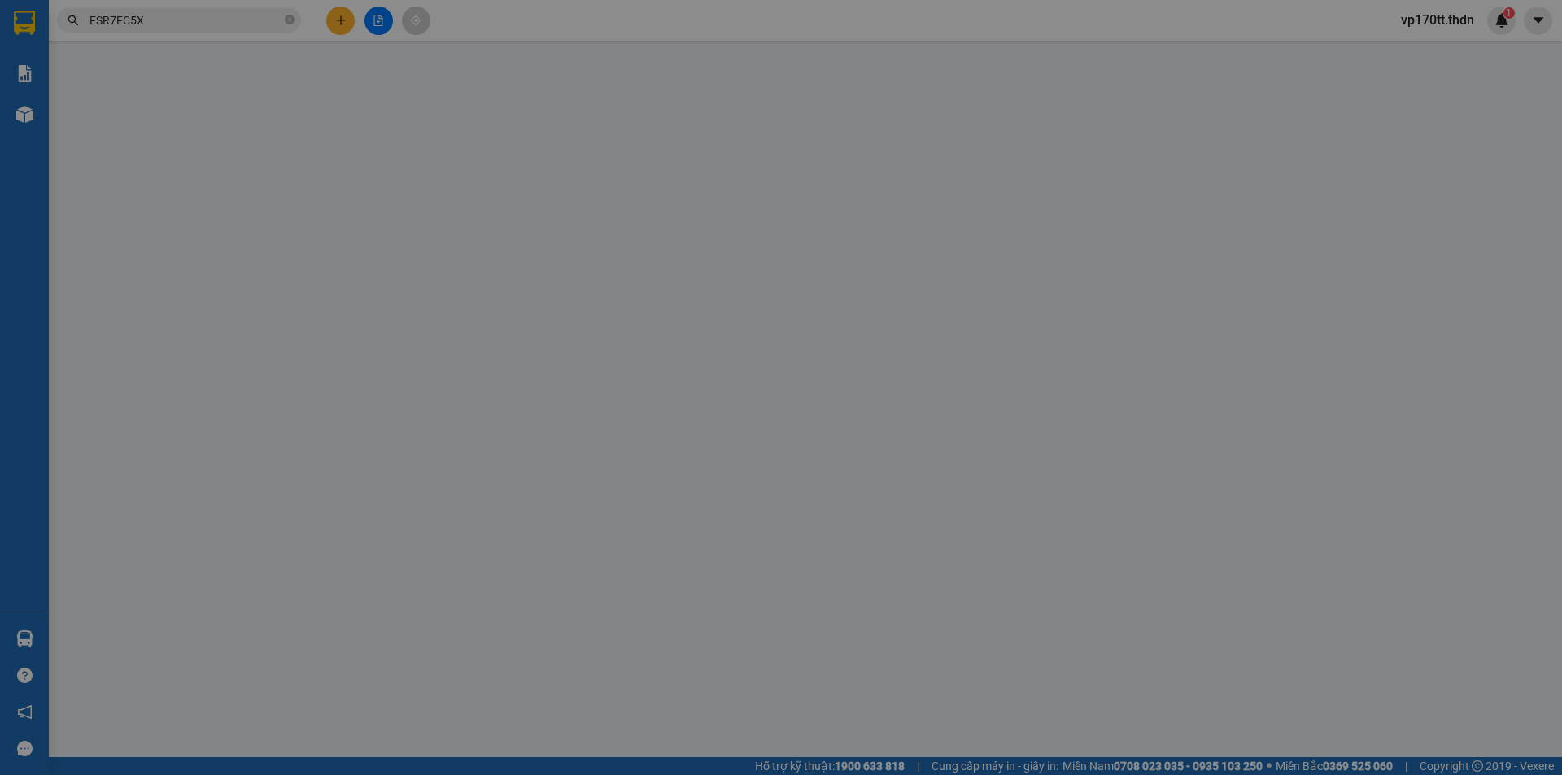
type input "10.000"
type input "100.000"
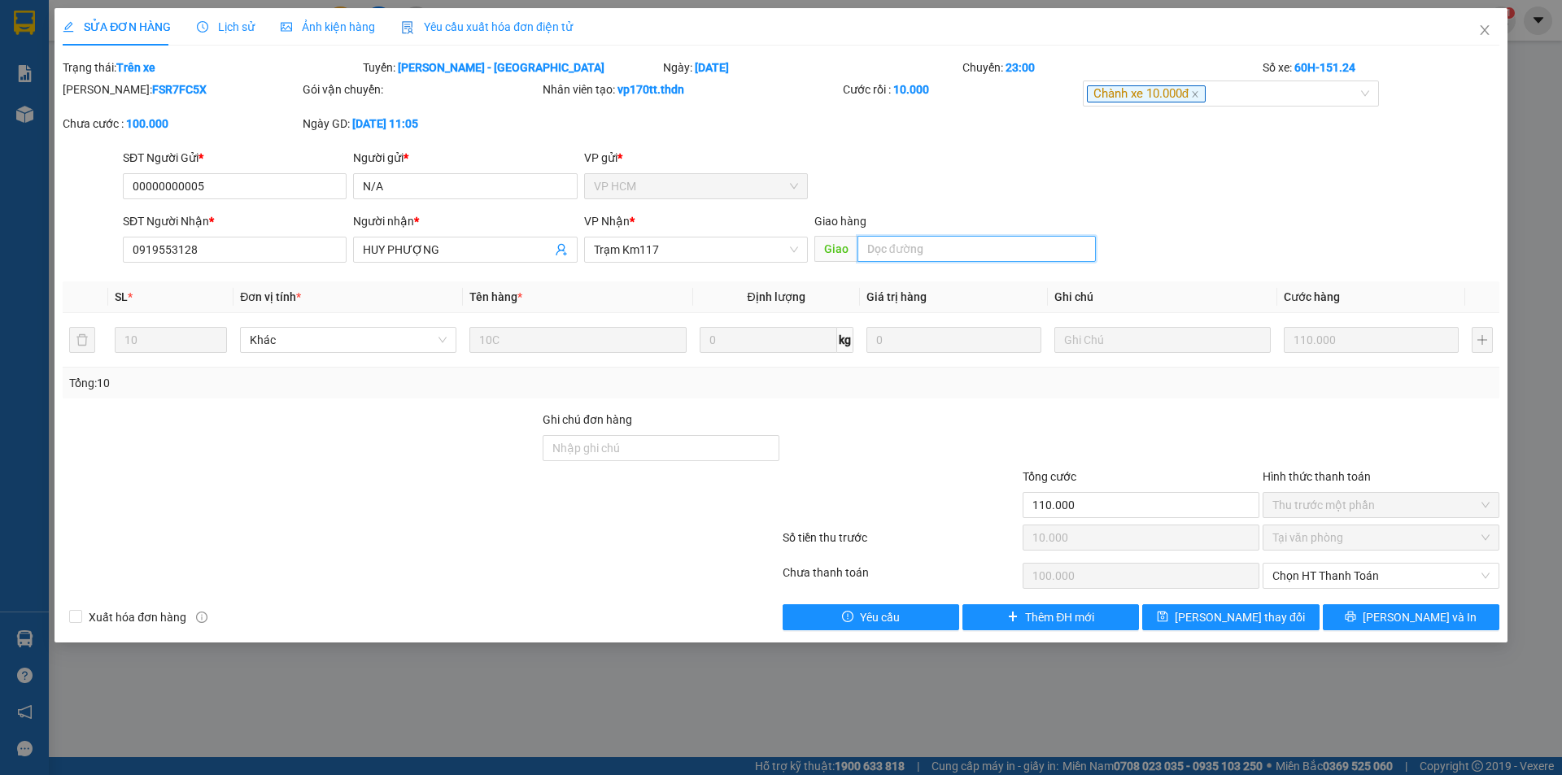
click at [972, 245] on input "text" at bounding box center [976, 249] width 238 height 26
type input "[PERSON_NAME]"
click at [1242, 596] on div "Total Paid Fee 10.000 Total UnPaid Fee 100.000 Cash Collection Total Fee Trạng …" at bounding box center [781, 345] width 1436 height 572
click at [1253, 624] on span "[PERSON_NAME] thay đổi" at bounding box center [1239, 617] width 130 height 18
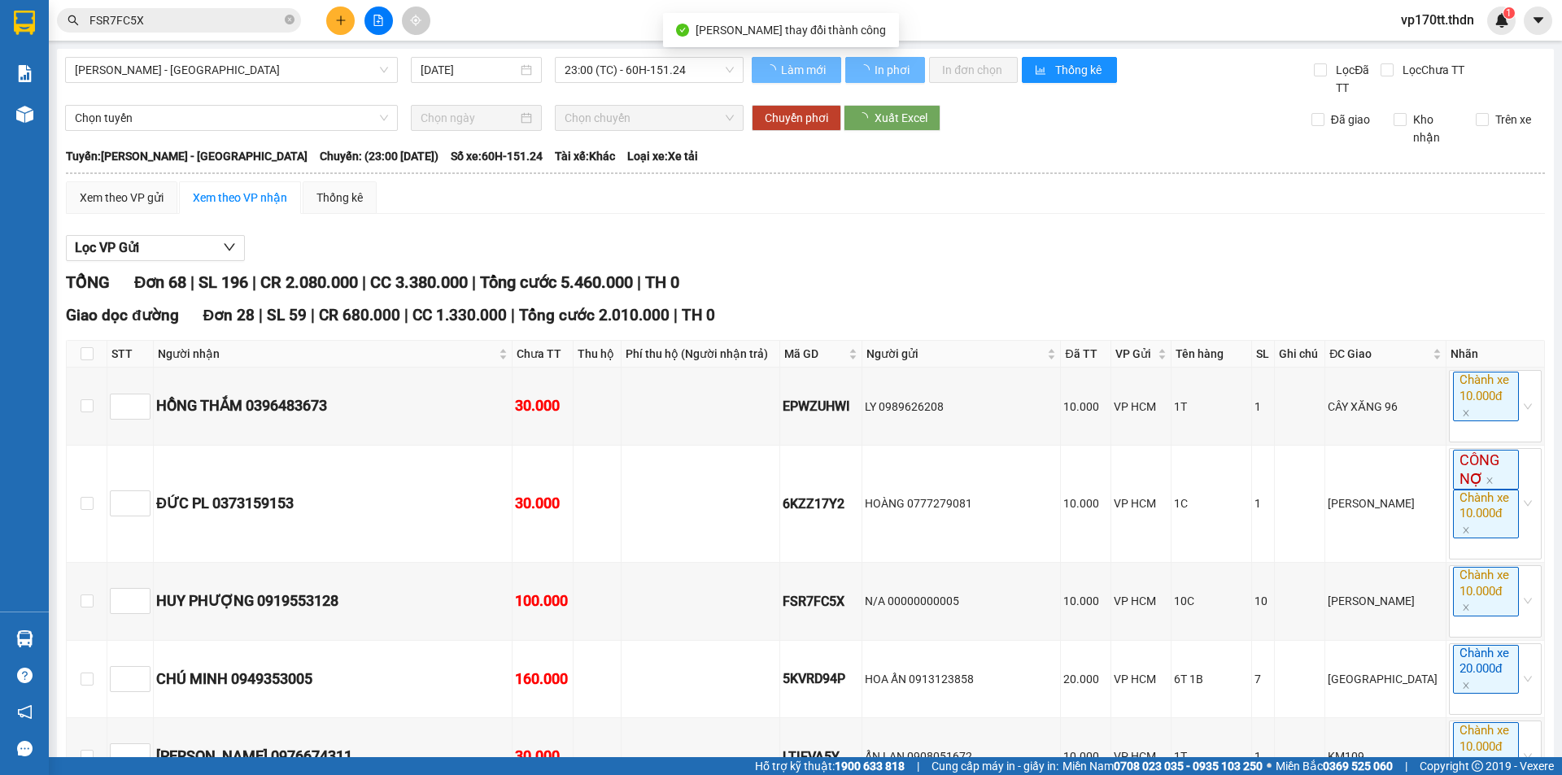
scroll to position [5339, 0]
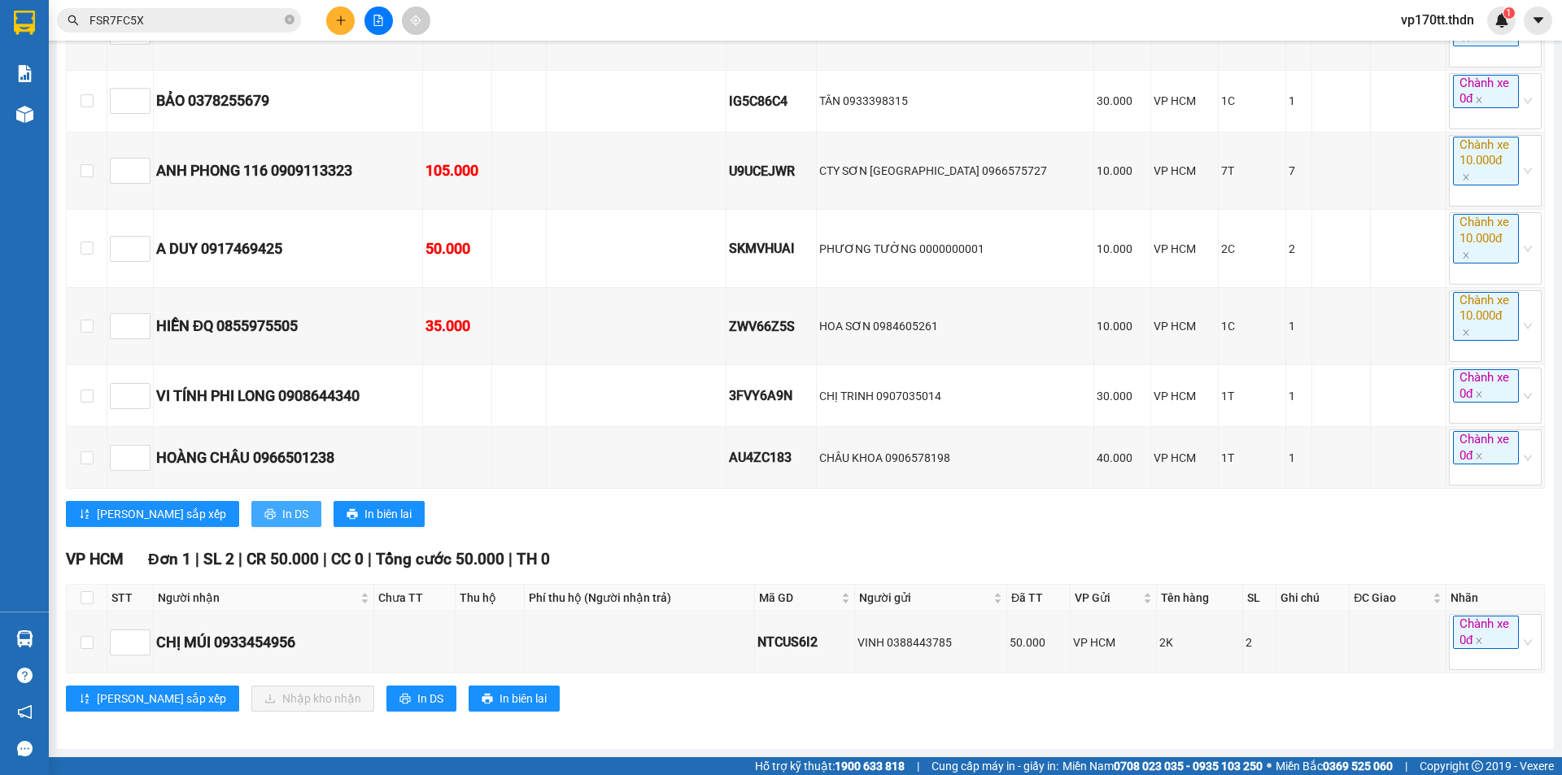
click at [282, 515] on span "In DS" at bounding box center [295, 514] width 26 height 18
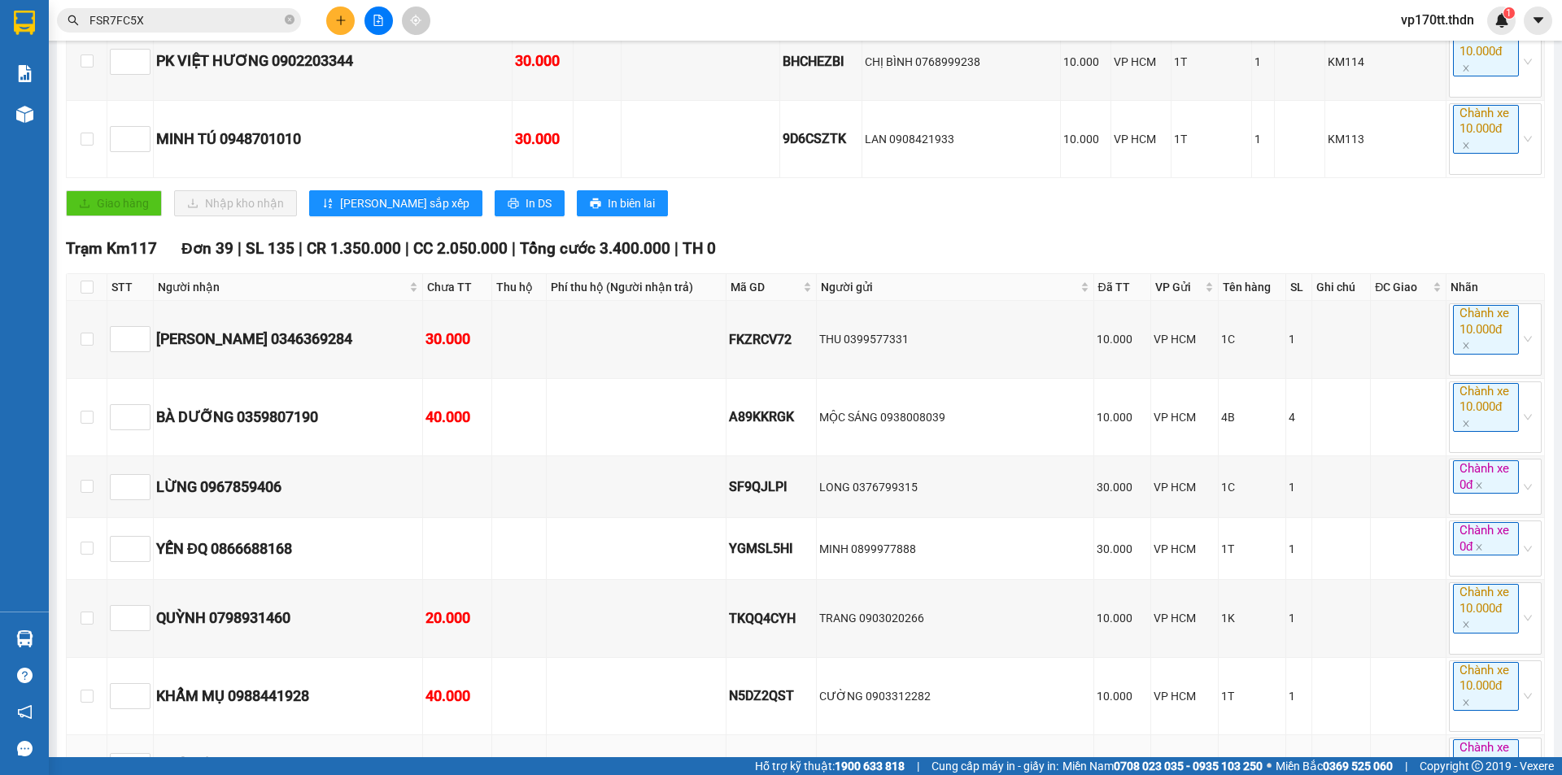
scroll to position [2329, 0]
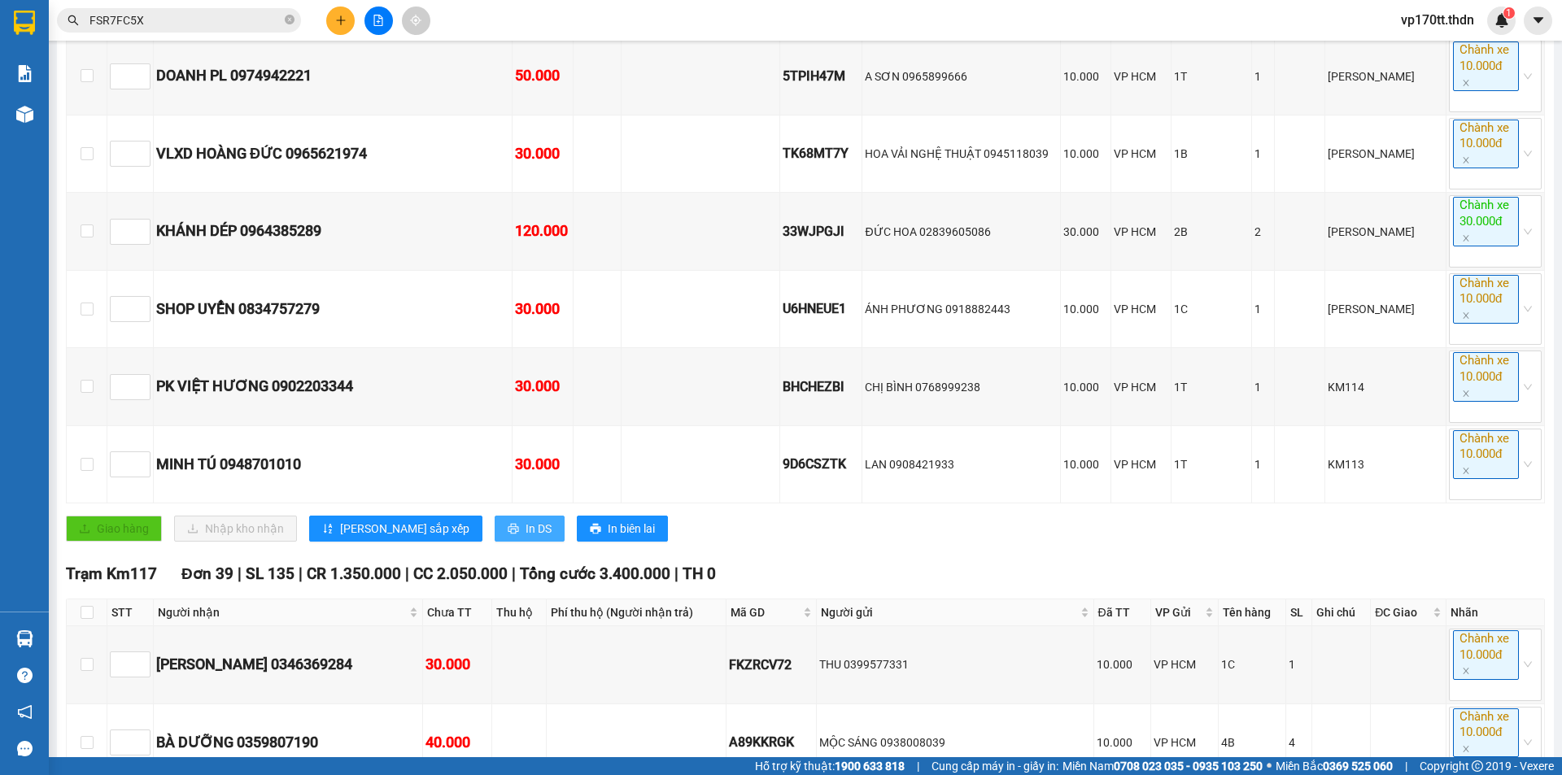
click at [525, 538] on span "In DS" at bounding box center [538, 529] width 26 height 18
